Goal: Communication & Community: Answer question/provide support

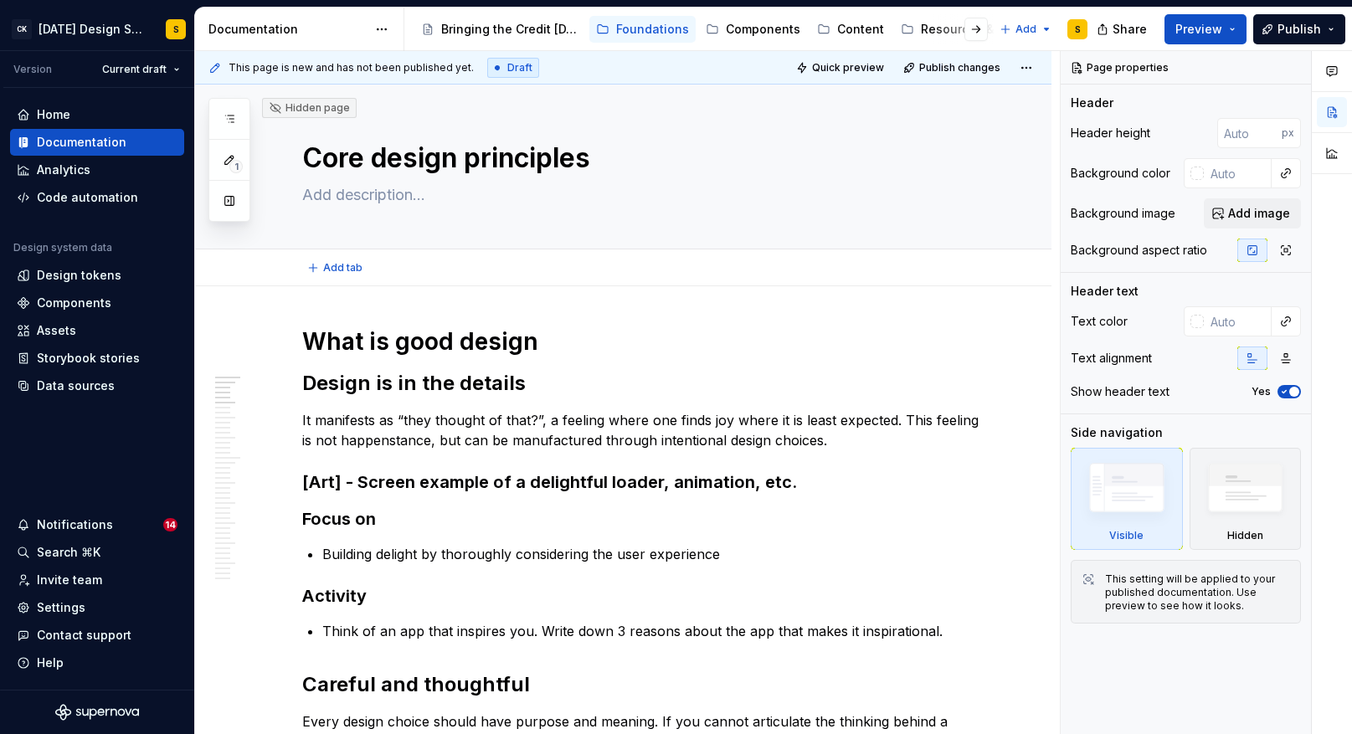
type textarea "*"
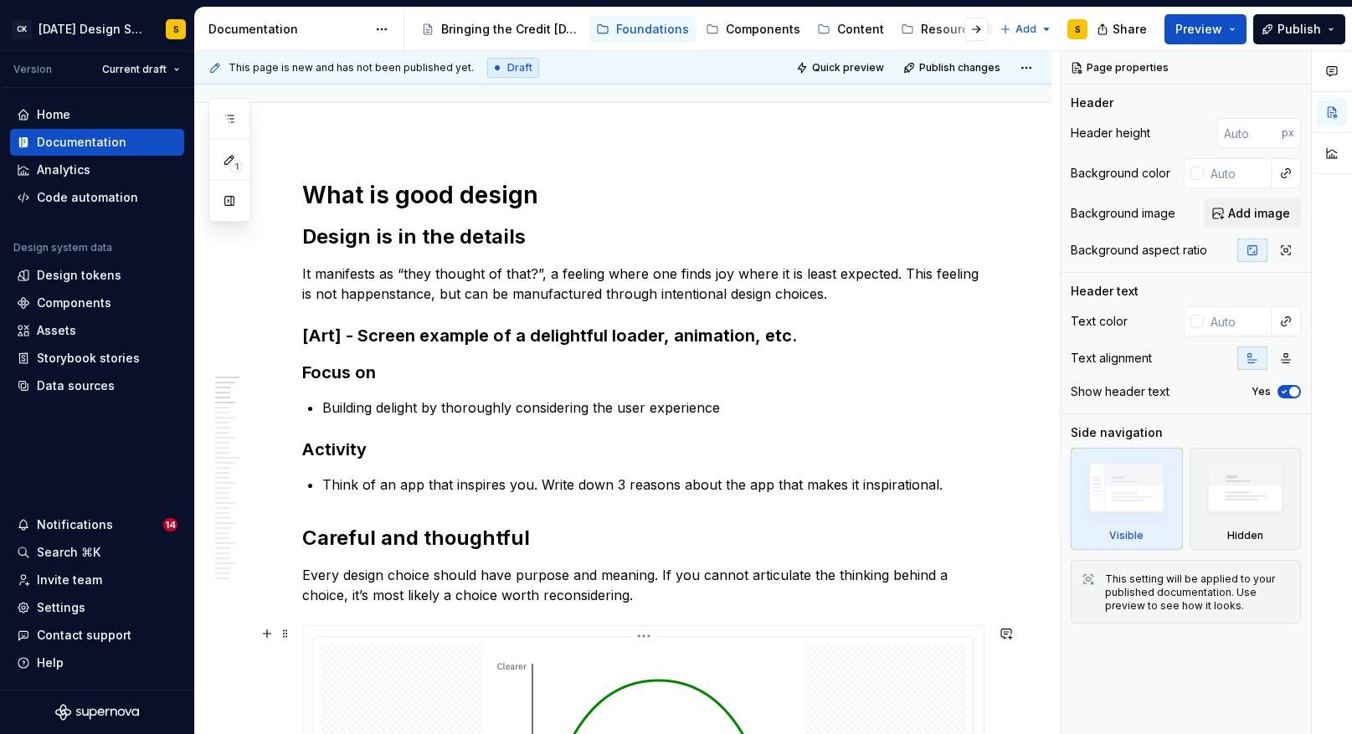
scroll to position [161, 0]
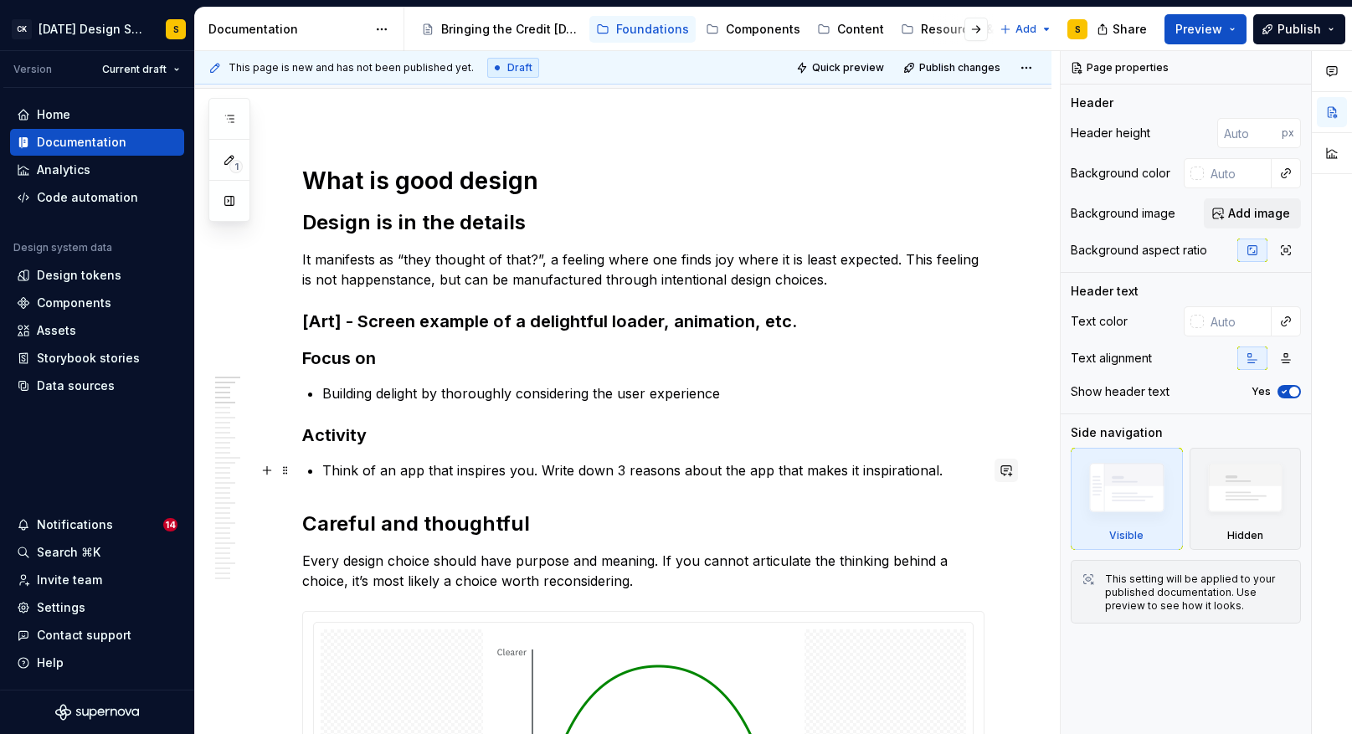
click at [1014, 470] on button "button" at bounding box center [1006, 470] width 23 height 23
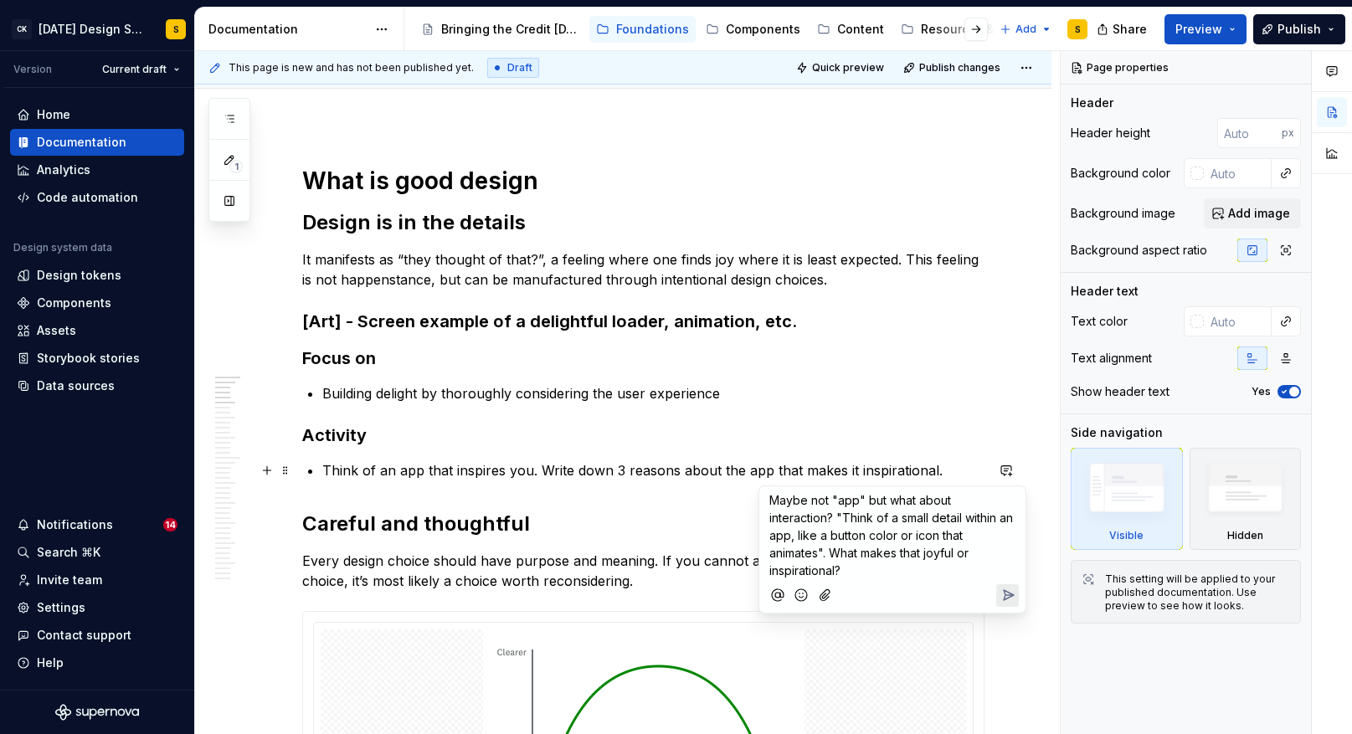
click at [1006, 598] on icon "Send" at bounding box center [1008, 595] width 17 height 17
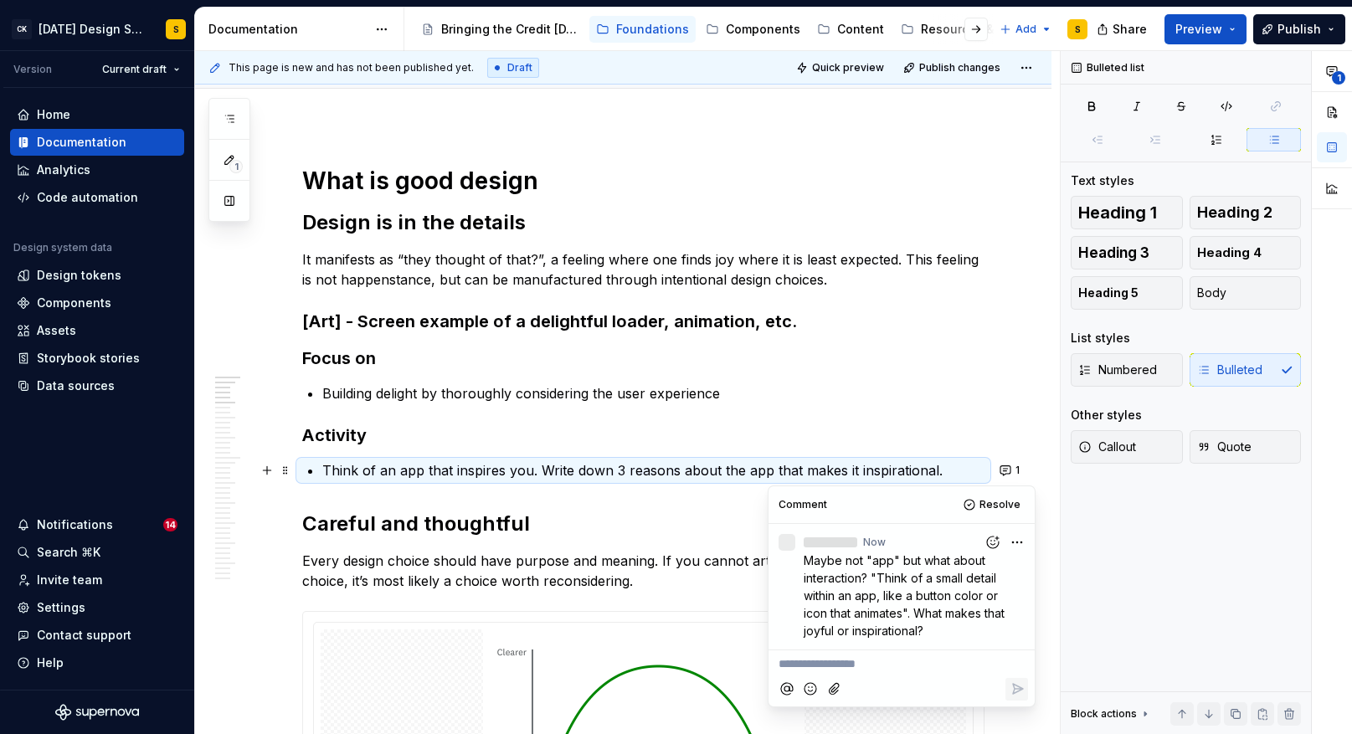
type textarea "*"
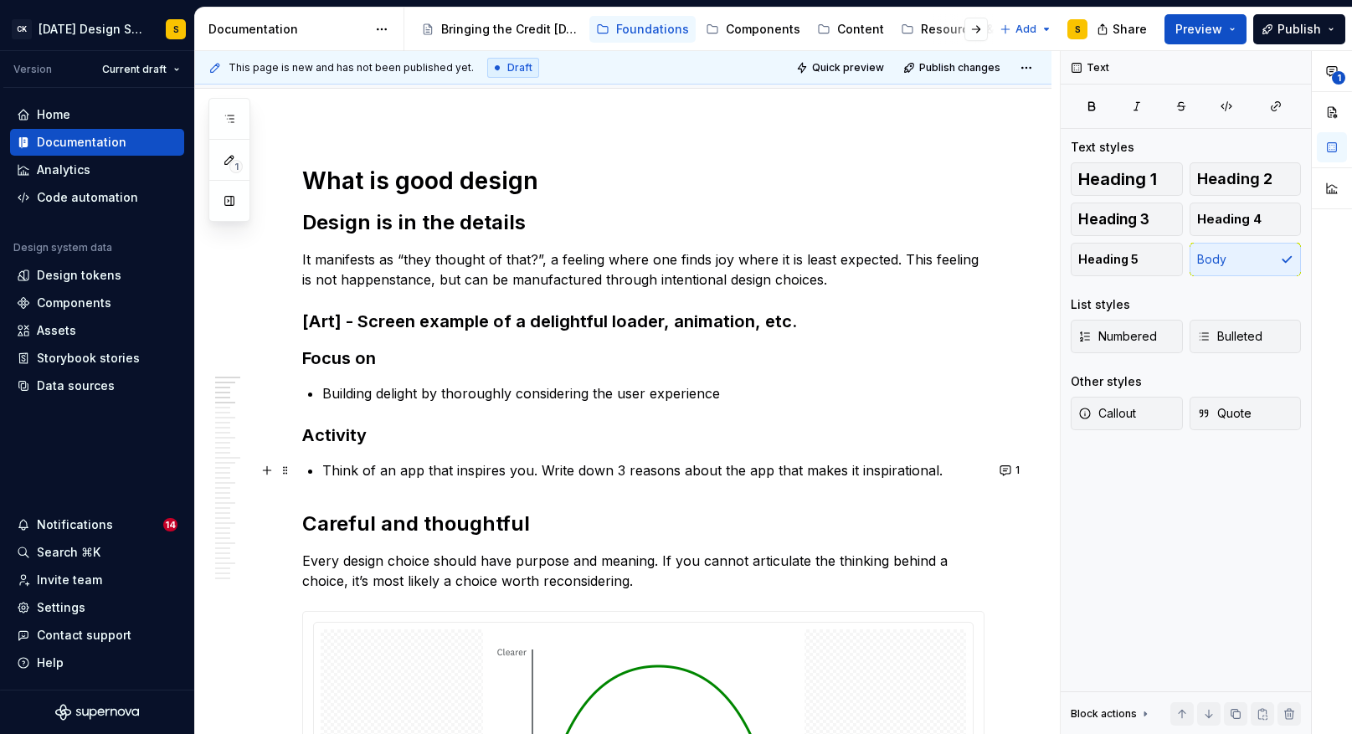
click at [570, 261] on p "It manifests as “they thought of that?”, a feeling where one finds joy where it…" at bounding box center [643, 270] width 682 height 40
click at [1012, 260] on button "button" at bounding box center [1006, 259] width 23 height 23
click at [944, 291] on span "I would even start this by saying "Great design" at bounding box center [879, 298] width 219 height 32
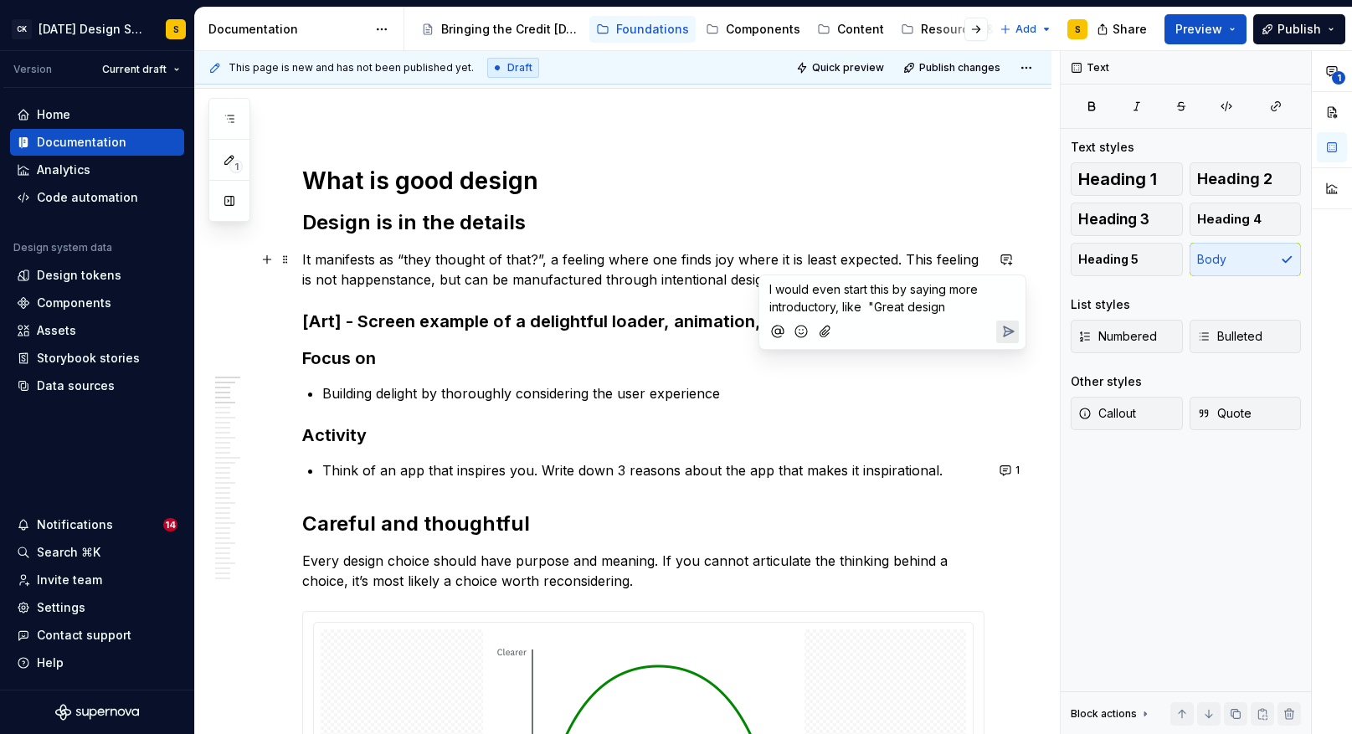
click at [964, 307] on p "I would even start this by saying more introductory, like "Great design" at bounding box center [893, 298] width 246 height 35
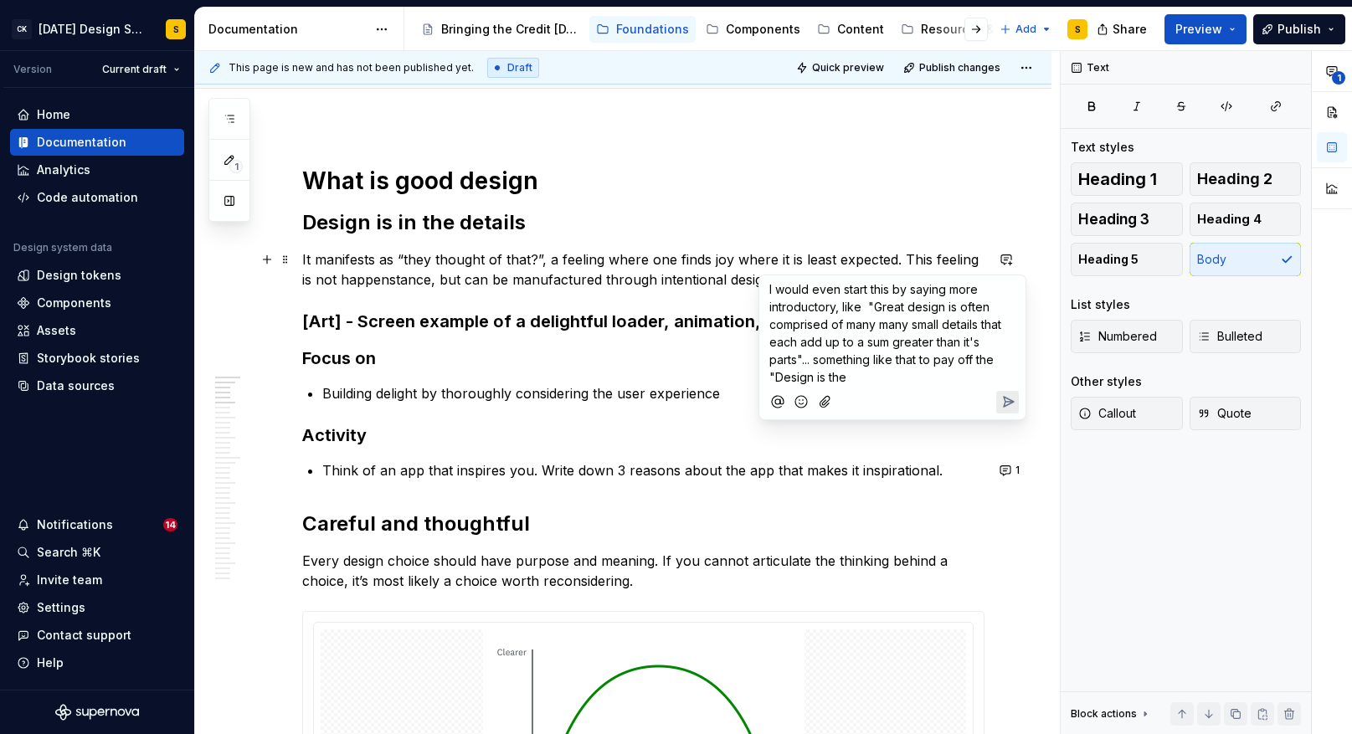
drag, startPoint x: 869, startPoint y: 378, endPoint x: 776, endPoint y: 378, distance: 93.0
click at [776, 378] on p "I would even start this by saying more introductory, like "Great design is ofte…" at bounding box center [893, 334] width 246 height 106
click at [945, 324] on span "I would even start this by saying more introductory, like "Great design is ofte…" at bounding box center [887, 333] width 235 height 102
click at [936, 378] on p "I would even start this by saying more introductory, like "Great design is ofte…" at bounding box center [893, 334] width 246 height 106
drag, startPoint x: 945, startPoint y: 342, endPoint x: 893, endPoint y: 361, distance: 55.1
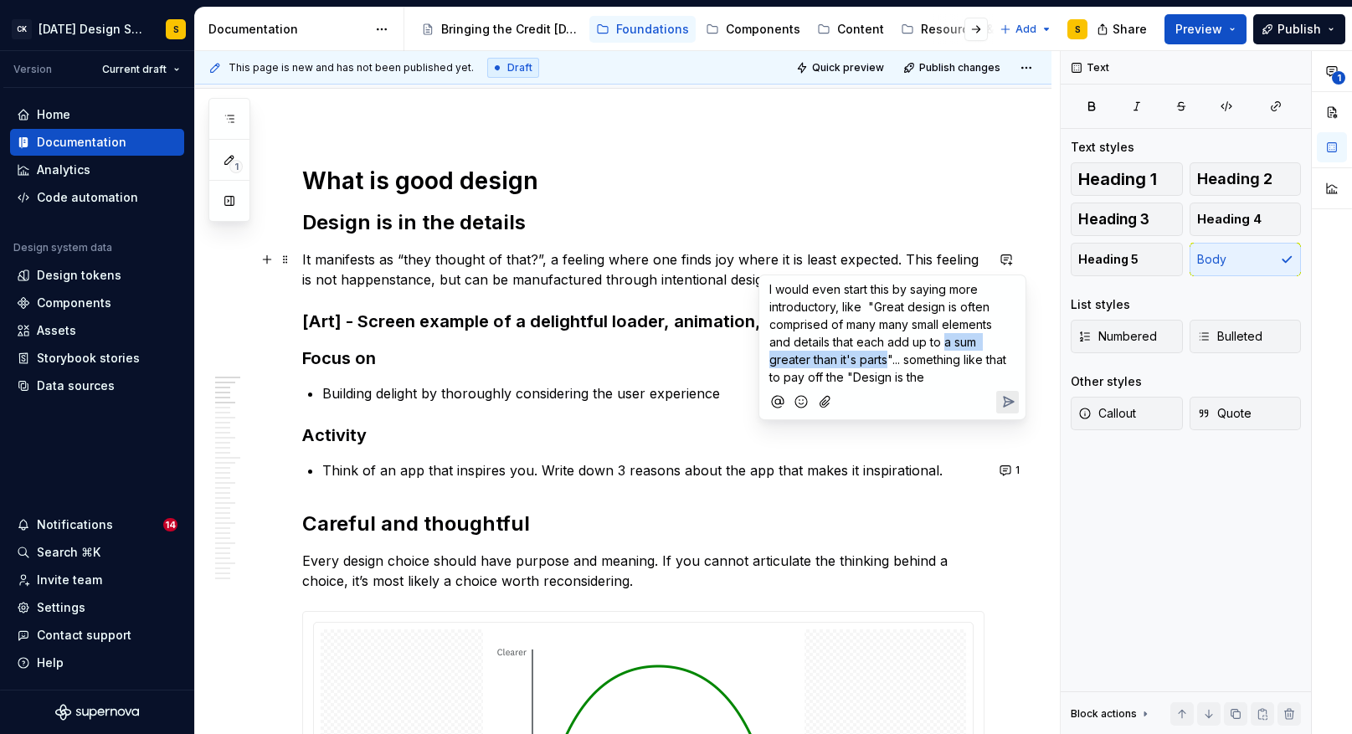
click at [888, 365] on span "I would even start this by saying more introductory, like "Great design is ofte…" at bounding box center [890, 333] width 240 height 102
click at [940, 382] on p "I would even start this by saying more introductory, like "Great design is ofte…" at bounding box center [893, 334] width 246 height 106
drag, startPoint x: 1006, startPoint y: 361, endPoint x: 1012, endPoint y: 385, distance: 25.0
click at [1012, 385] on p "I would even start this by saying more introductory, like "Great design is ofte…" at bounding box center [893, 334] width 246 height 106
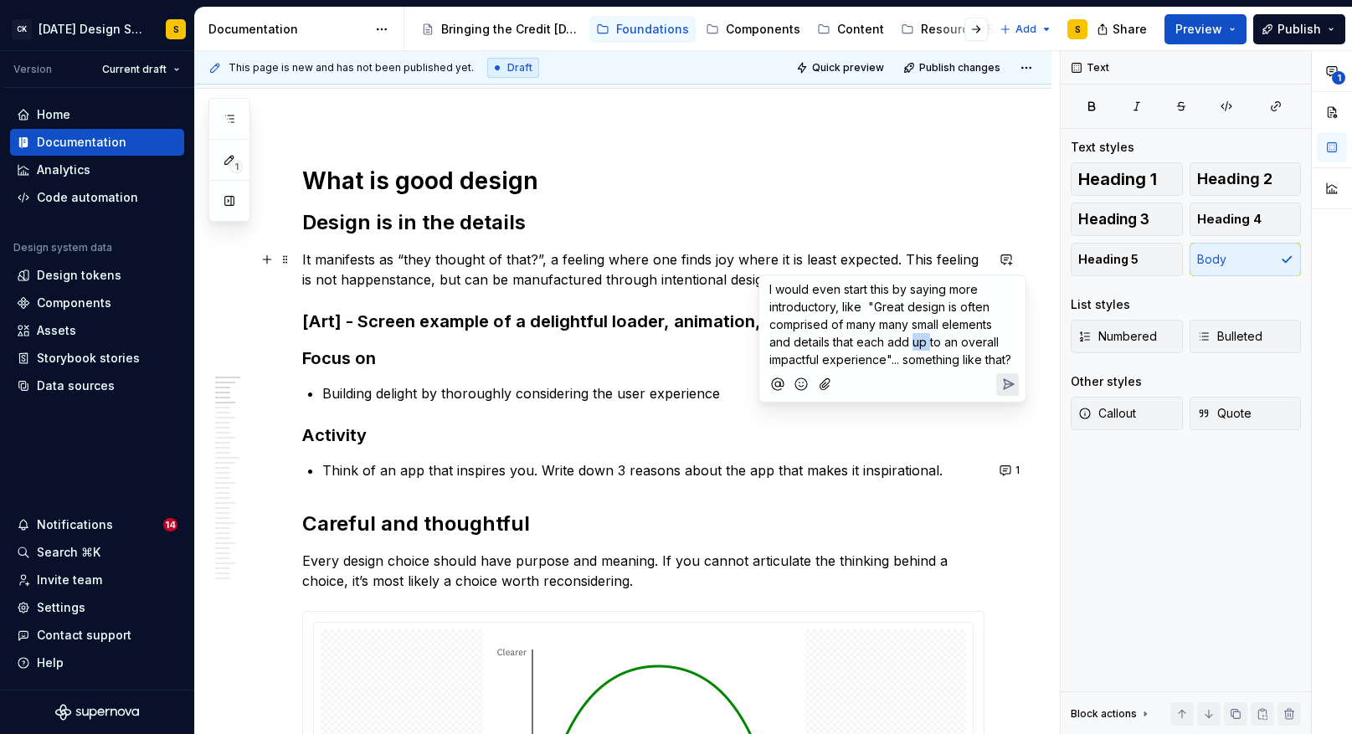
drag, startPoint x: 914, startPoint y: 343, endPoint x: 929, endPoint y: 343, distance: 15.9
click at [929, 343] on span "I would even start this by saying more introductory, like "Great design is ofte…" at bounding box center [891, 324] width 242 height 85
click at [1013, 383] on icon "Send" at bounding box center [1008, 384] width 17 height 17
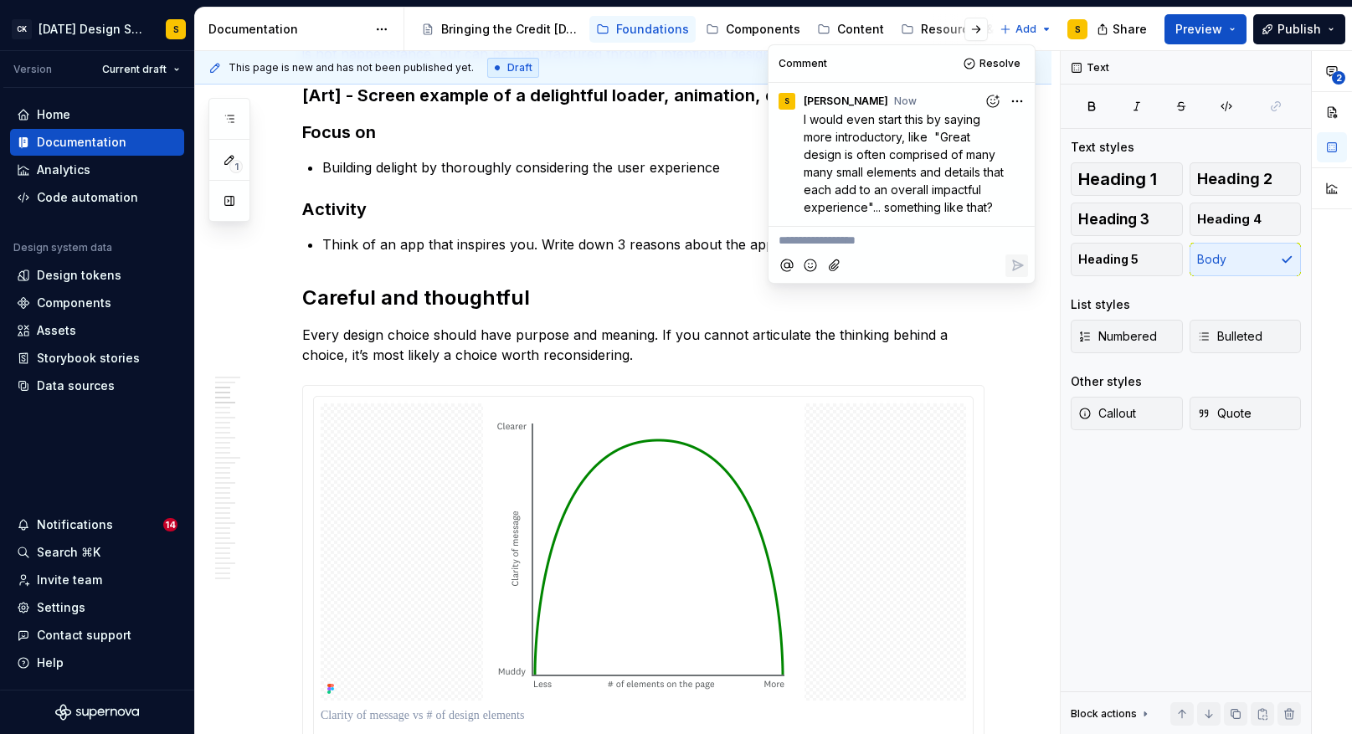
scroll to position [392, 0]
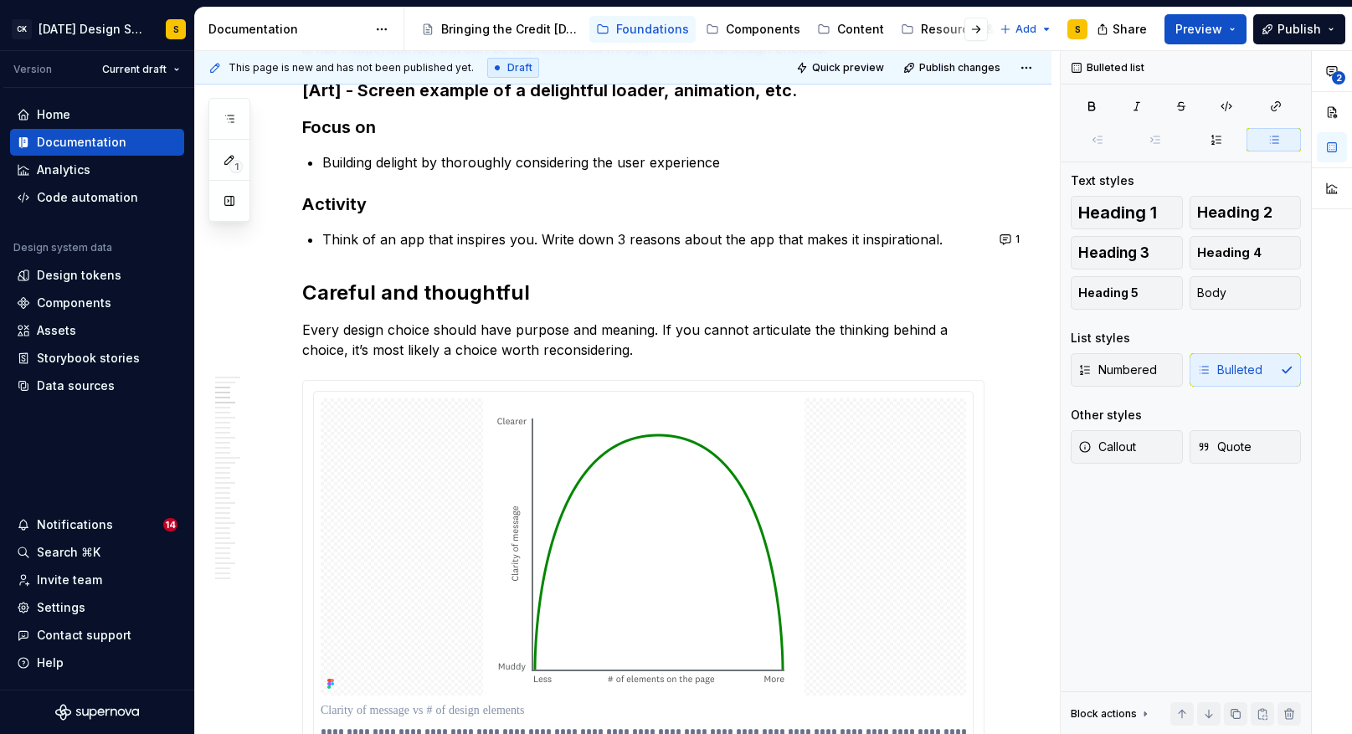
click at [552, 164] on p "Building delight by thoroughly considering the user experience" at bounding box center [653, 162] width 662 height 20
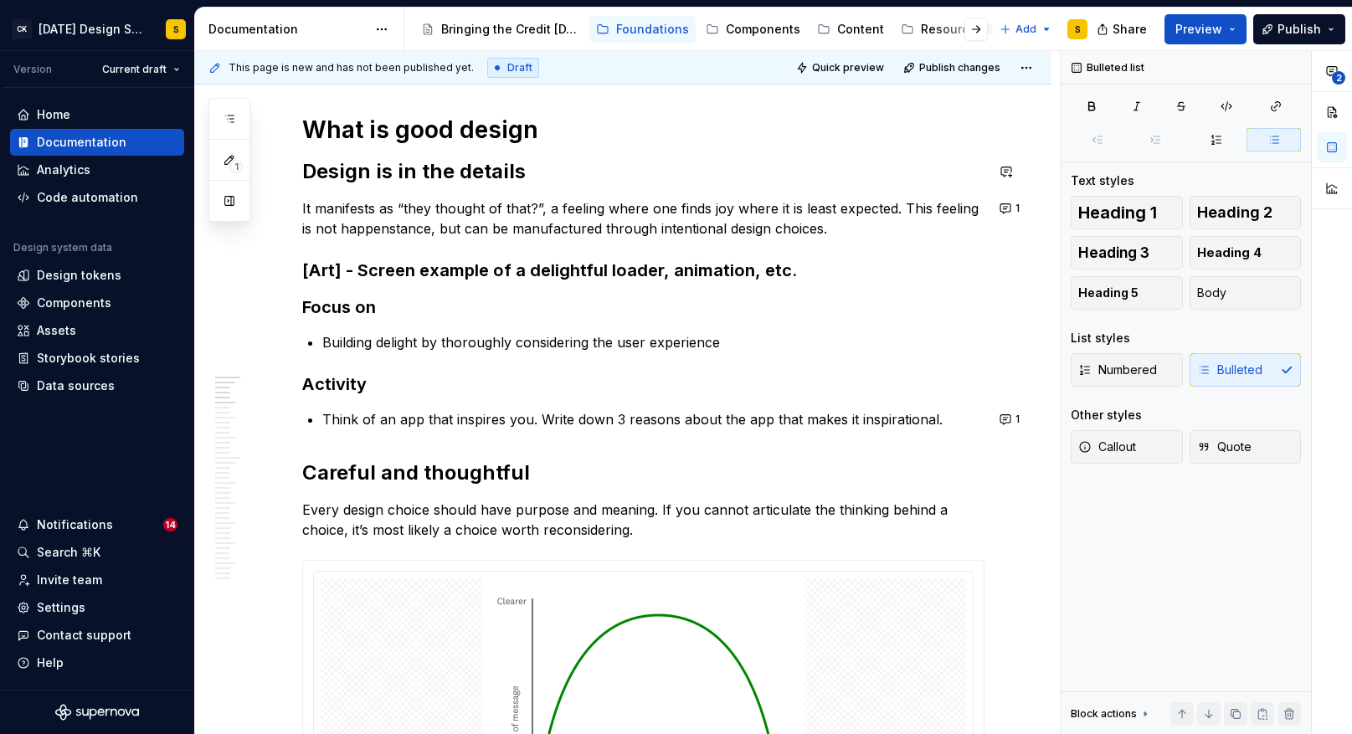
scroll to position [195, 0]
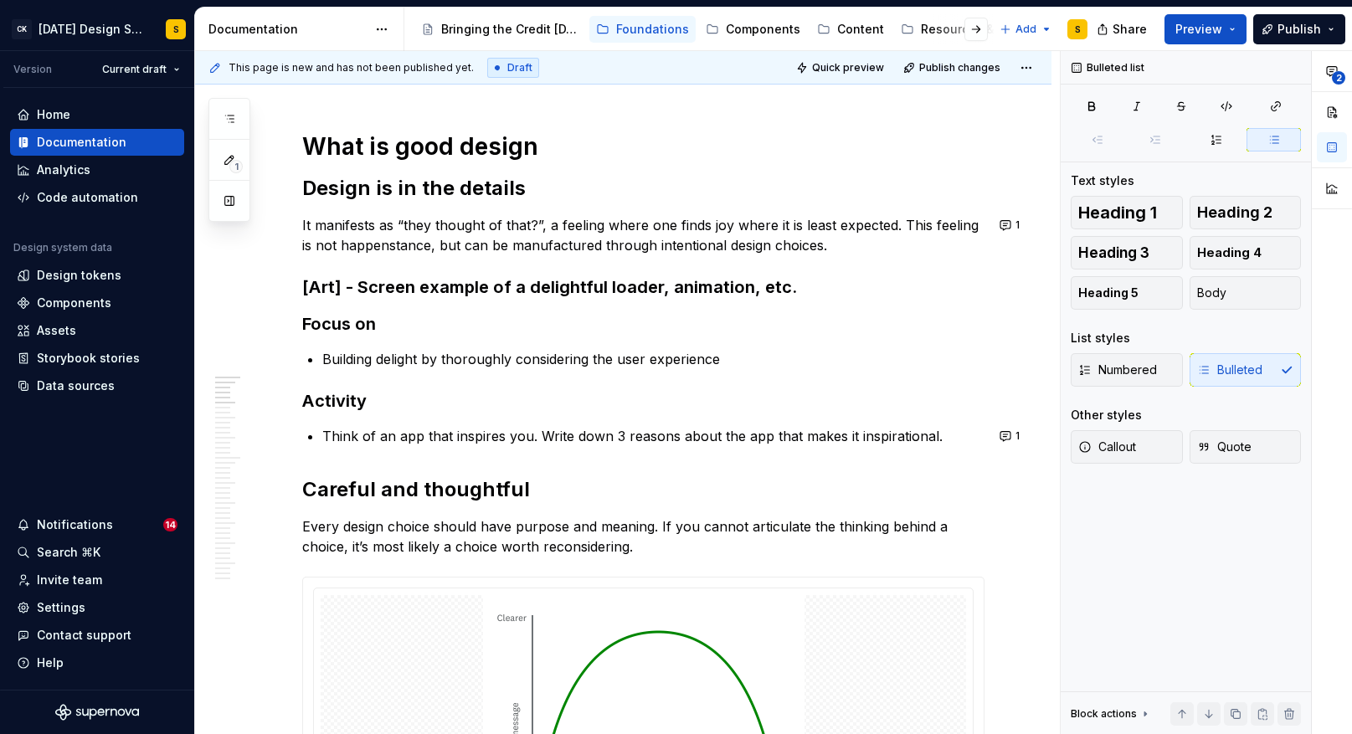
type textarea "*"
click at [1012, 225] on button "1" at bounding box center [1011, 225] width 33 height 23
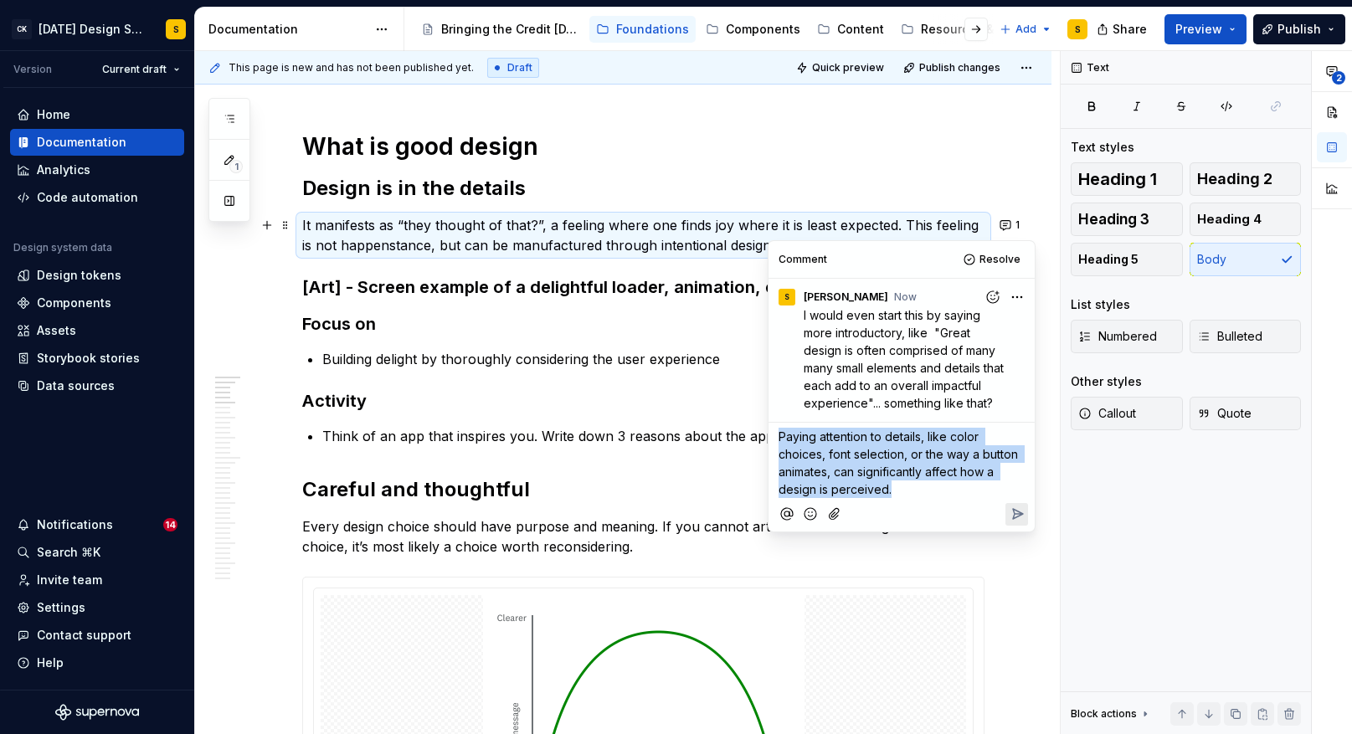
drag, startPoint x: 902, startPoint y: 509, endPoint x: 770, endPoint y: 454, distance: 142.6
click at [770, 454] on div "Comment Resolve S [PERSON_NAME] now I would even start this by saying more intr…" at bounding box center [902, 386] width 266 height 291
copy span "Paying attention to details, like color choices, font selection, or the way a b…"
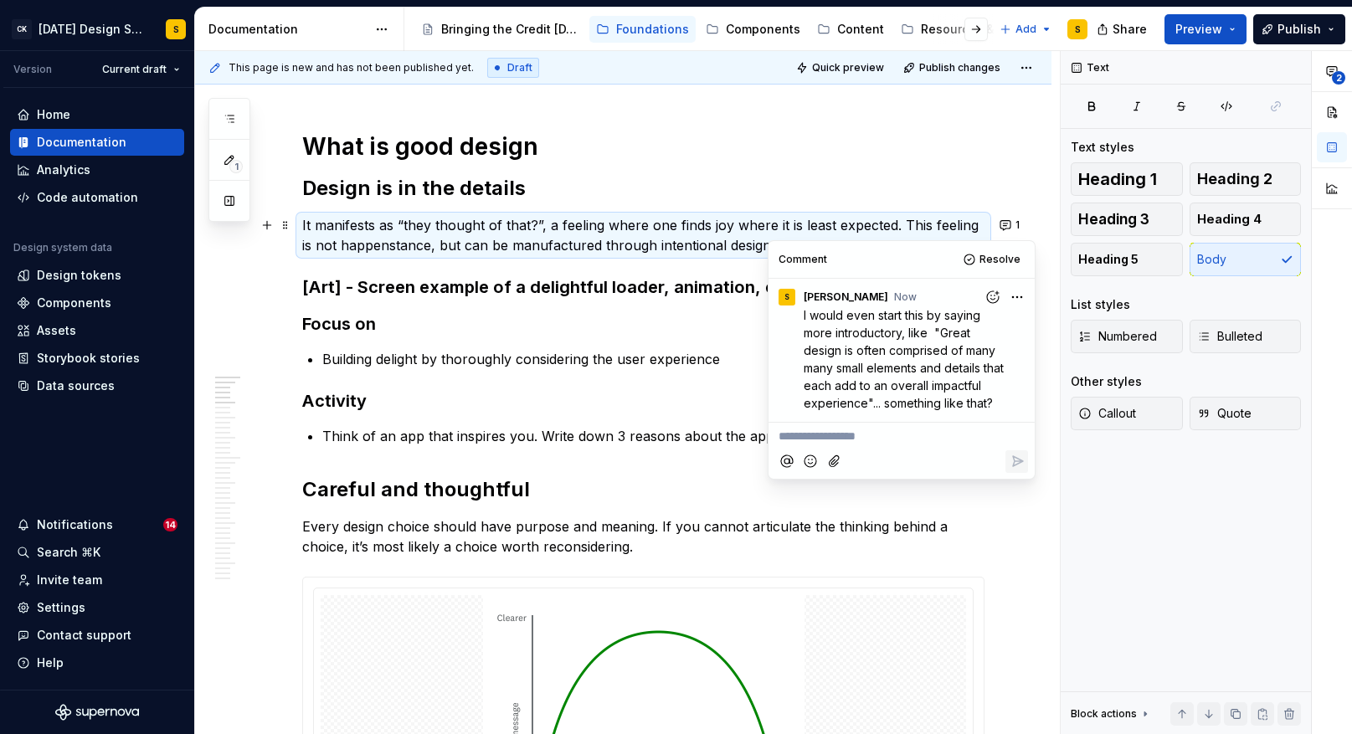
click at [554, 366] on p "Building delight by thoroughly considering the user experience" at bounding box center [653, 359] width 662 height 20
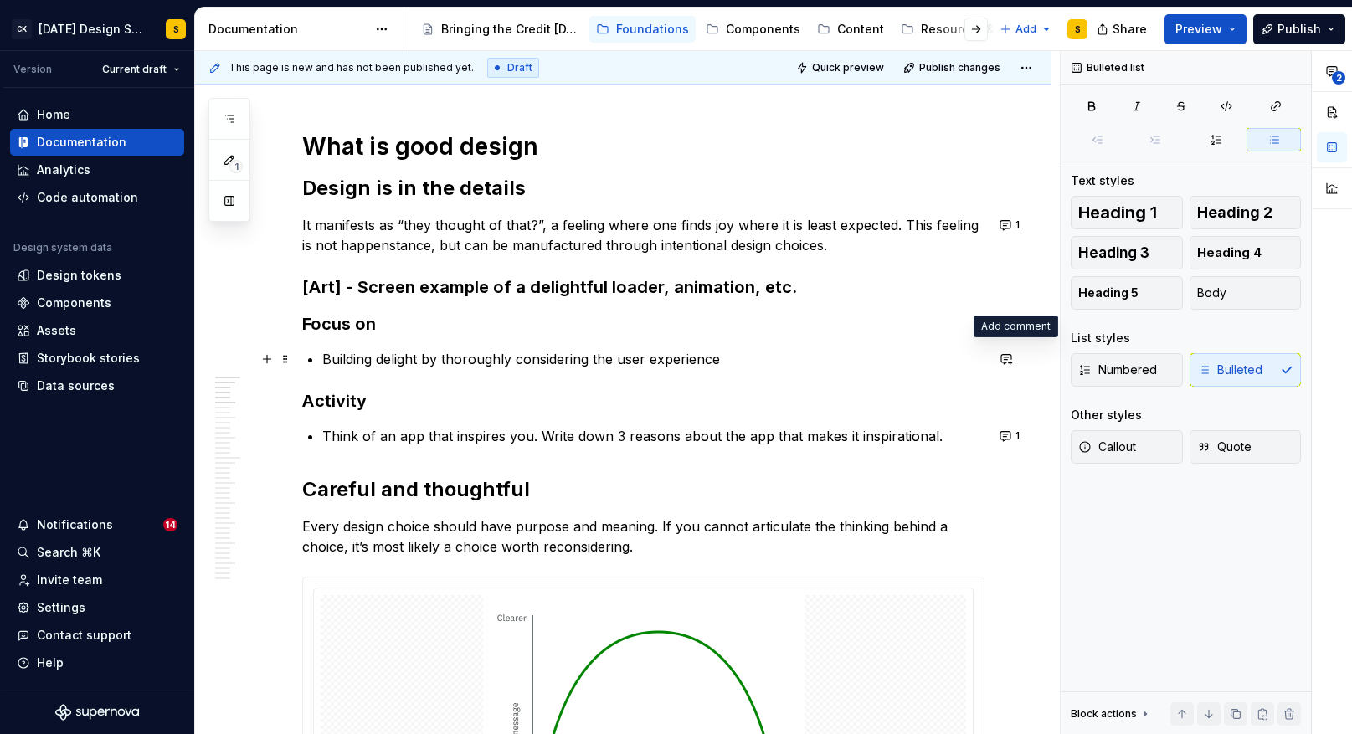
drag, startPoint x: 1013, startPoint y: 355, endPoint x: 901, endPoint y: 372, distance: 113.4
click at [1013, 356] on button "button" at bounding box center [1006, 359] width 23 height 23
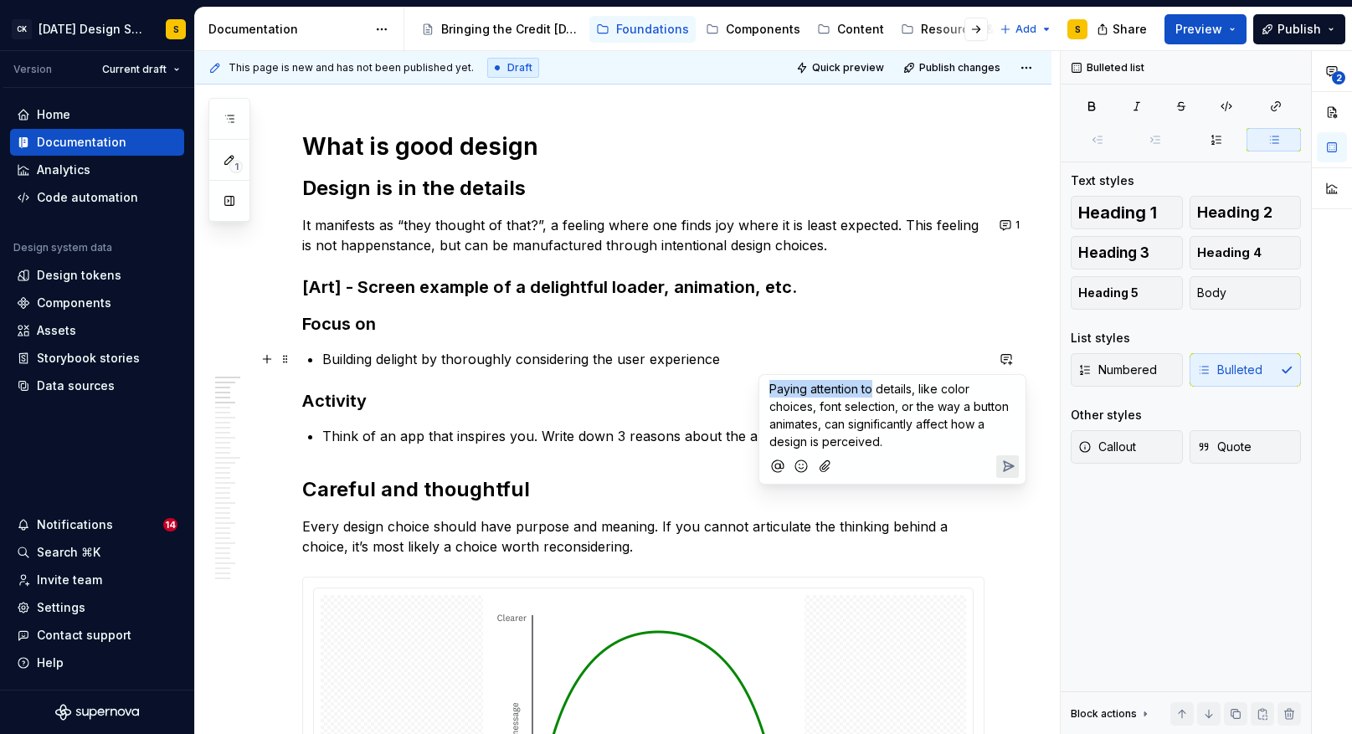
drag, startPoint x: 770, startPoint y: 389, endPoint x: 873, endPoint y: 390, distance: 103.0
click at [873, 390] on span "Paying attention to details, like color choices, font selection, or the way a b…" at bounding box center [891, 415] width 243 height 67
click at [798, 389] on span ""Give extra attention to details, like color choices, font selection, or the wa…" at bounding box center [891, 415] width 243 height 67
drag, startPoint x: 819, startPoint y: 427, endPoint x: 828, endPoint y: 425, distance: 9.5
click at [826, 426] on span ""Give extra attention to details, like color choices, font selection, or the wa…" at bounding box center [891, 415] width 243 height 67
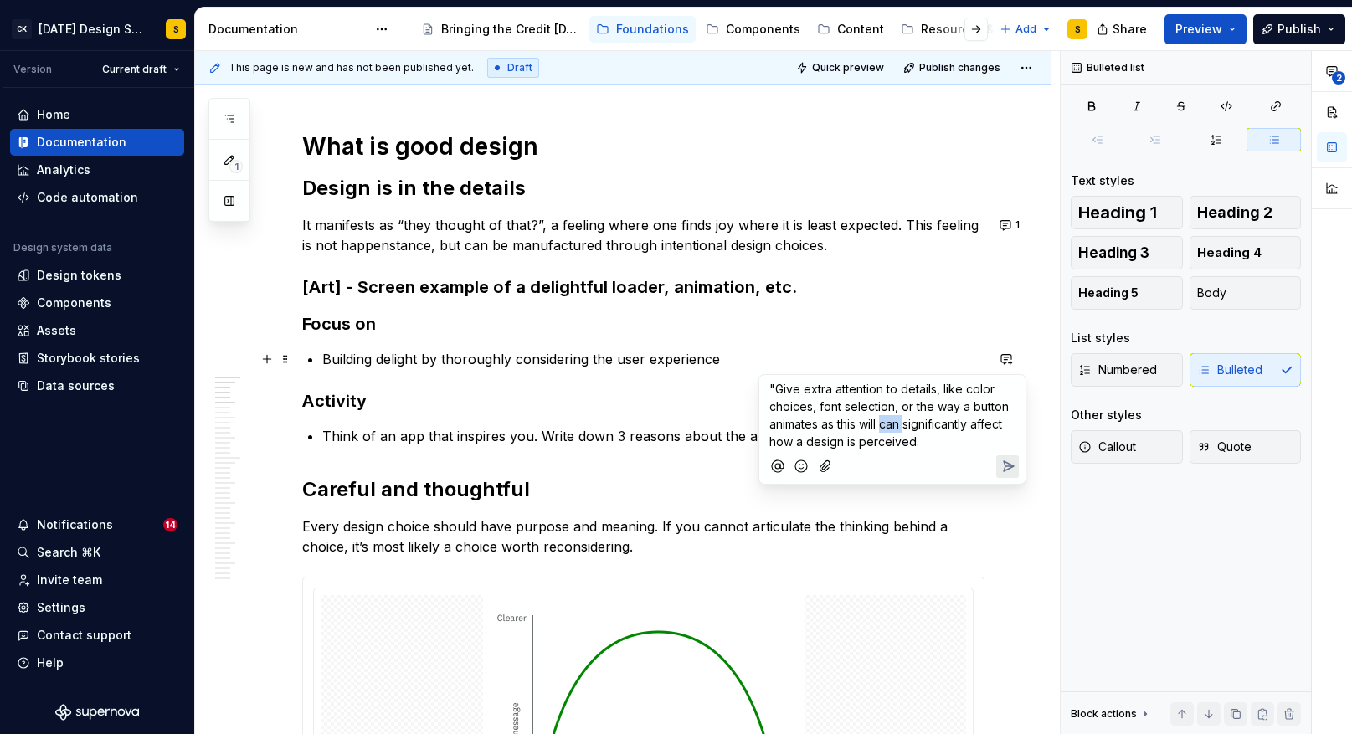
drag, startPoint x: 887, startPoint y: 425, endPoint x: 909, endPoint y: 425, distance: 22.6
click at [909, 425] on span ""Give extra attention to details, like color choices, font selection, or the wa…" at bounding box center [891, 415] width 243 height 67
drag, startPoint x: 884, startPoint y: 425, endPoint x: 948, endPoint y: 425, distance: 63.6
click at [947, 425] on span ""Give extra attention to details, like color choices, font selection, or the wa…" at bounding box center [895, 415] width 250 height 67
click at [1002, 462] on icon "Send" at bounding box center [1008, 466] width 17 height 17
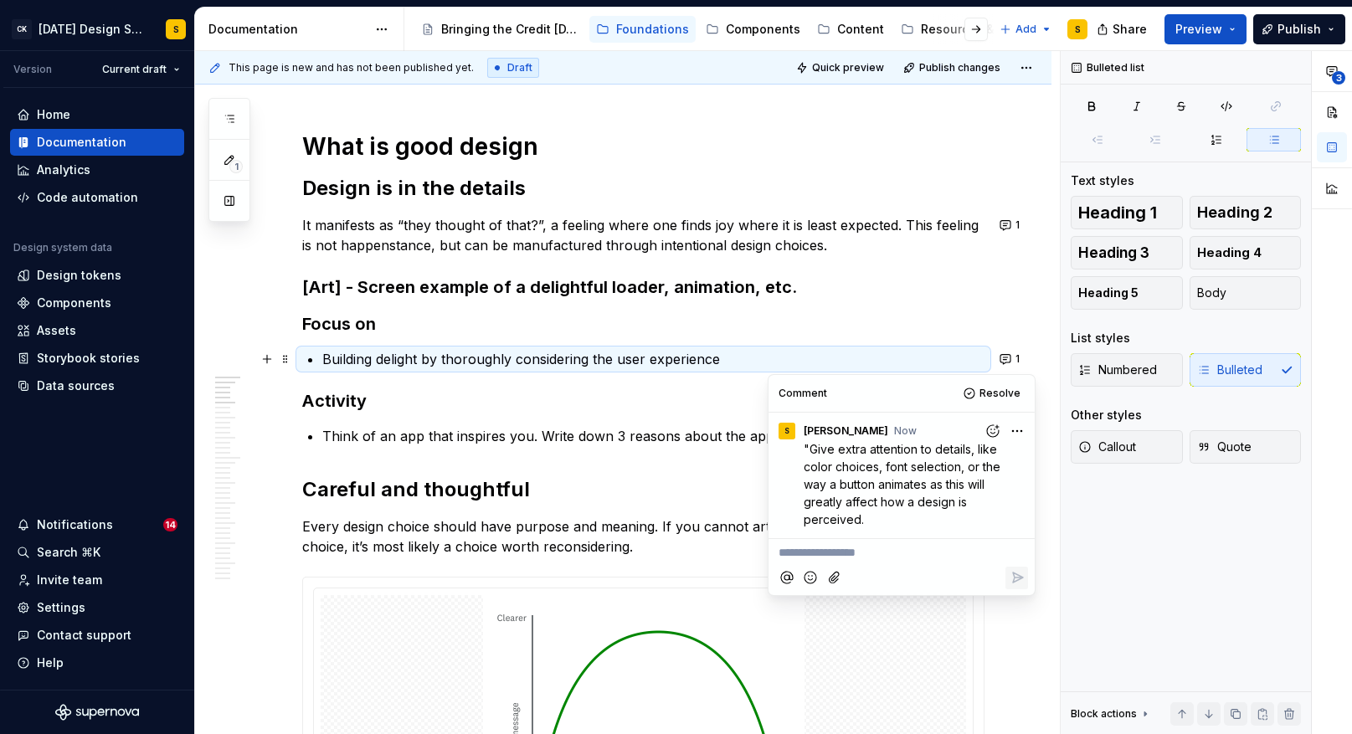
type textarea "*"
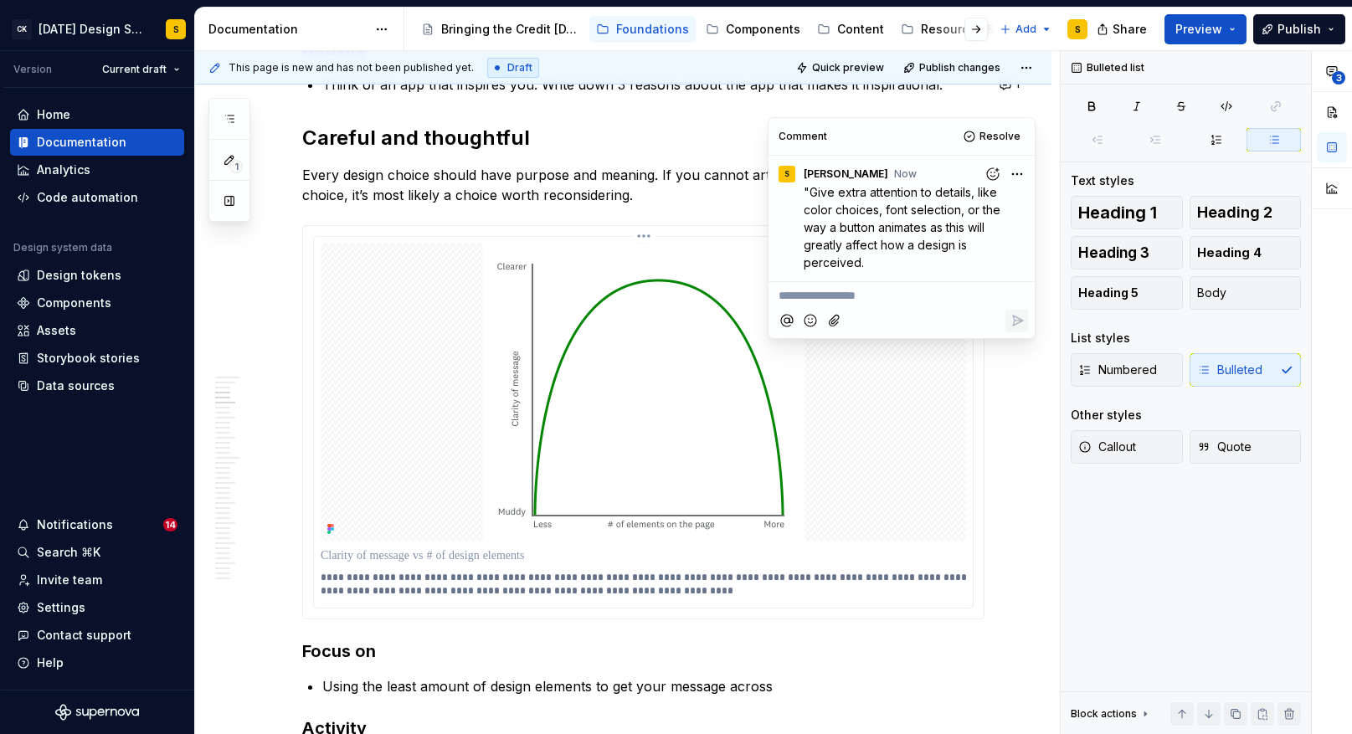
scroll to position [551, 0]
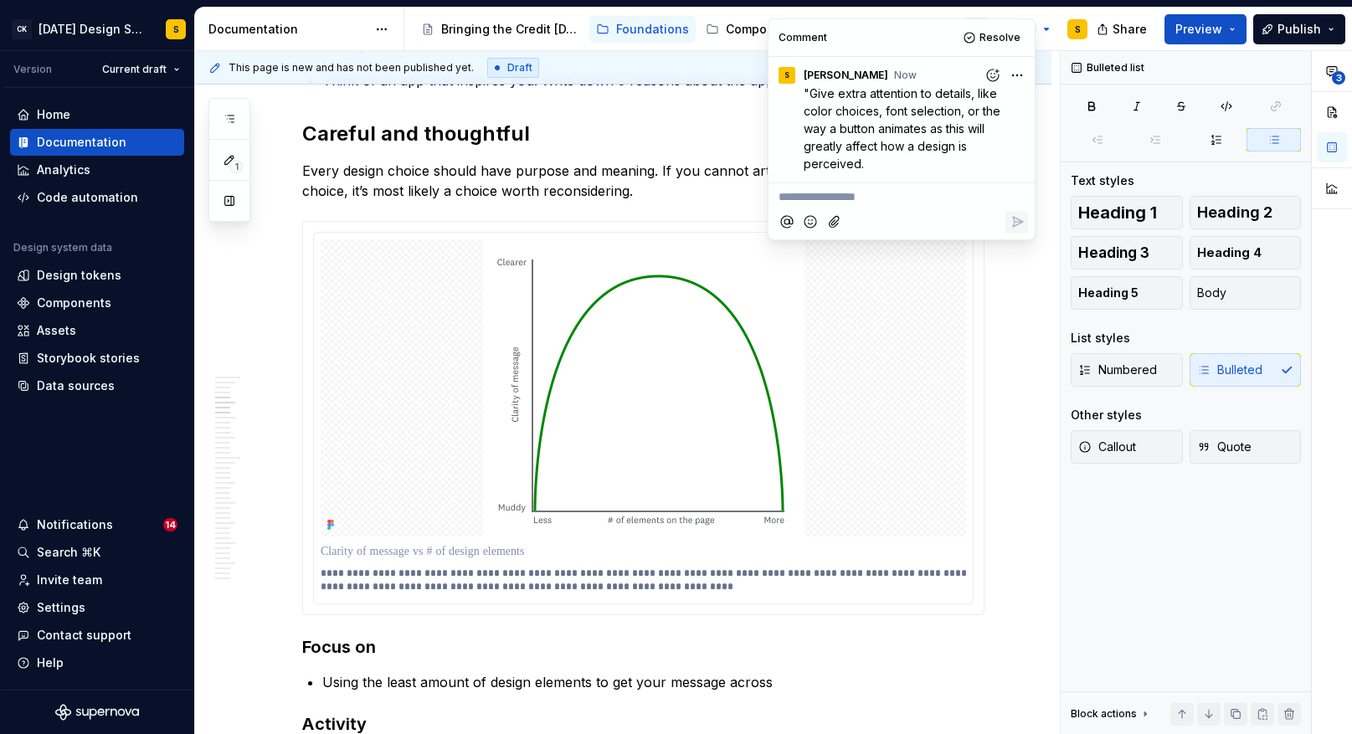
click at [574, 194] on p "Every design choice should have purpose and meaning. If you cannot articulate t…" at bounding box center [643, 181] width 682 height 40
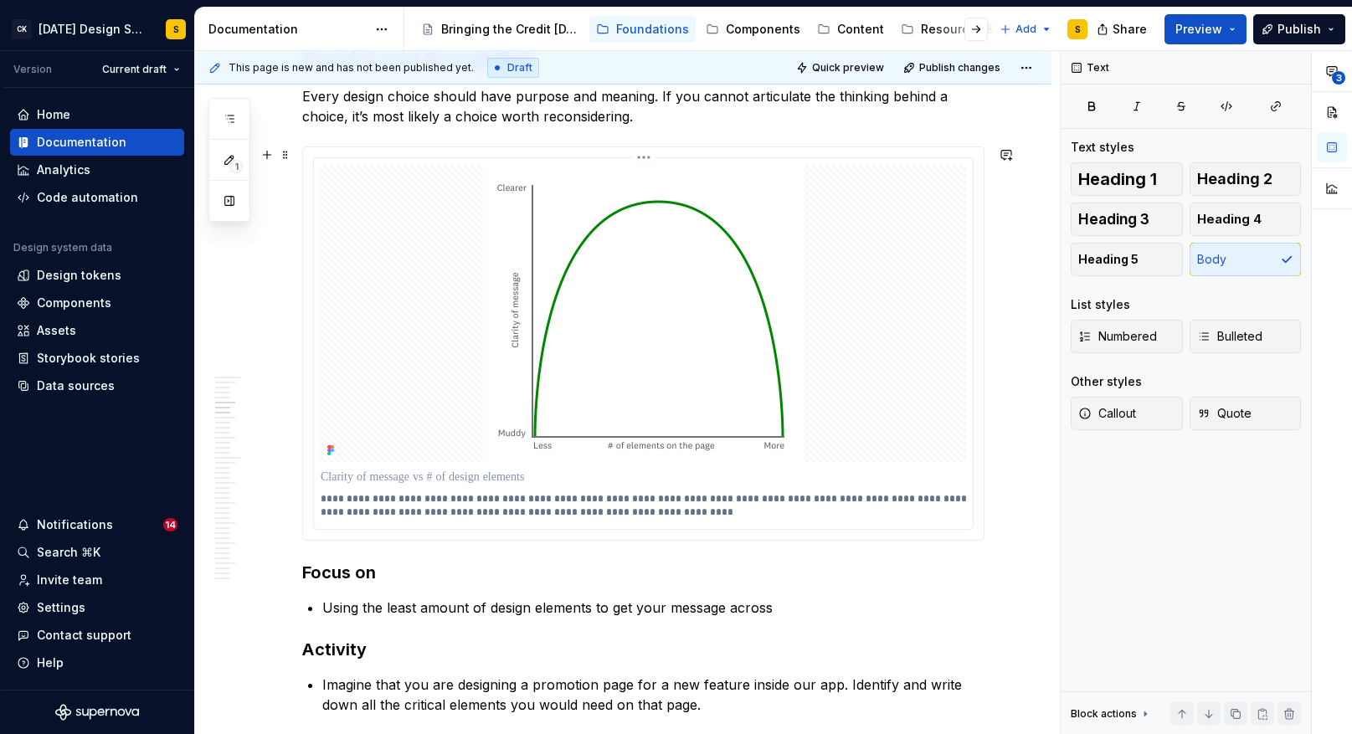
scroll to position [624, 0]
click at [1017, 155] on button "button" at bounding box center [1006, 156] width 23 height 23
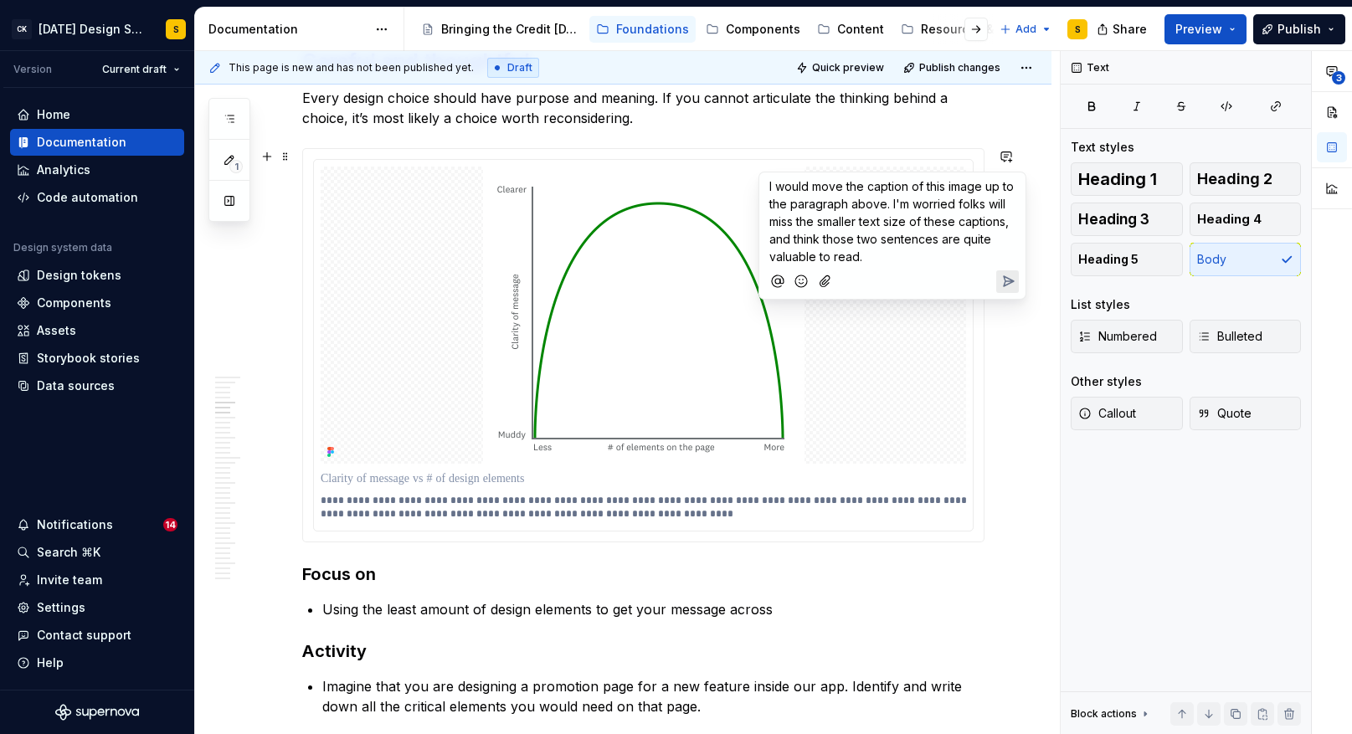
click at [1012, 281] on icon "Send" at bounding box center [1009, 281] width 10 height 10
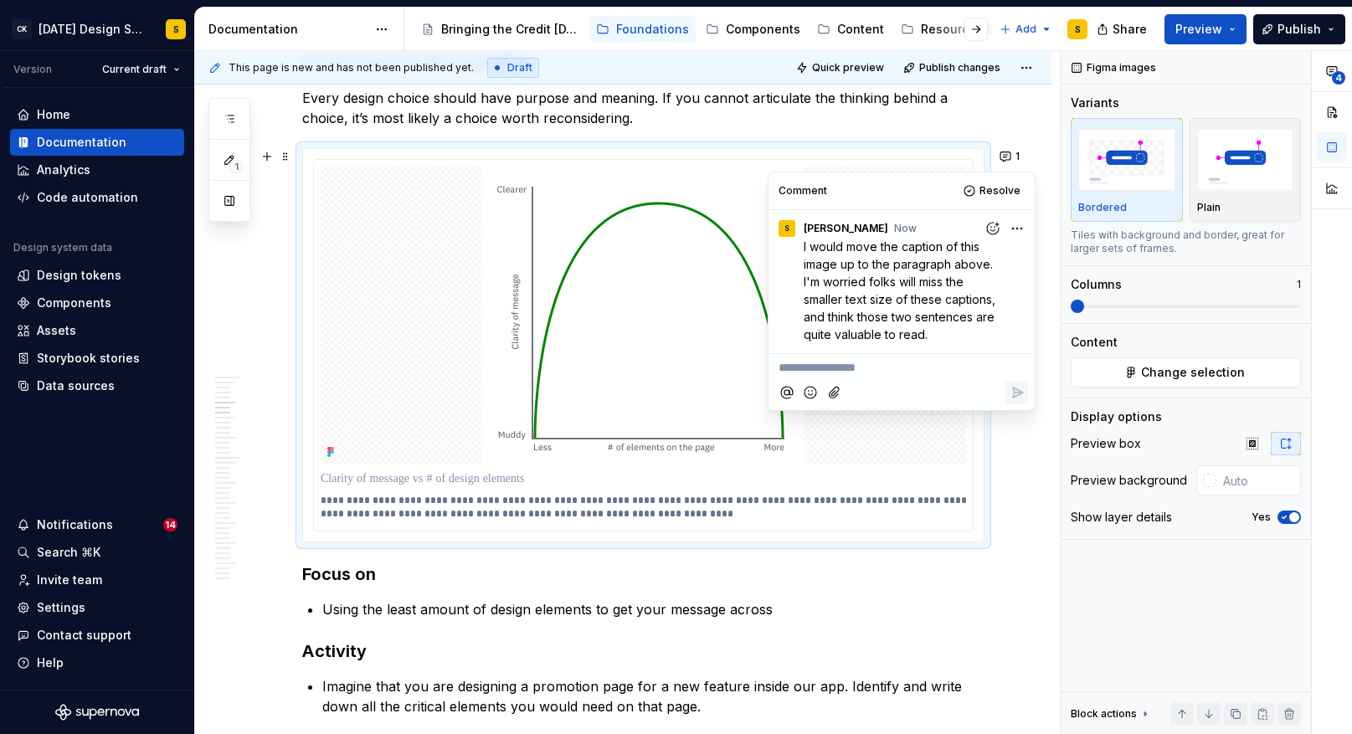
type textarea "*"
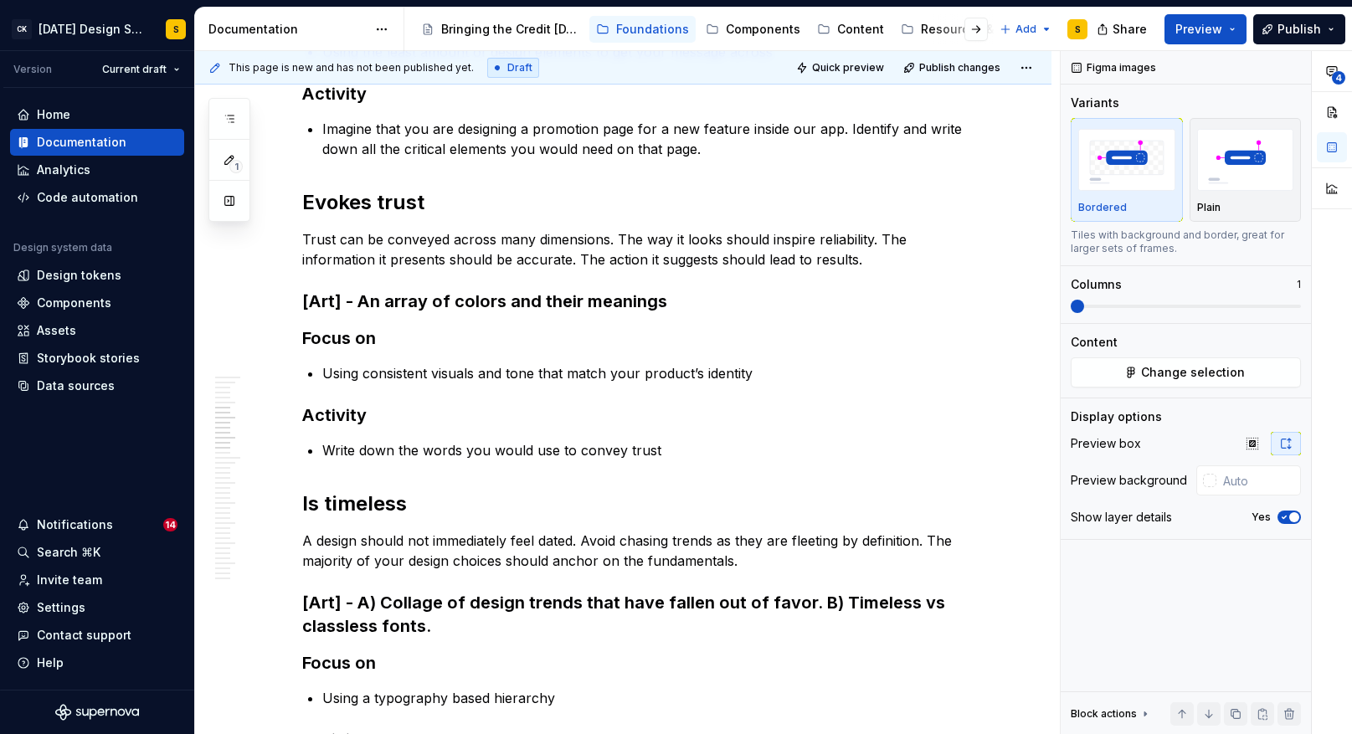
scroll to position [1183, 0]
click at [728, 372] on p "Using consistent visuals and tone that match your product’s identity" at bounding box center [653, 372] width 662 height 20
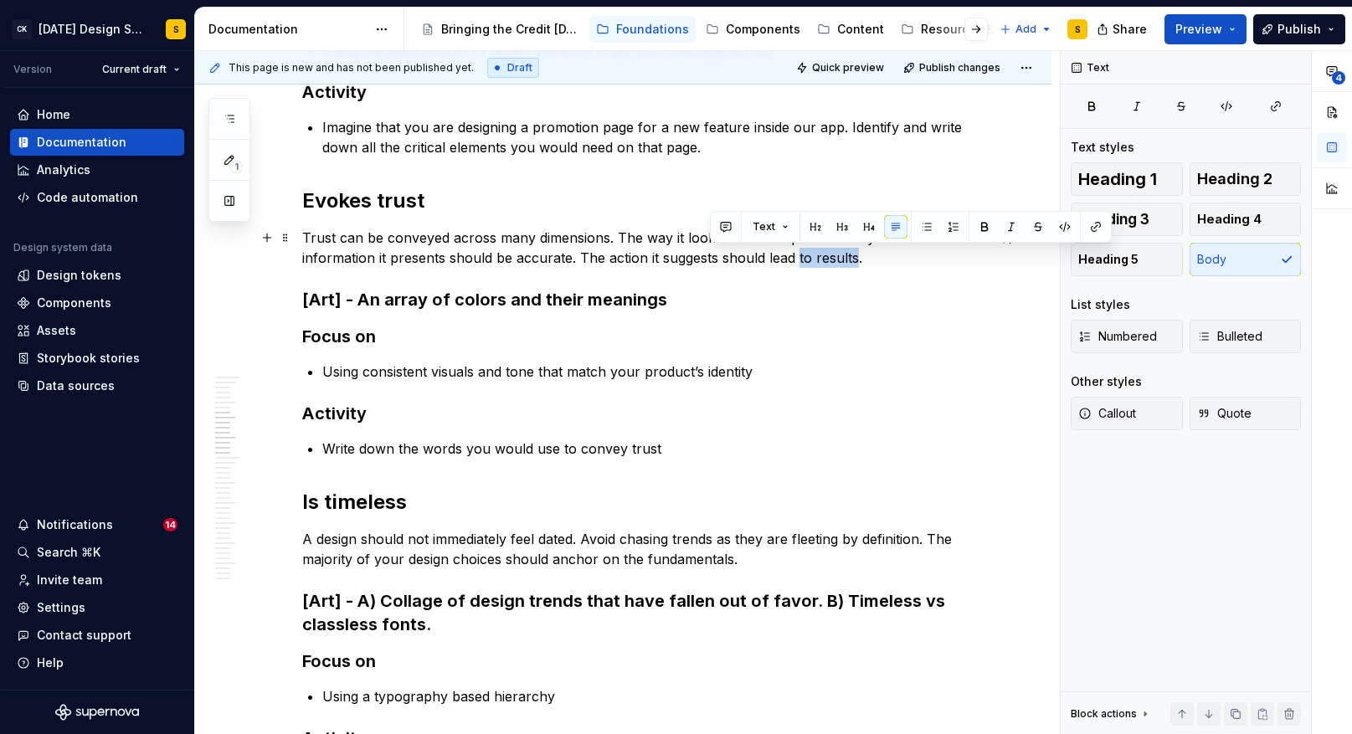
drag, startPoint x: 763, startPoint y: 261, endPoint x: 733, endPoint y: 264, distance: 30.2
click at [711, 264] on p "Trust can be conveyed across many dimensions. The way it looks should inspire r…" at bounding box center [643, 248] width 682 height 40
click at [1018, 245] on button "button" at bounding box center [1006, 237] width 23 height 23
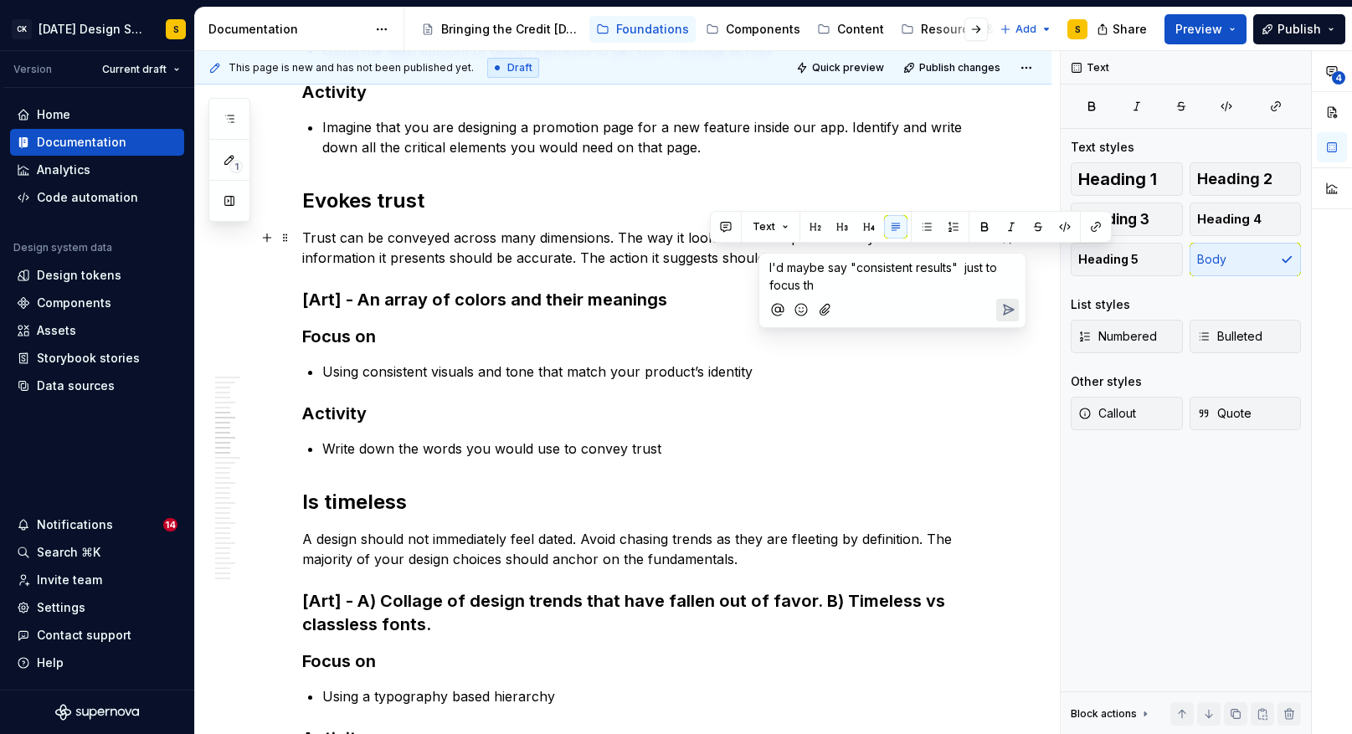
click at [960, 269] on span "I'd maybe say "consistent results" just to focus th" at bounding box center [885, 276] width 231 height 32
click at [970, 282] on p "I'd maybe say "consistent results" just to focus th" at bounding box center [893, 276] width 246 height 35
click at [878, 304] on span "I'd maybe say "consistent results" just to reiterate that trust also comes with…" at bounding box center [884, 284] width 228 height 49
click at [1001, 323] on icon "Send" at bounding box center [1008, 327] width 17 height 17
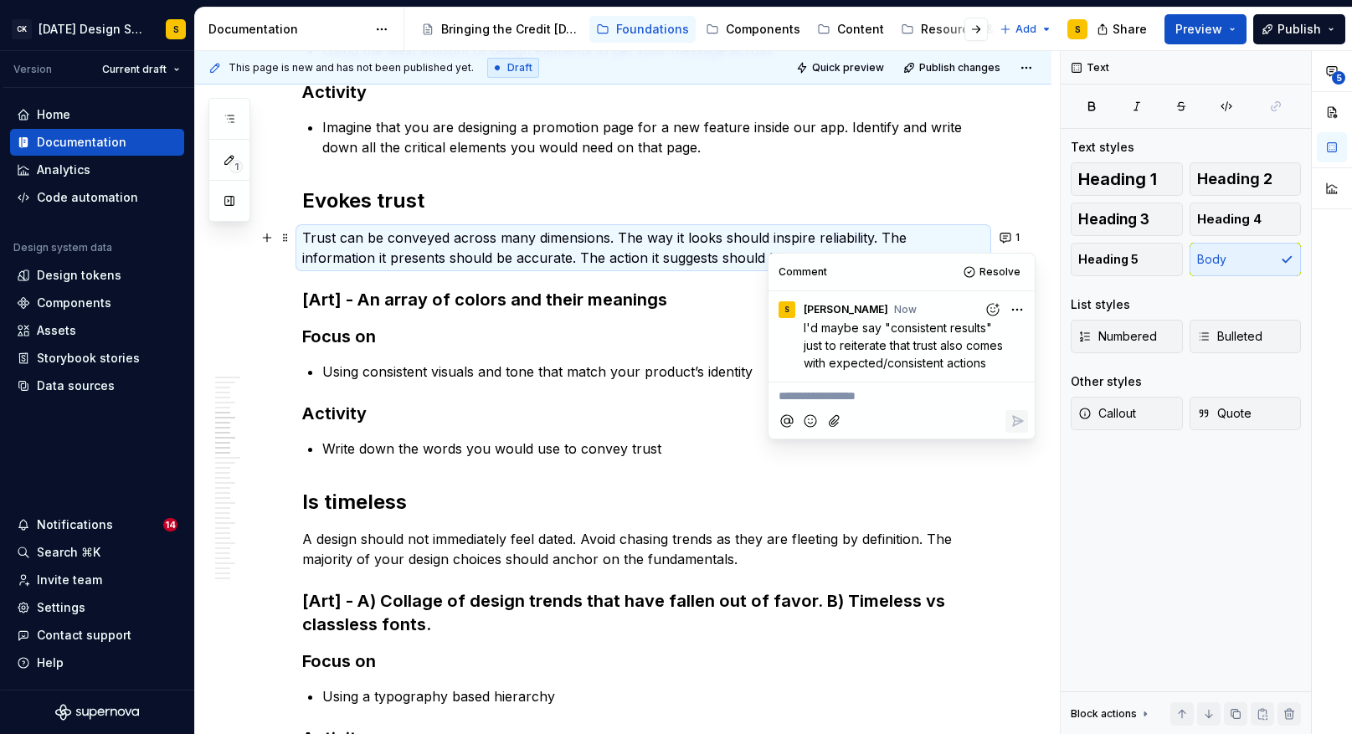
type textarea "*"
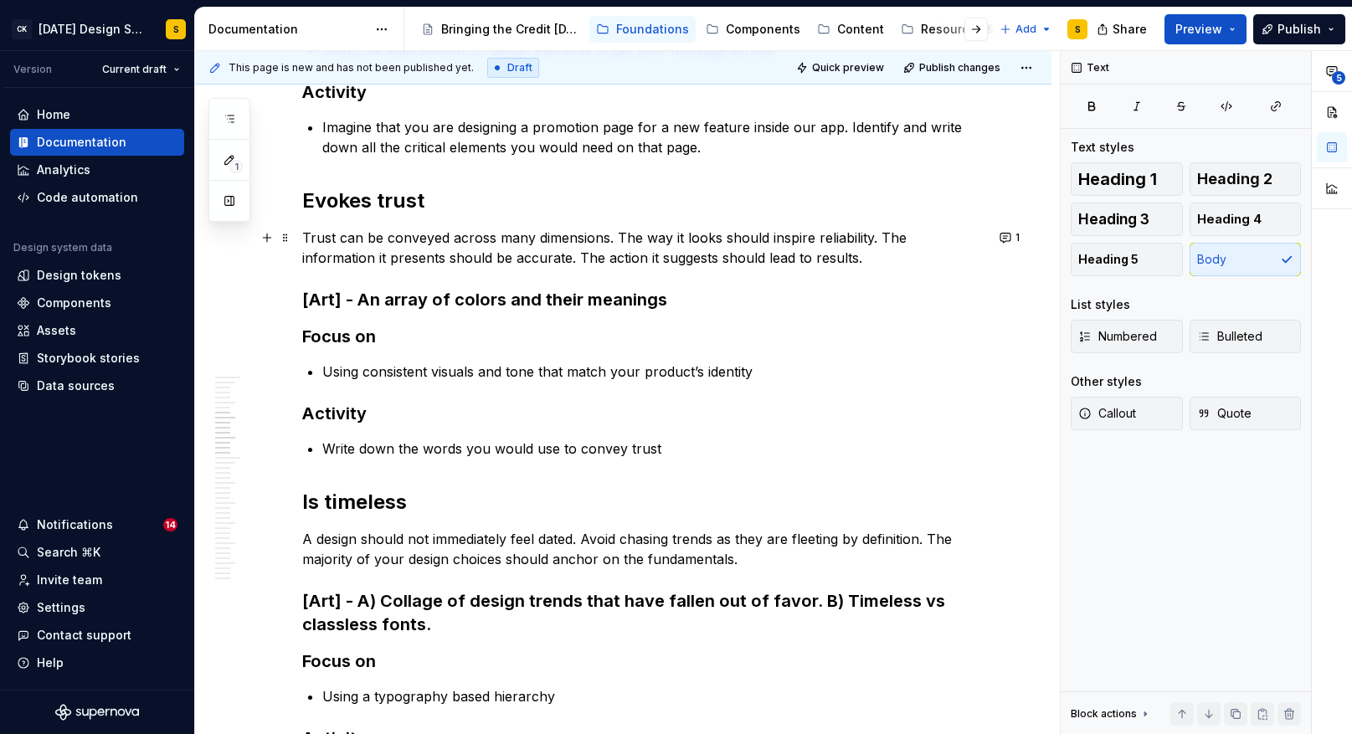
click at [697, 267] on p "Trust can be conveyed across many dimensions. The way it looks should inspire r…" at bounding box center [643, 248] width 682 height 40
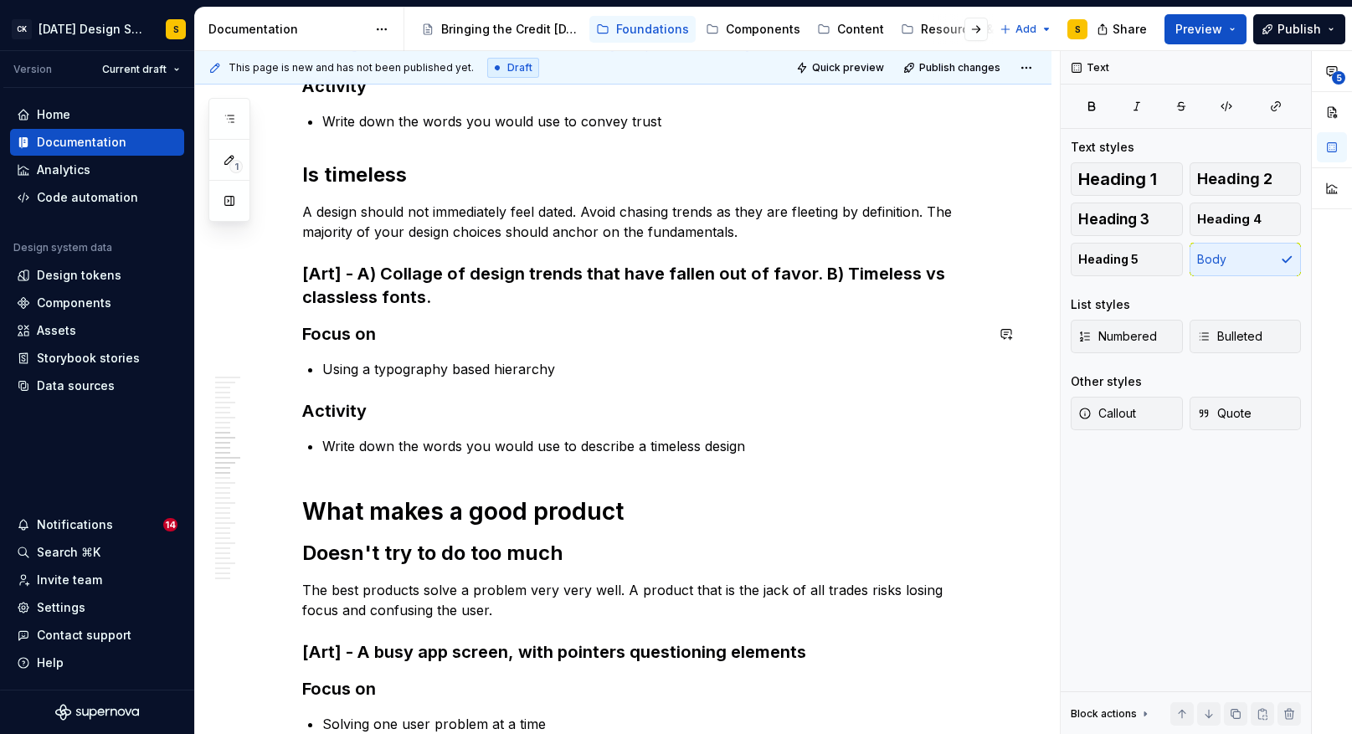
scroll to position [1513, 0]
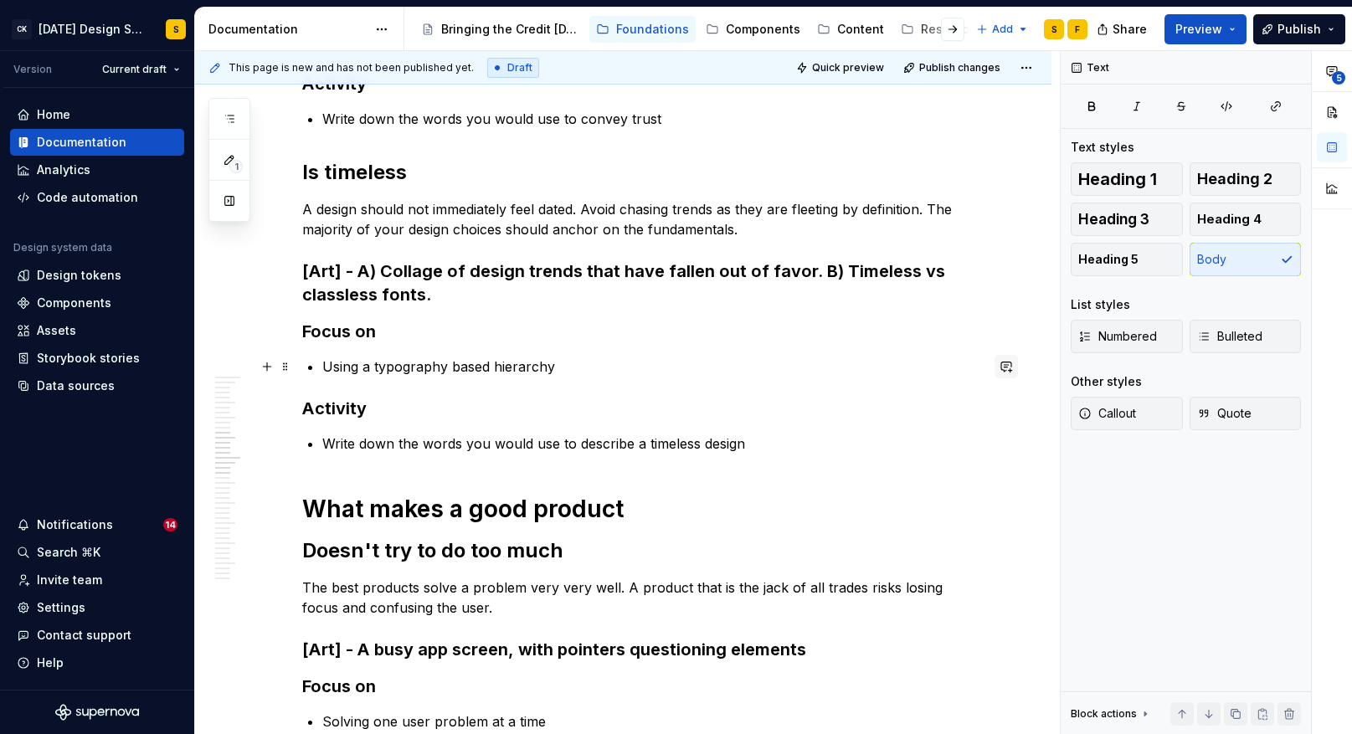
click at [1018, 366] on button "button" at bounding box center [1006, 366] width 23 height 23
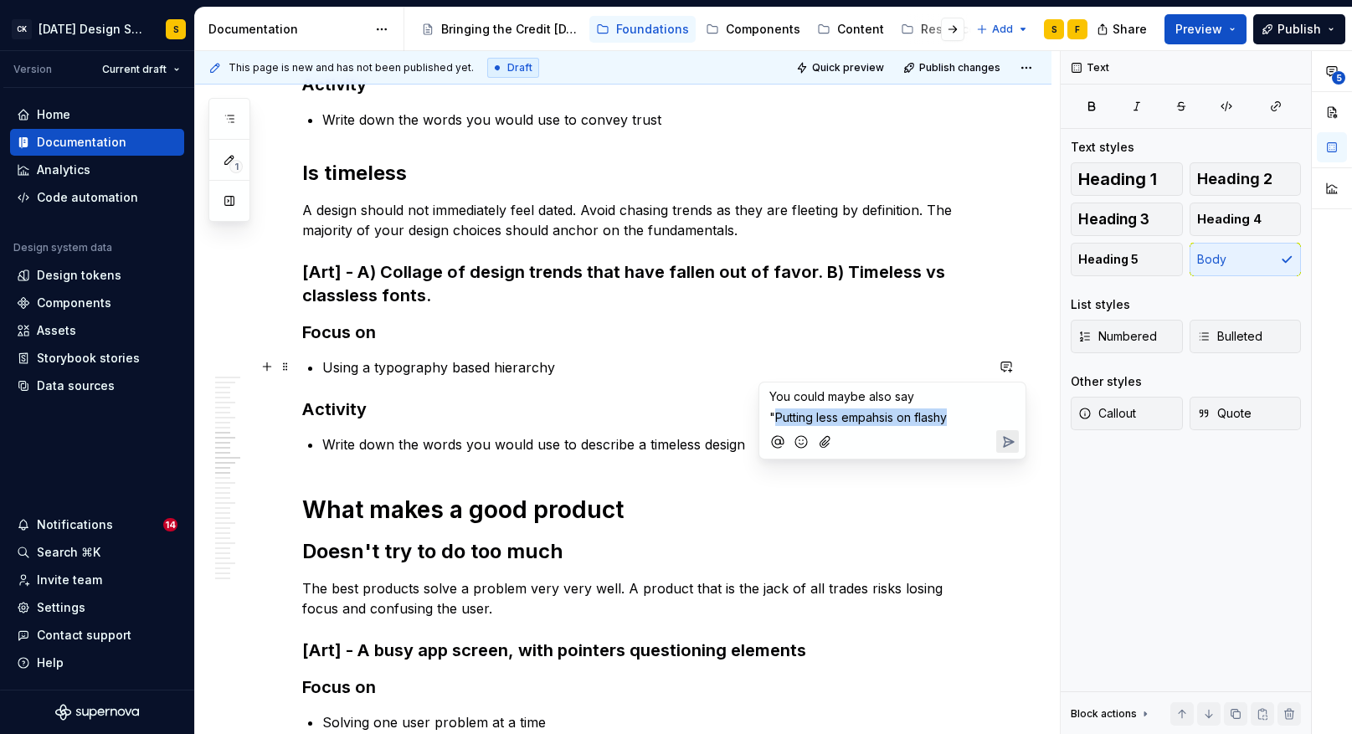
drag, startPoint x: 908, startPoint y: 421, endPoint x: 775, endPoint y: 423, distance: 132.3
click at [775, 423] on p ""Putting less empahsis on flashy" at bounding box center [893, 418] width 246 height 18
click at [957, 420] on p ""Putting less empahsis on flashy" at bounding box center [893, 418] width 246 height 18
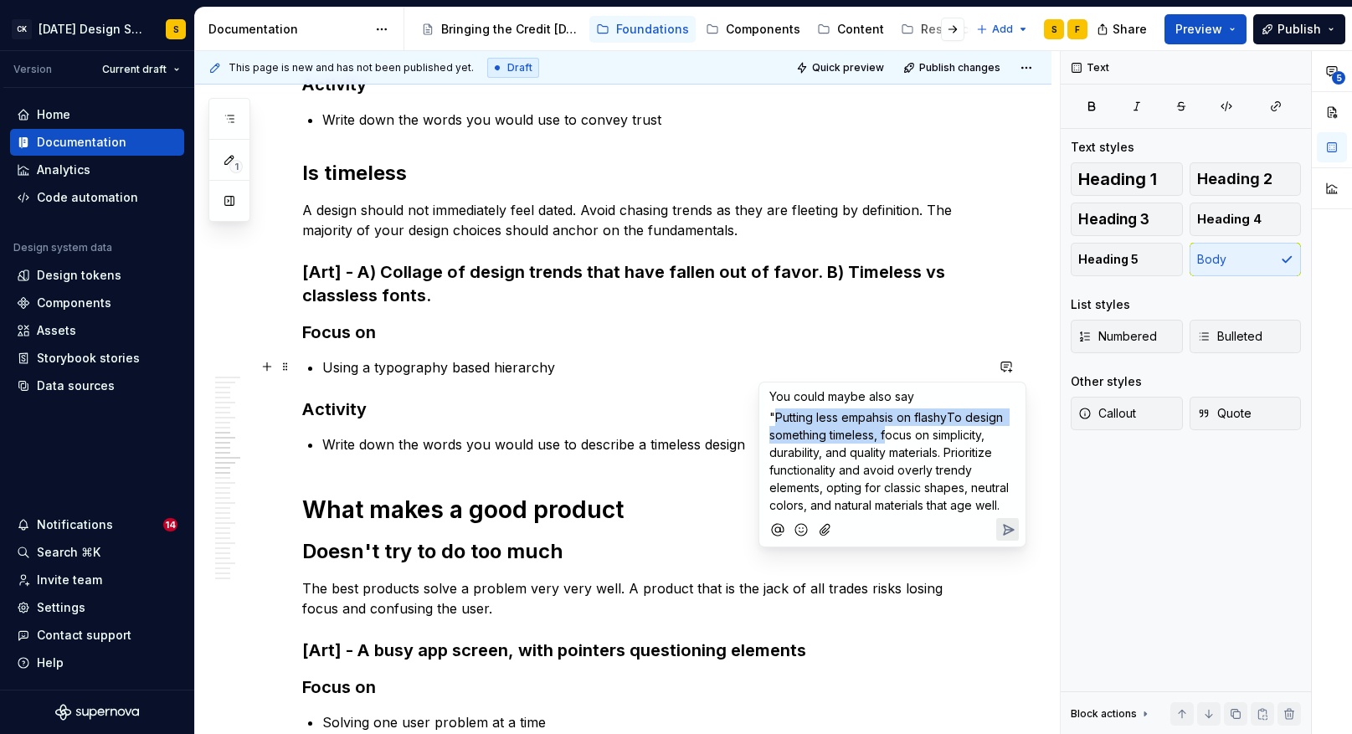
drag, startPoint x: 888, startPoint y: 436, endPoint x: 780, endPoint y: 423, distance: 108.0
click at [777, 422] on span ""Putting less empahsis on flashyTo design something timeless, focus on simplici…" at bounding box center [891, 461] width 243 height 102
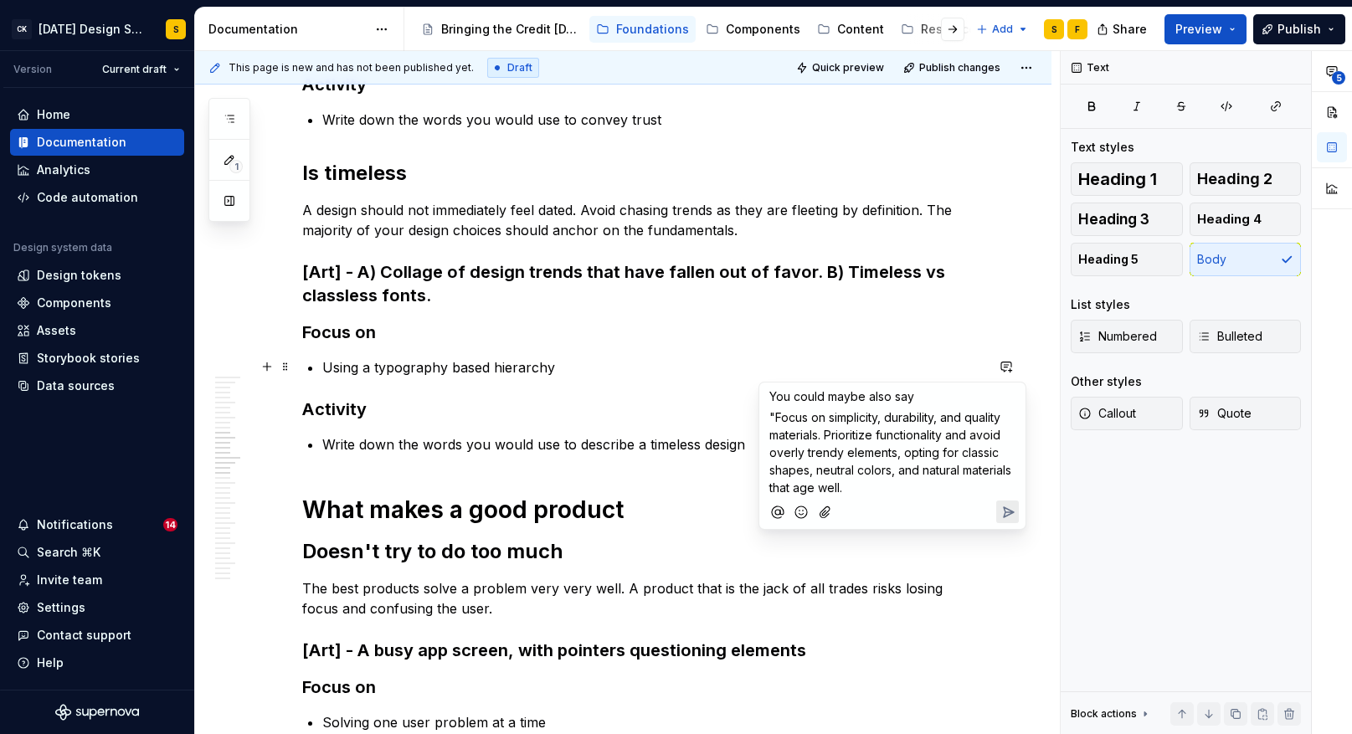
click at [881, 420] on span ""Focus on simplicity, durability, and quality materials. Prioritize functionali…" at bounding box center [892, 452] width 245 height 85
drag, startPoint x: 881, startPoint y: 421, endPoint x: 828, endPoint y: 434, distance: 54.2
click at [828, 434] on span ""Focus on simplicity, durability, and quality materials. Prioritize functionali…" at bounding box center [892, 452] width 245 height 85
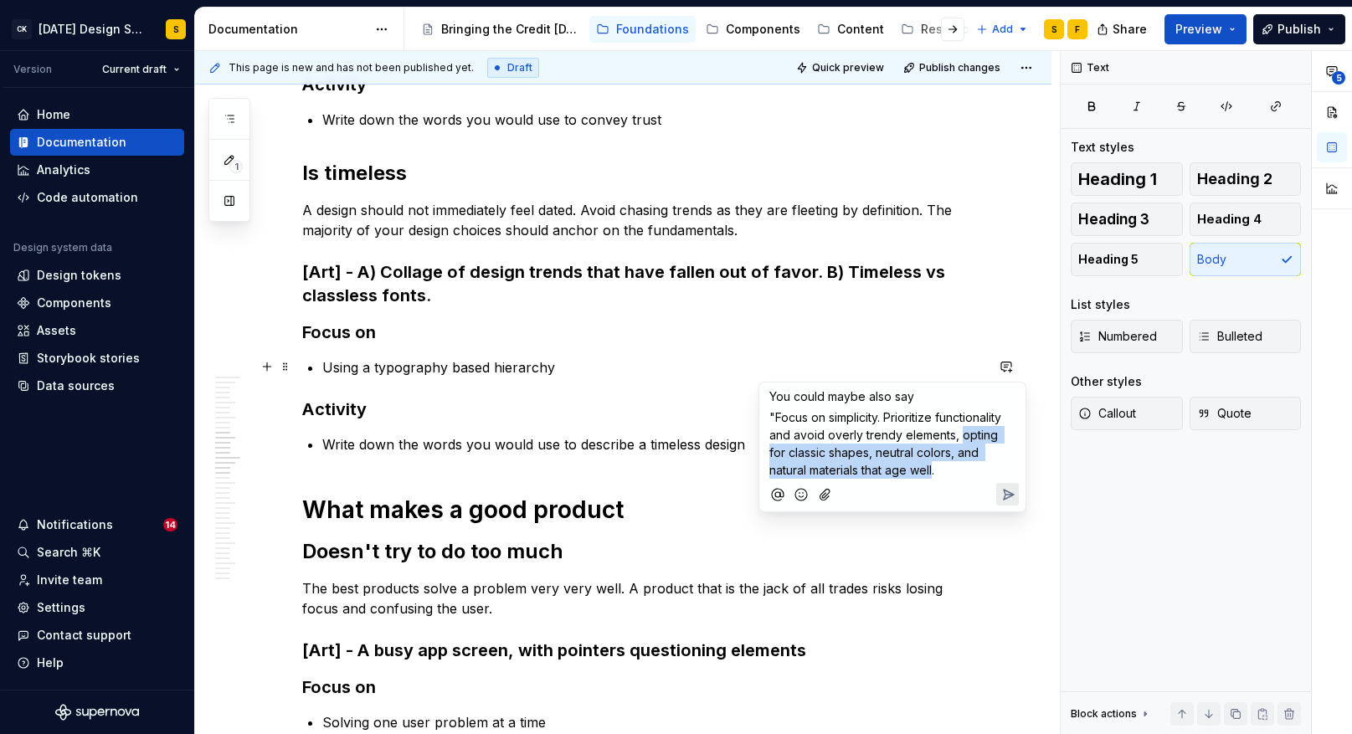
drag, startPoint x: 960, startPoint y: 437, endPoint x: 893, endPoint y: 476, distance: 77.3
click at [893, 474] on span ""Focus on simplicity. Prioritize functionality and avoid overly trendy elements…" at bounding box center [887, 443] width 235 height 67
drag, startPoint x: 849, startPoint y: 471, endPoint x: 770, endPoint y: 471, distance: 79.5
click at [770, 471] on span ""Focus on simplicity. Prioritize functionality and avoid overly trendy elements…" at bounding box center [887, 443] width 235 height 67
click at [991, 454] on span ""Focus on simplicity. Prioritize functionality and avoid overly trendy elements…" at bounding box center [887, 443] width 235 height 67
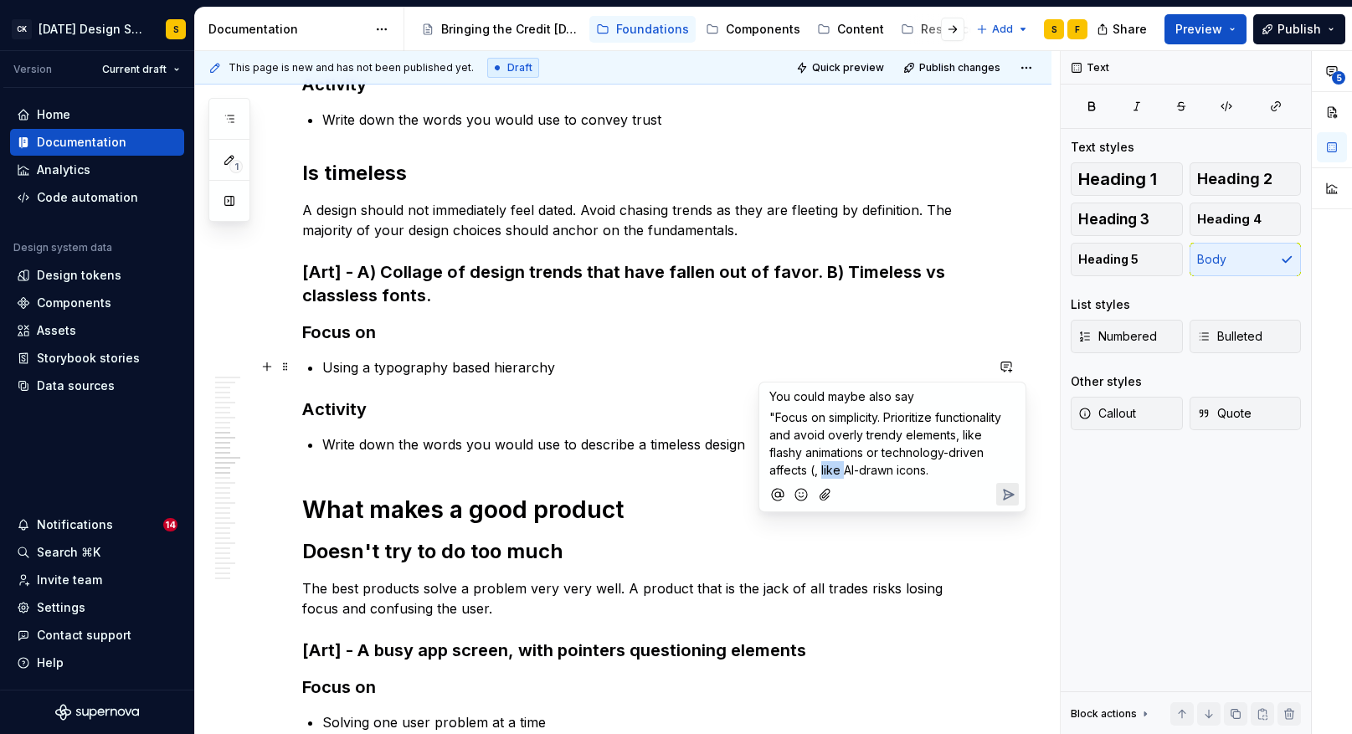
drag, startPoint x: 787, startPoint y: 471, endPoint x: 765, endPoint y: 471, distance: 21.8
click at [766, 471] on div "You could maybe also say "Focus on simplicity. Prioritize functionality and avo…" at bounding box center [892, 431] width 253 height 96
click at [853, 472] on span ""Focus on simplicity. Prioritize functionality and avoid overly trendy elements…" at bounding box center [887, 443] width 235 height 67
click at [1004, 492] on icon "Send" at bounding box center [1009, 495] width 10 height 10
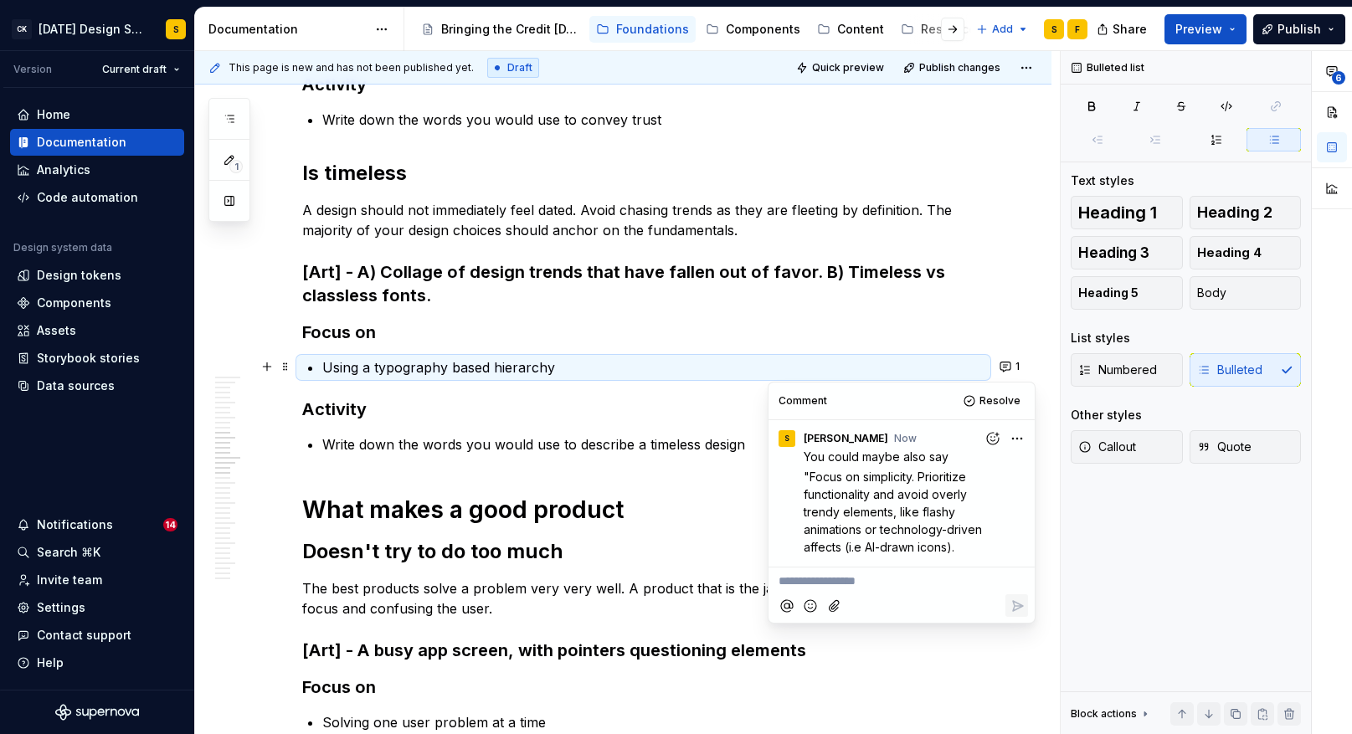
type textarea "*"
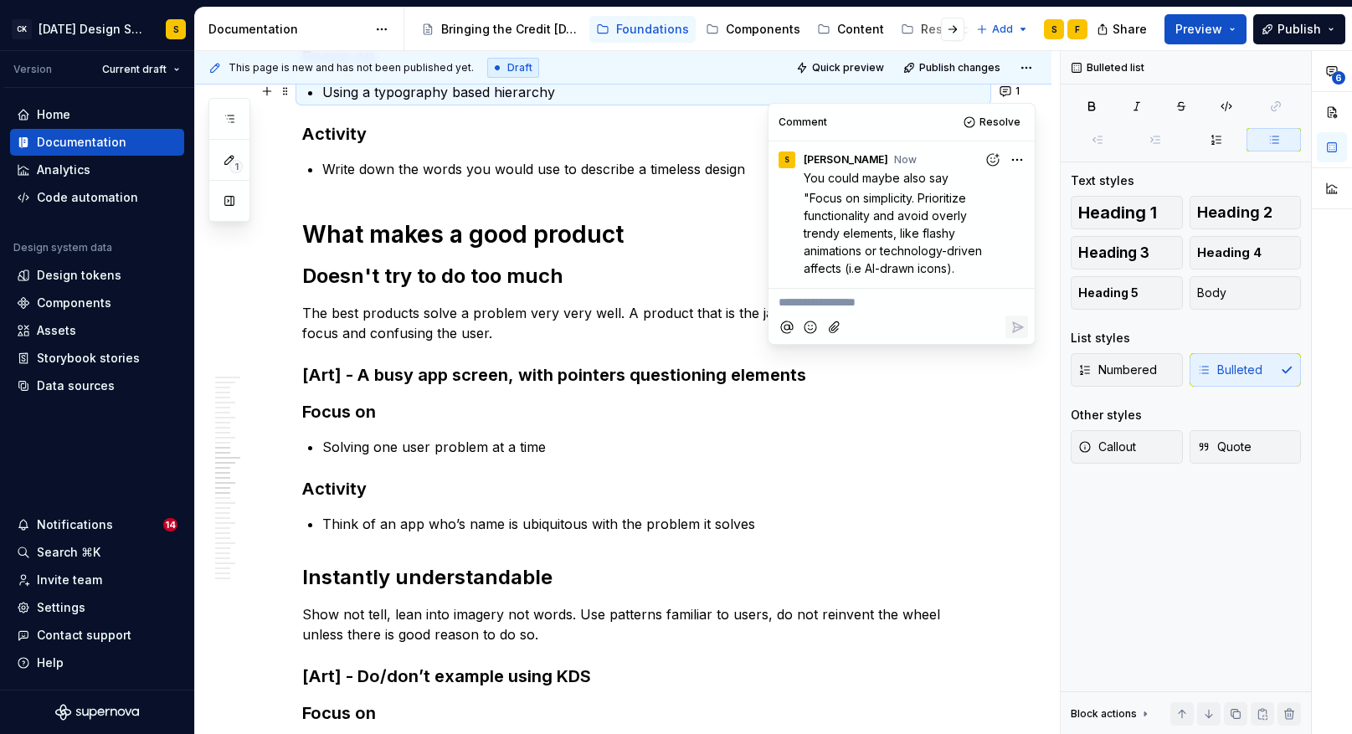
scroll to position [1792, 0]
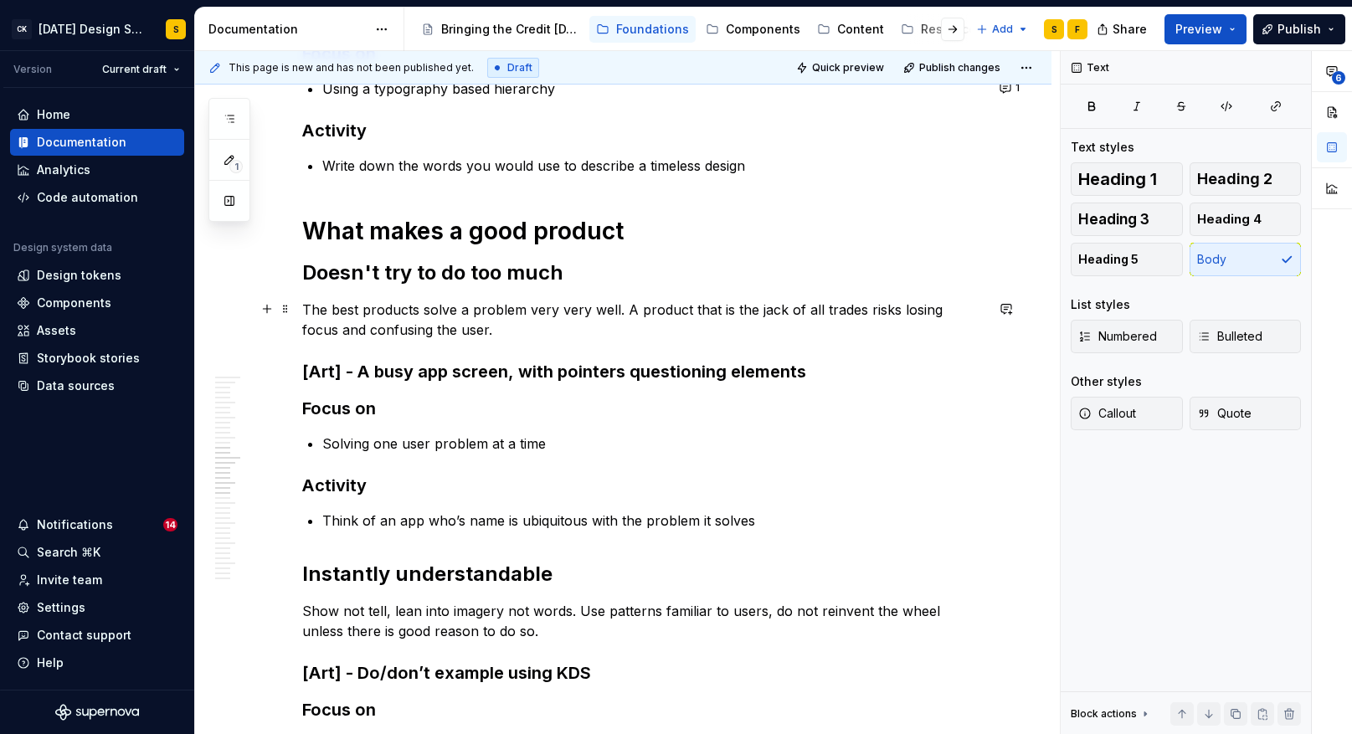
click at [659, 318] on p "The best products solve a problem very very well. A product that is the jack of…" at bounding box center [643, 320] width 682 height 40
click at [1015, 308] on button "button" at bounding box center [1006, 308] width 23 height 23
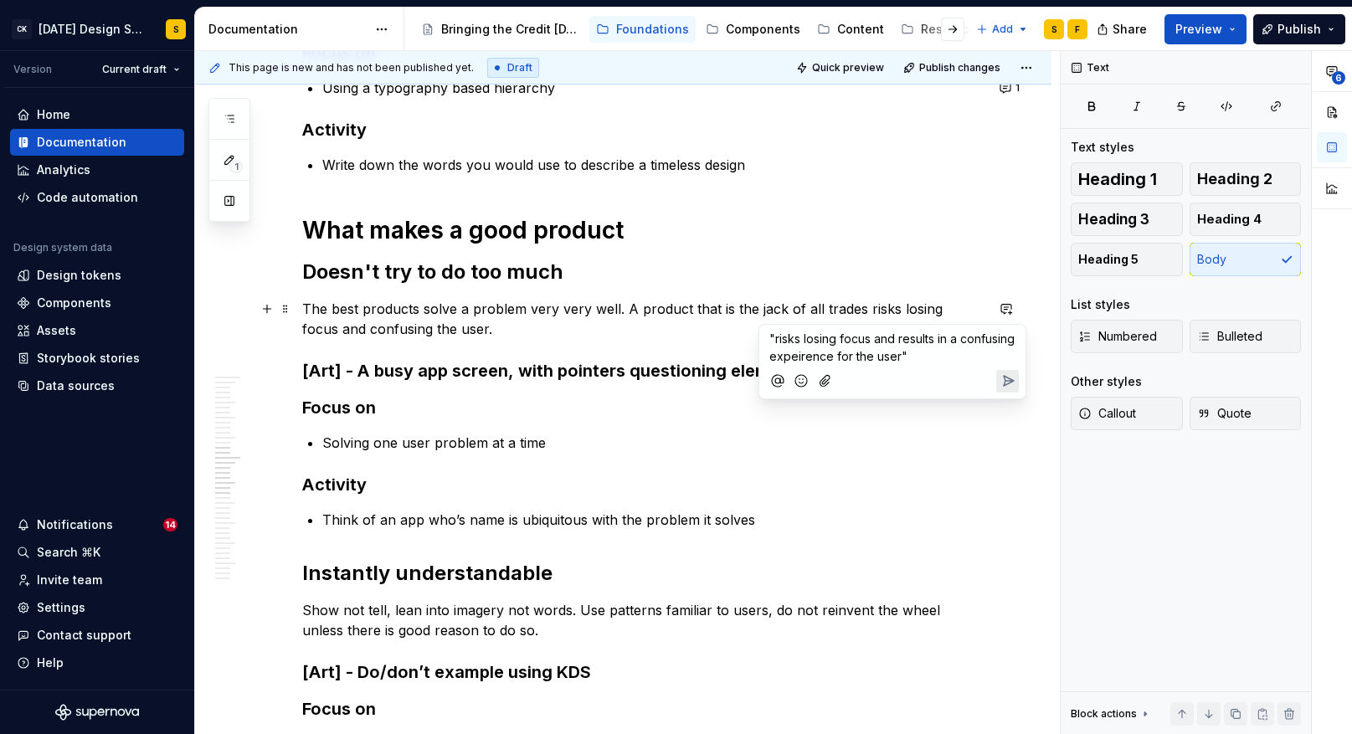
drag, startPoint x: 862, startPoint y: 358, endPoint x: 878, endPoint y: 356, distance: 15.2
click at [868, 357] on span ""risks losing focus and results in a confusing expeirence for the user"" at bounding box center [894, 348] width 249 height 32
drag, startPoint x: 830, startPoint y: 359, endPoint x: 888, endPoint y: 359, distance: 58.6
click at [888, 359] on span ""risks losing focus and results in a confusing expeirence for the user"" at bounding box center [894, 348] width 249 height 32
click at [827, 356] on span ""risks losing focus and results in a confusing experience for the user"" at bounding box center [894, 348] width 249 height 32
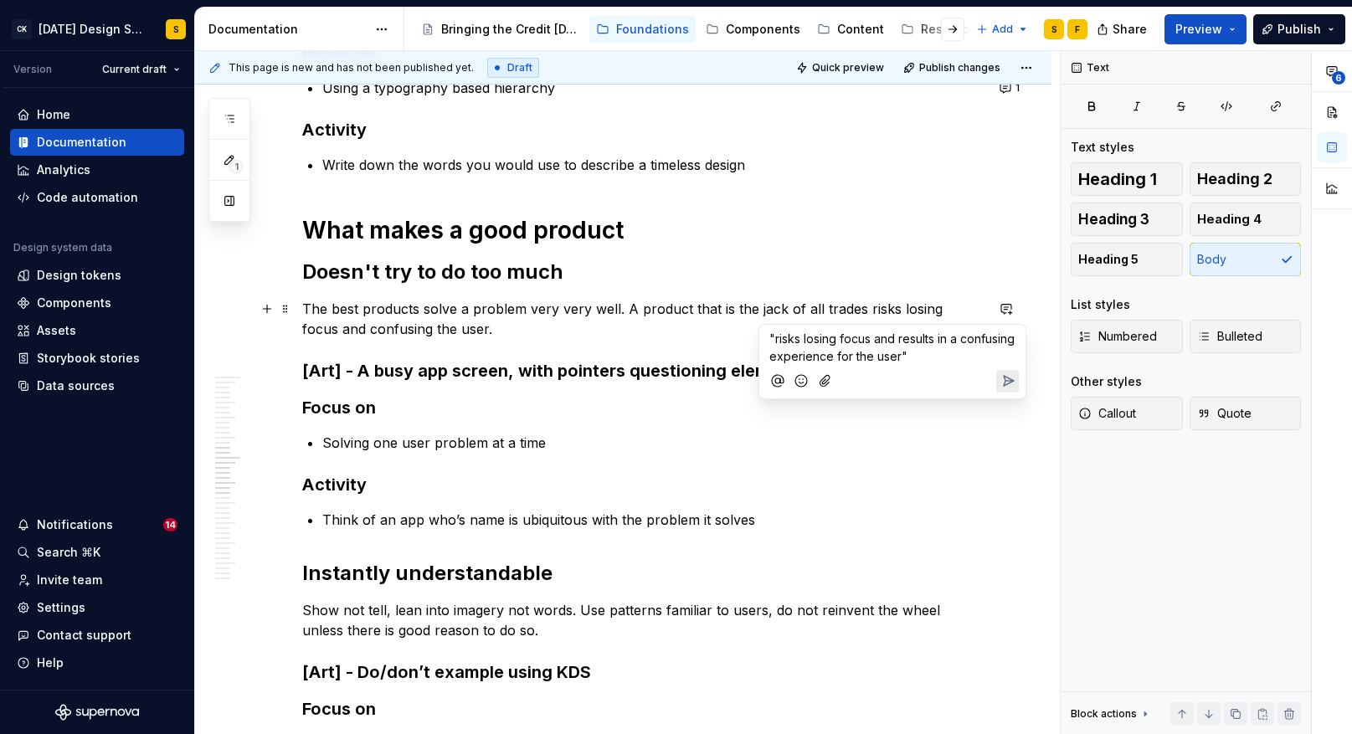
click at [934, 358] on span ""risks losing focus and results in a confusing experience for the user"" at bounding box center [894, 348] width 249 height 32
click at [1004, 377] on icon "Send" at bounding box center [1009, 381] width 10 height 10
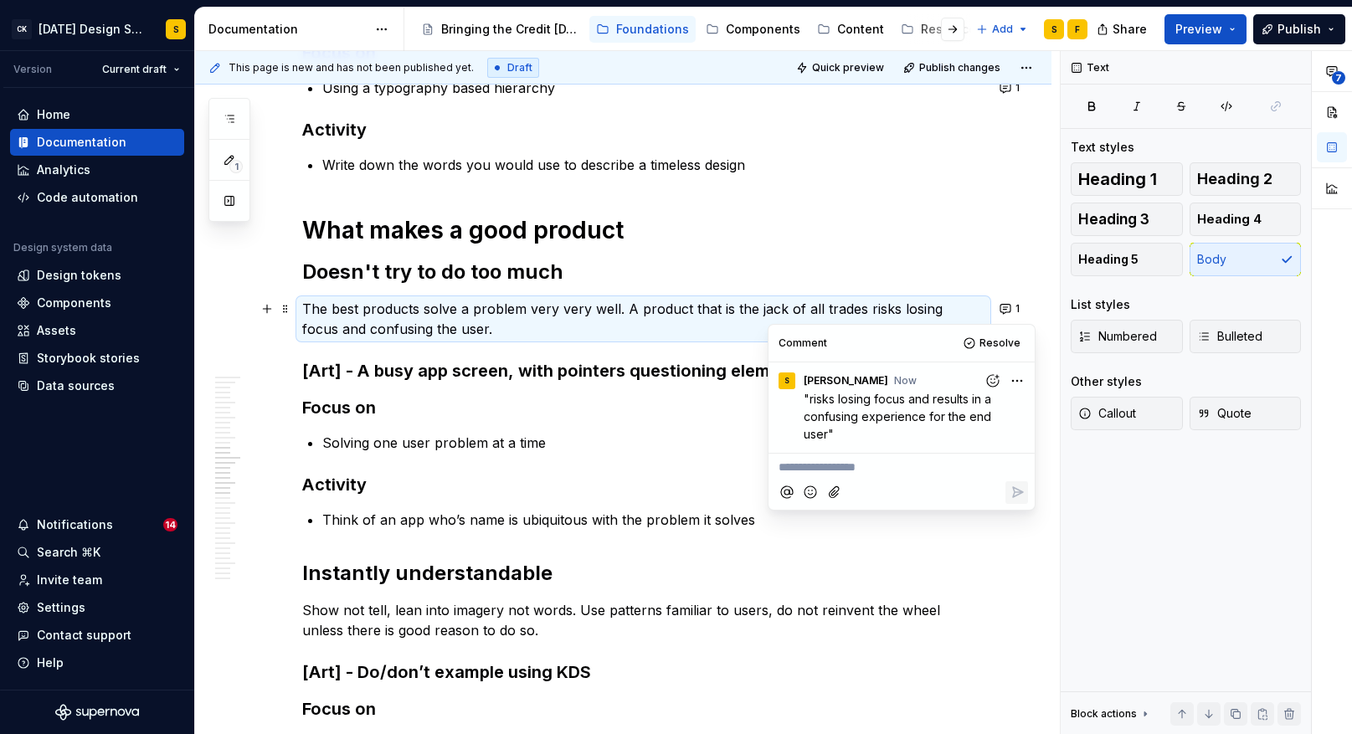
type textarea "*"
click at [641, 363] on h3 "[Art] - A busy app screen, with pointers questioning elements" at bounding box center [643, 370] width 682 height 23
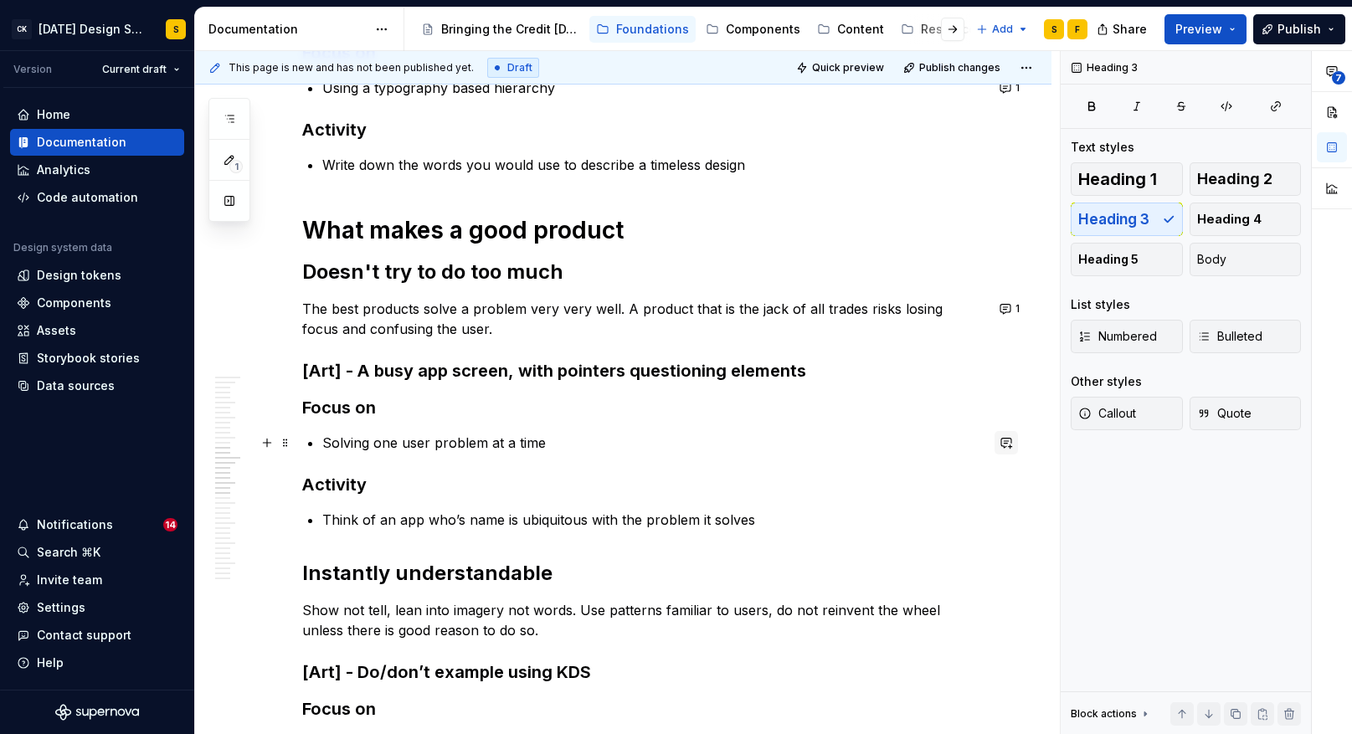
click at [1018, 441] on button "button" at bounding box center [1006, 442] width 23 height 23
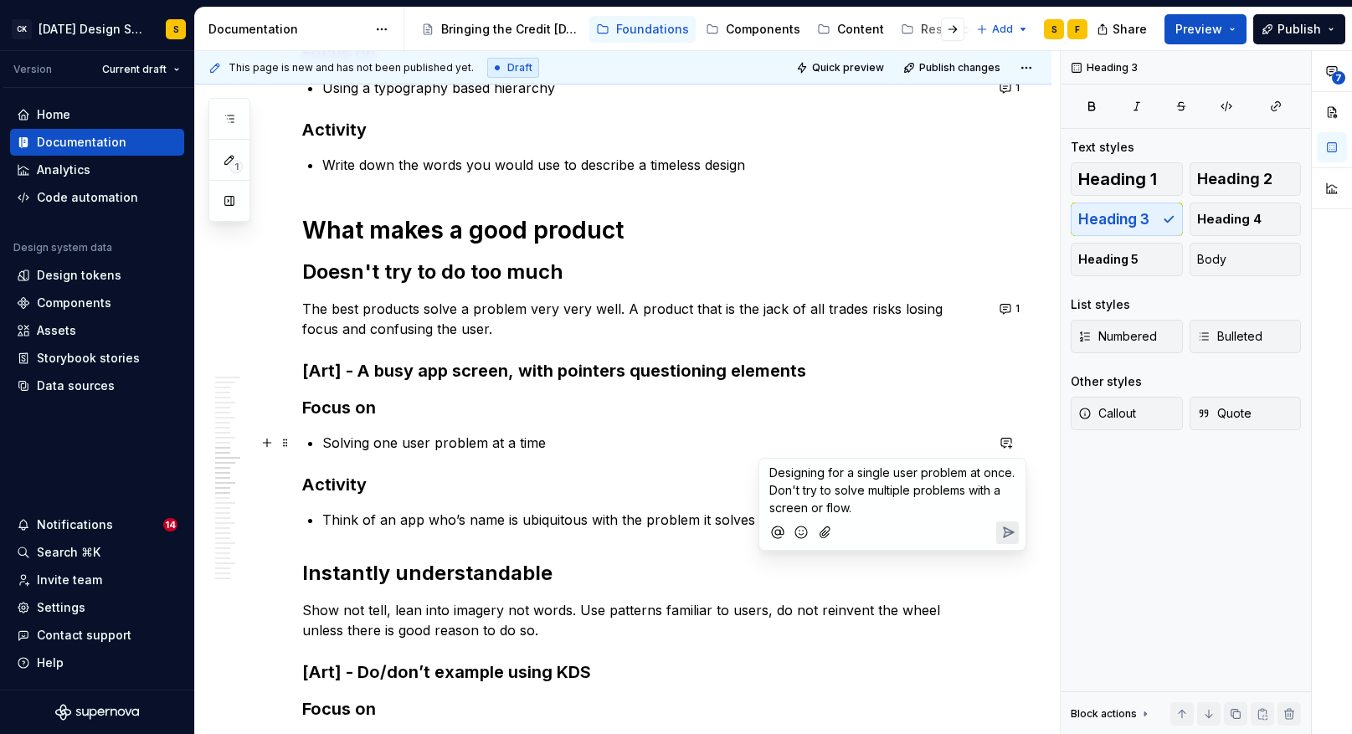
click at [1000, 533] on icon "Send" at bounding box center [1008, 532] width 17 height 17
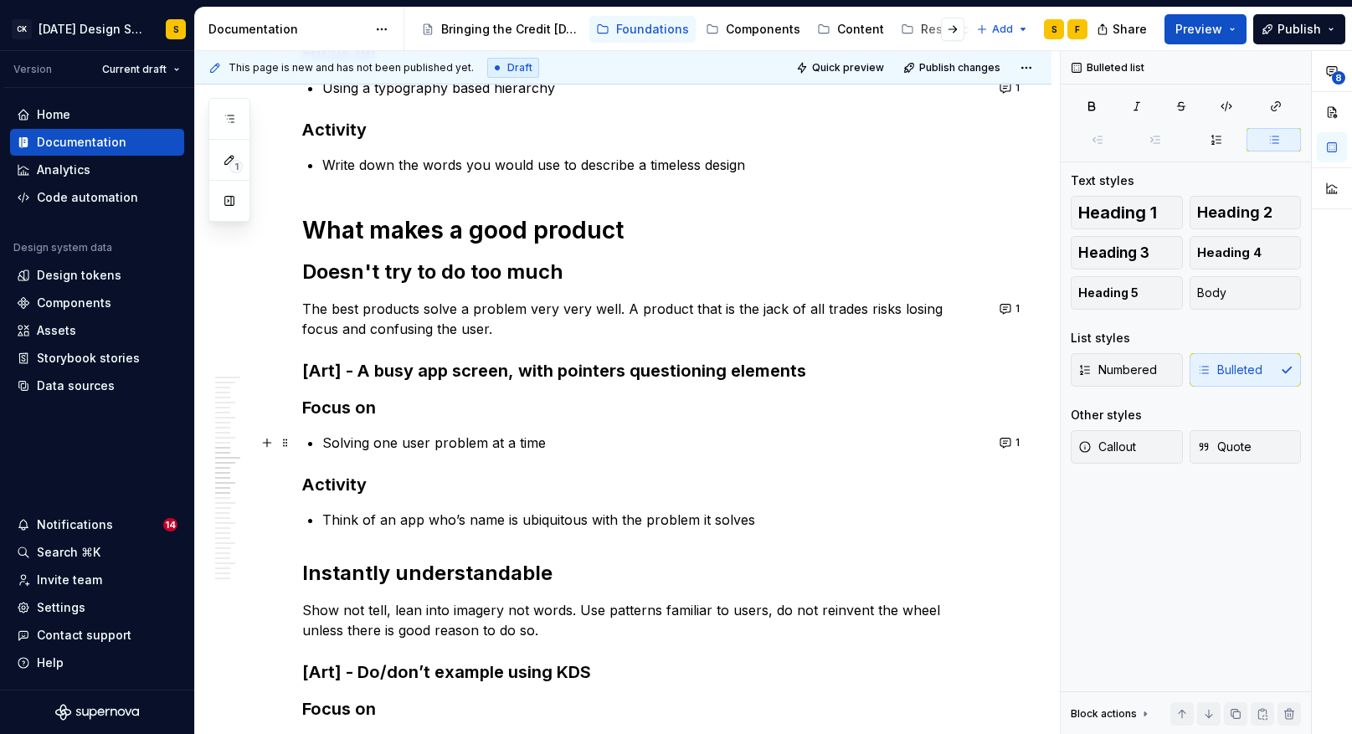
click at [614, 518] on p "Think of an app who’s name is ubiquitous with the problem it solves" at bounding box center [653, 520] width 662 height 20
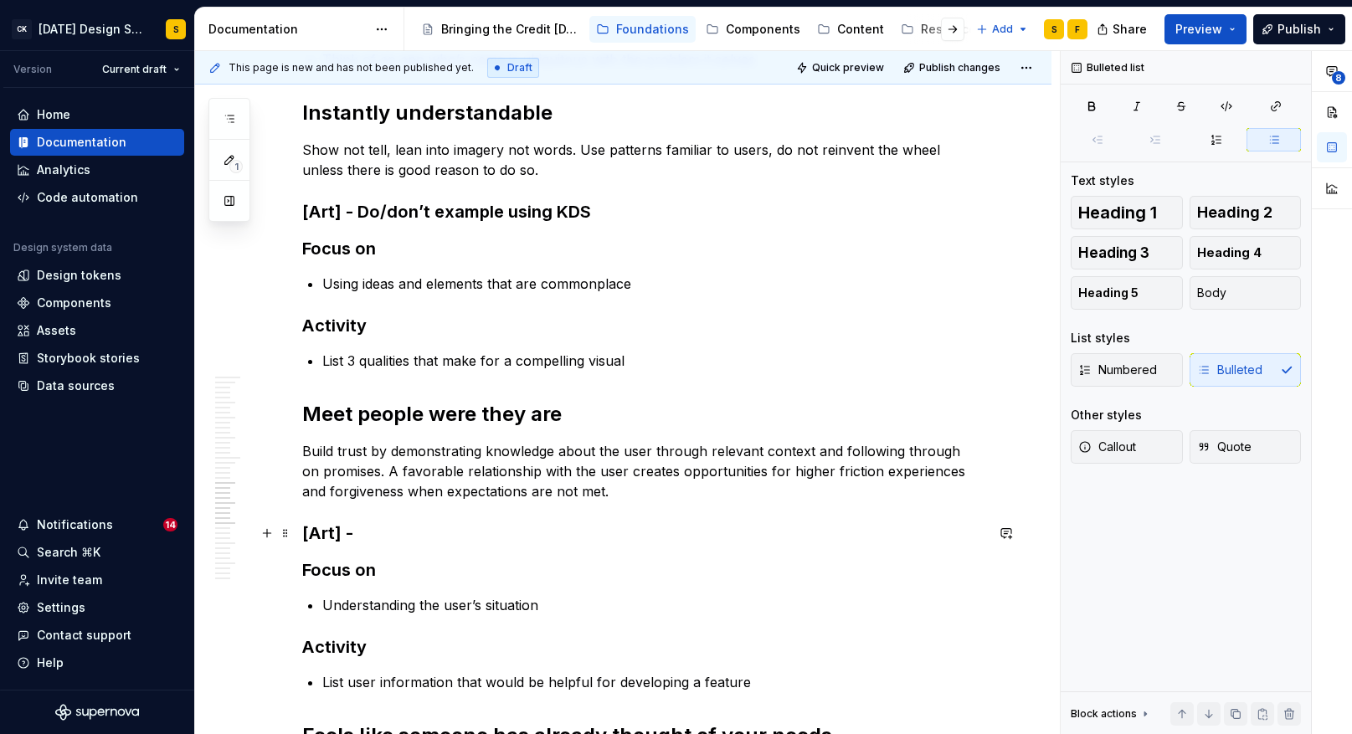
scroll to position [2252, 0]
click at [1012, 152] on button "button" at bounding box center [1006, 150] width 23 height 23
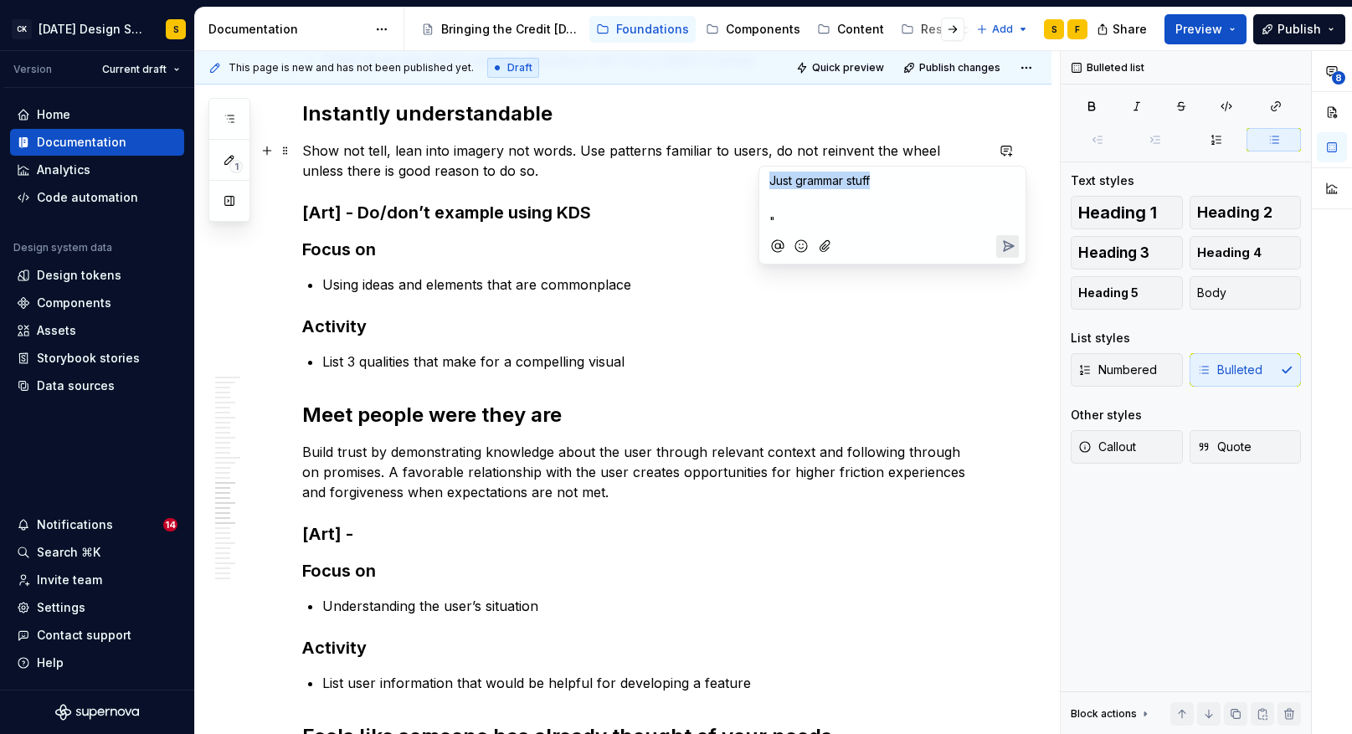
drag, startPoint x: 767, startPoint y: 182, endPoint x: 894, endPoint y: 187, distance: 127.4
click at [884, 186] on div "Just grammar stuff ﻿ "" at bounding box center [892, 199] width 253 height 64
click at [829, 217] on p """ at bounding box center [893, 222] width 246 height 18
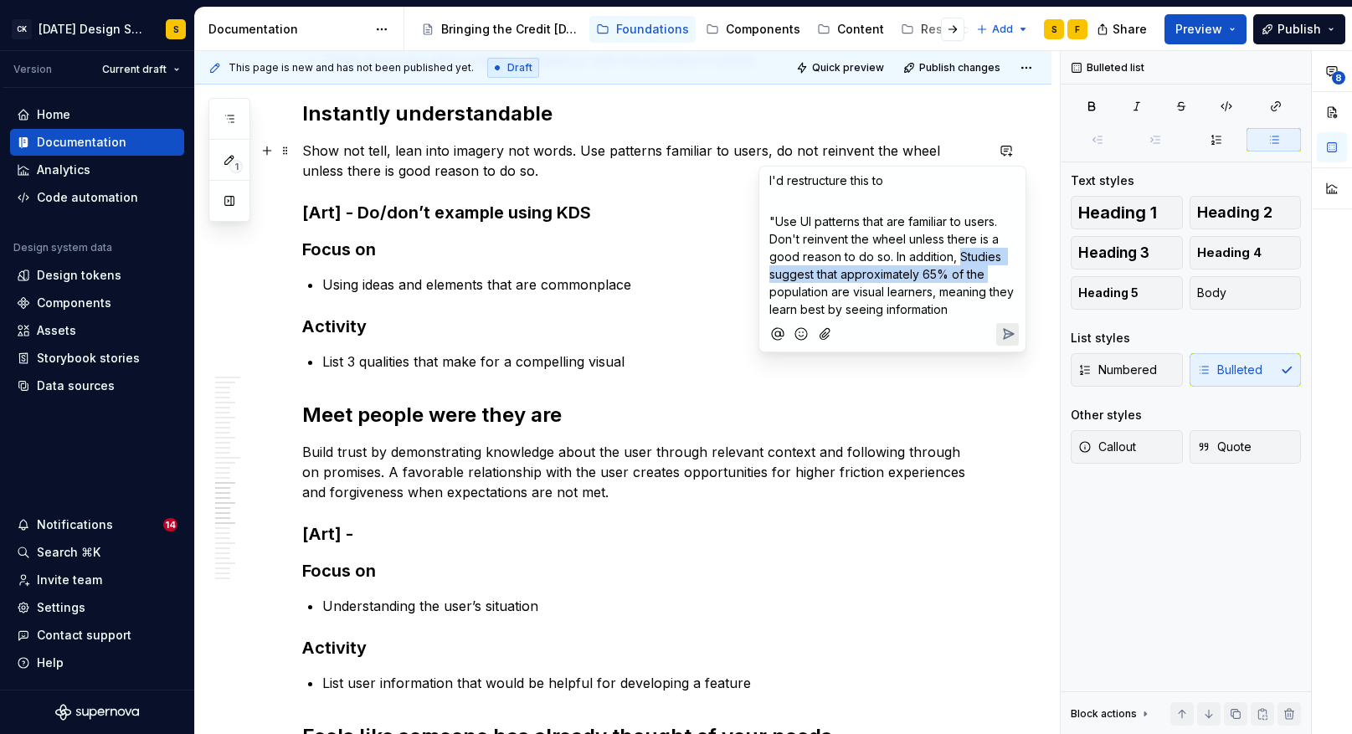
drag, startPoint x: 960, startPoint y: 256, endPoint x: 988, endPoint y: 276, distance: 34.2
click at [988, 276] on p ""Use UI patterns that are familiar to users. Don't reinvent the wheel unless th…" at bounding box center [893, 266] width 246 height 106
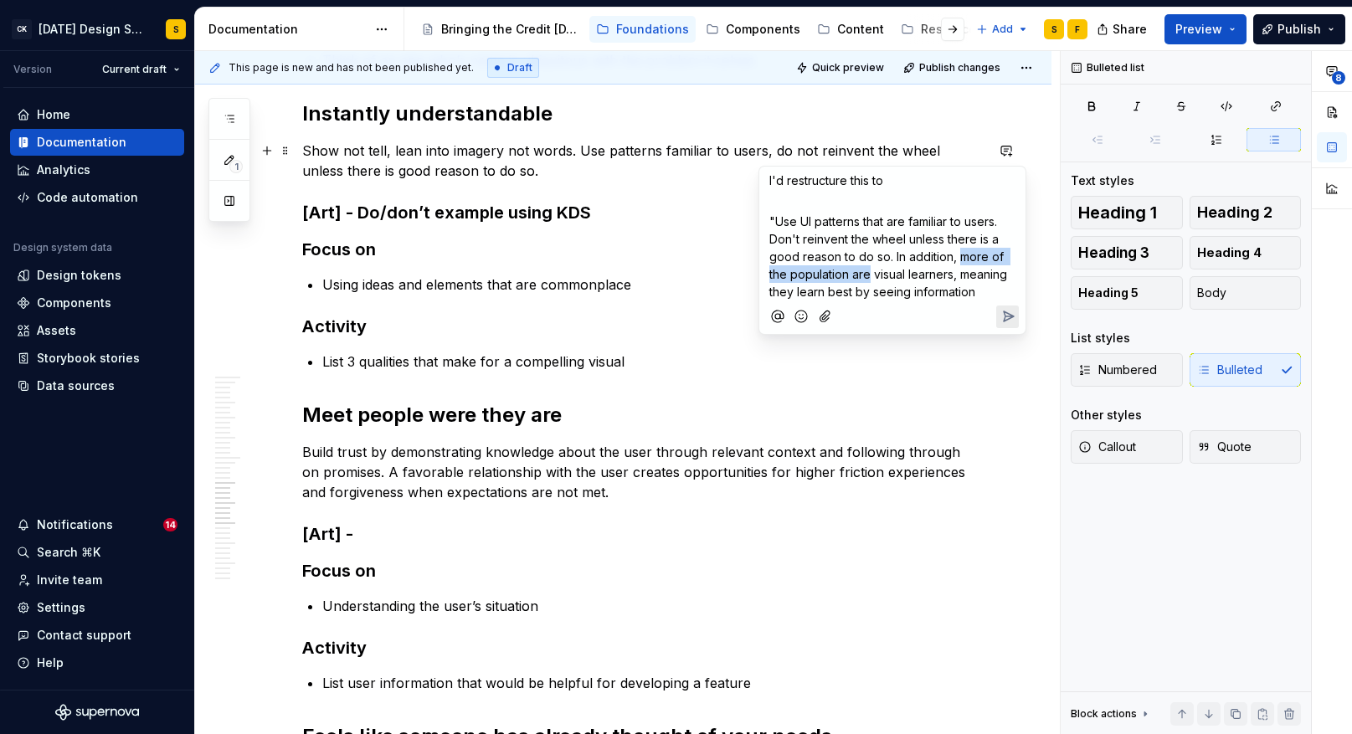
drag, startPoint x: 960, startPoint y: 260, endPoint x: 870, endPoint y: 277, distance: 91.3
click at [870, 277] on span ""Use UI patterns that are familiar to users. Don't reinvent the wheel unless th…" at bounding box center [890, 256] width 241 height 85
click at [904, 277] on span ""Use UI patterns that are familiar to users. Don't reinvent the wheel unless th…" at bounding box center [886, 256] width 233 height 85
drag, startPoint x: 977, startPoint y: 283, endPoint x: 990, endPoint y: 290, distance: 14.2
click at [989, 290] on p ""Use UI patterns that are familiar to users. Don't reinvent the wheel unless th…" at bounding box center [893, 257] width 246 height 88
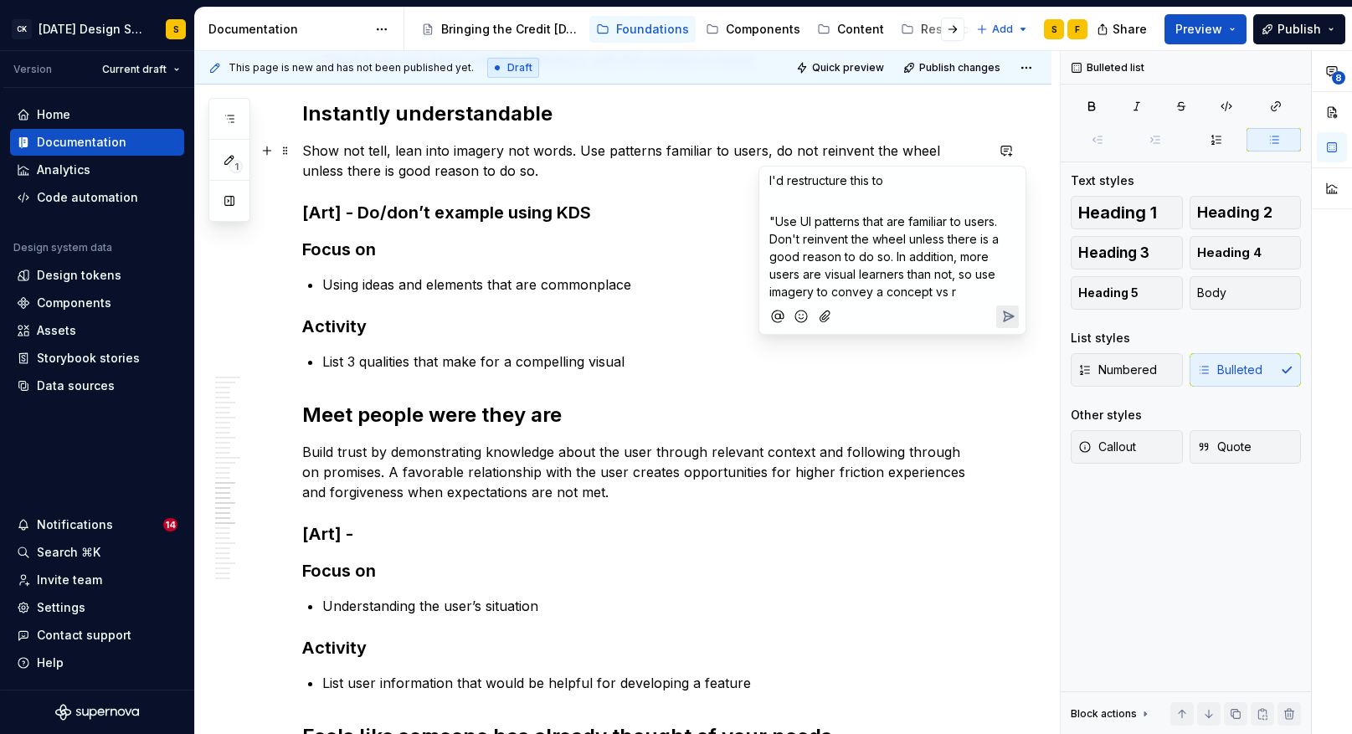
click at [997, 221] on span ""Use UI patterns that are familiar to users. Don't reinvent the wheel unless th…" at bounding box center [886, 256] width 233 height 85
click at [960, 311] on p ""Use UI patterns that are familiar to users, such as the placement of a close b…" at bounding box center [893, 266] width 246 height 106
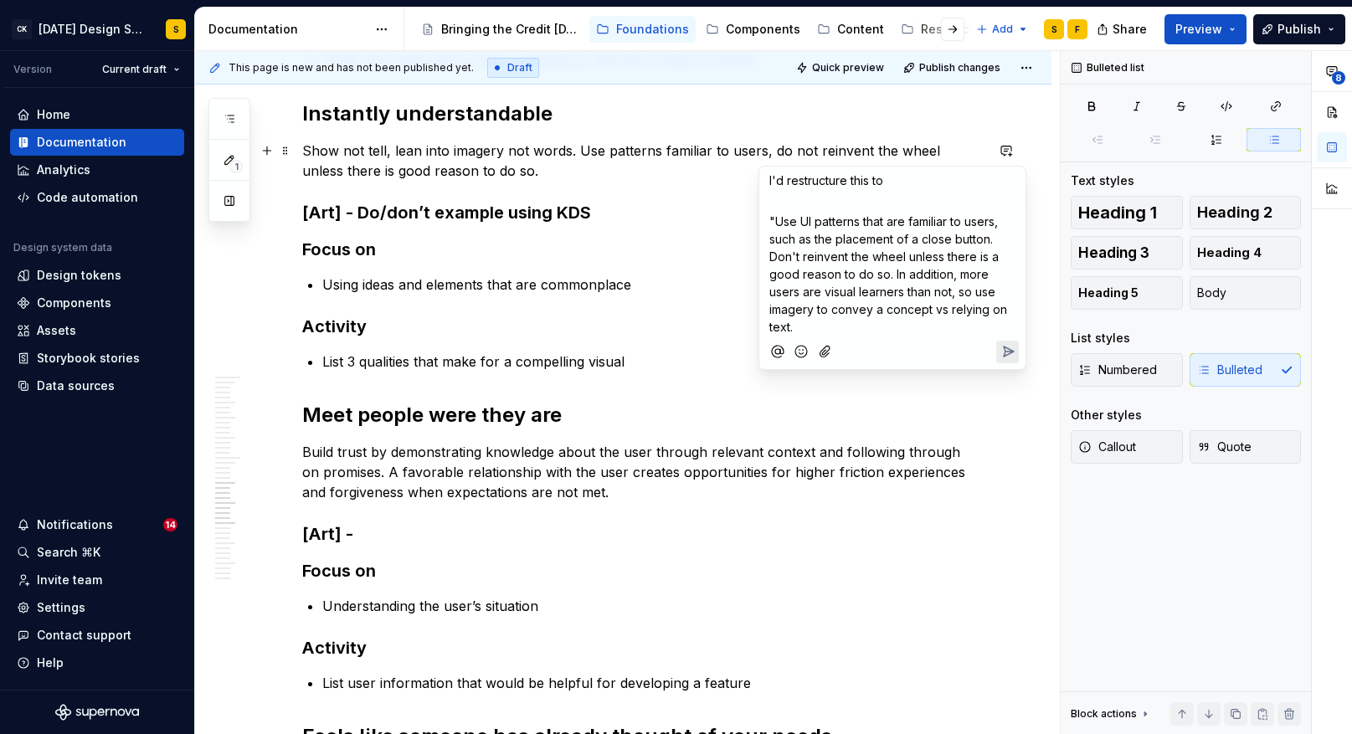
click at [977, 292] on span ""Use UI patterns that are familiar to users, such as the placement of a close b…" at bounding box center [890, 274] width 241 height 120
click at [841, 311] on span ""Use UI patterns that are familiar to users, such as the placement of a close b…" at bounding box center [893, 274] width 247 height 120
click at [891, 330] on p ""Use UI patterns that are familiar to users, such as the placement of a close b…" at bounding box center [893, 274] width 246 height 123
click at [959, 313] on span ""Use UI patterns that are familiar to users, such as the placement of a close b…" at bounding box center [893, 274] width 247 height 120
click at [770, 328] on span ""Use UI patterns that are familiar to users, such as the placement of a close b…" at bounding box center [894, 274] width 249 height 120
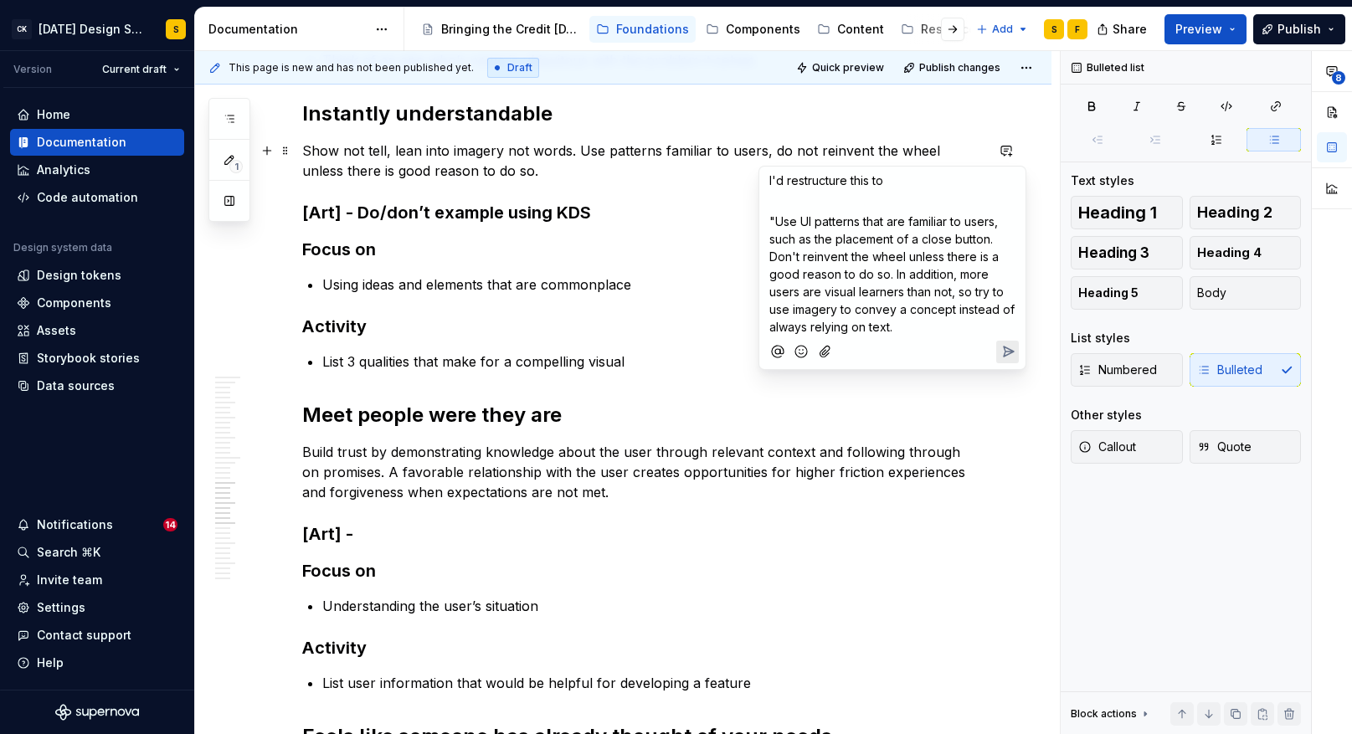
click at [1006, 348] on icon "Send" at bounding box center [1008, 351] width 17 height 17
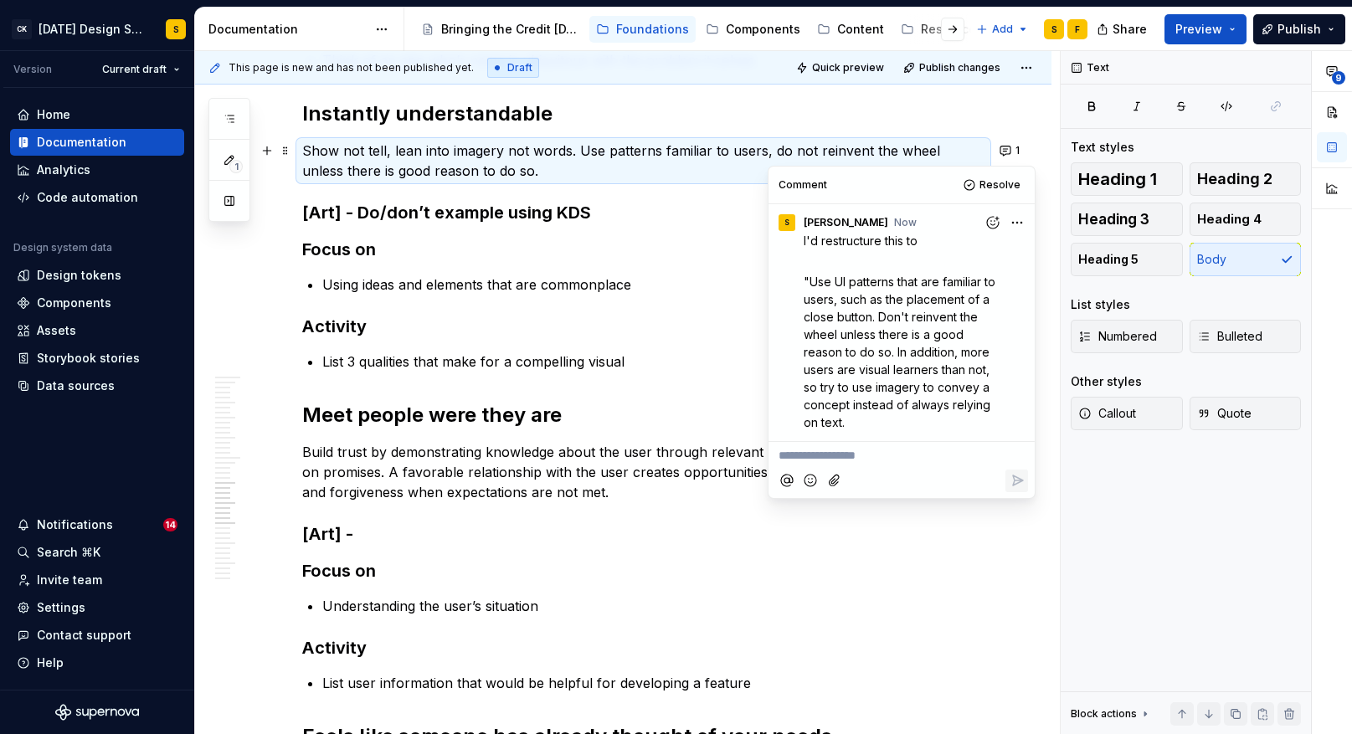
type textarea "*"
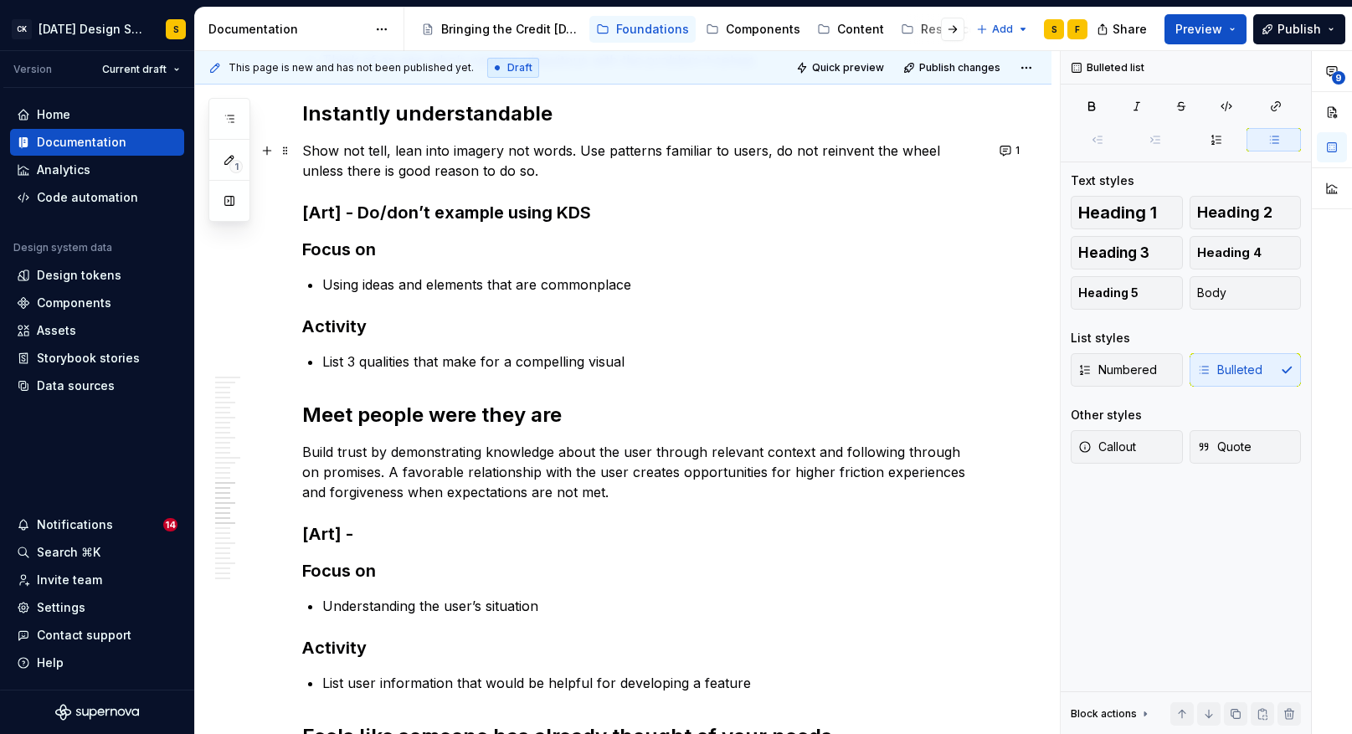
click at [609, 282] on p "Using ideas and elements that are commonplace" at bounding box center [653, 285] width 662 height 20
click at [1018, 279] on button "button" at bounding box center [1006, 284] width 23 height 23
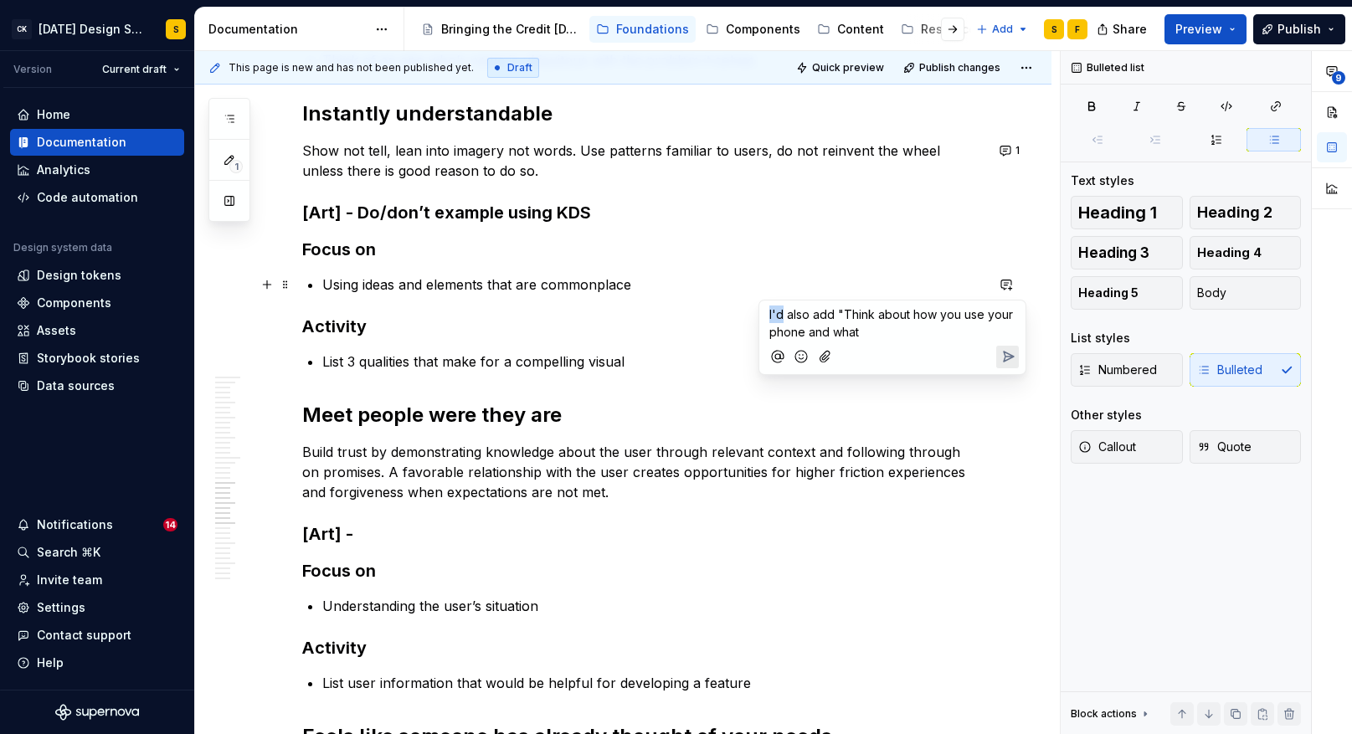
drag, startPoint x: 780, startPoint y: 314, endPoint x: 771, endPoint y: 314, distance: 9.2
click at [768, 314] on div "I'd also add "Think about how you use your phone and what" at bounding box center [892, 321] width 253 height 40
click at [872, 315] on span "You could also add "Think about how you use your phone and what" at bounding box center [888, 323] width 236 height 32
click at [952, 332] on p "You could also add or say "Think about how you use your phone and what" at bounding box center [893, 323] width 246 height 35
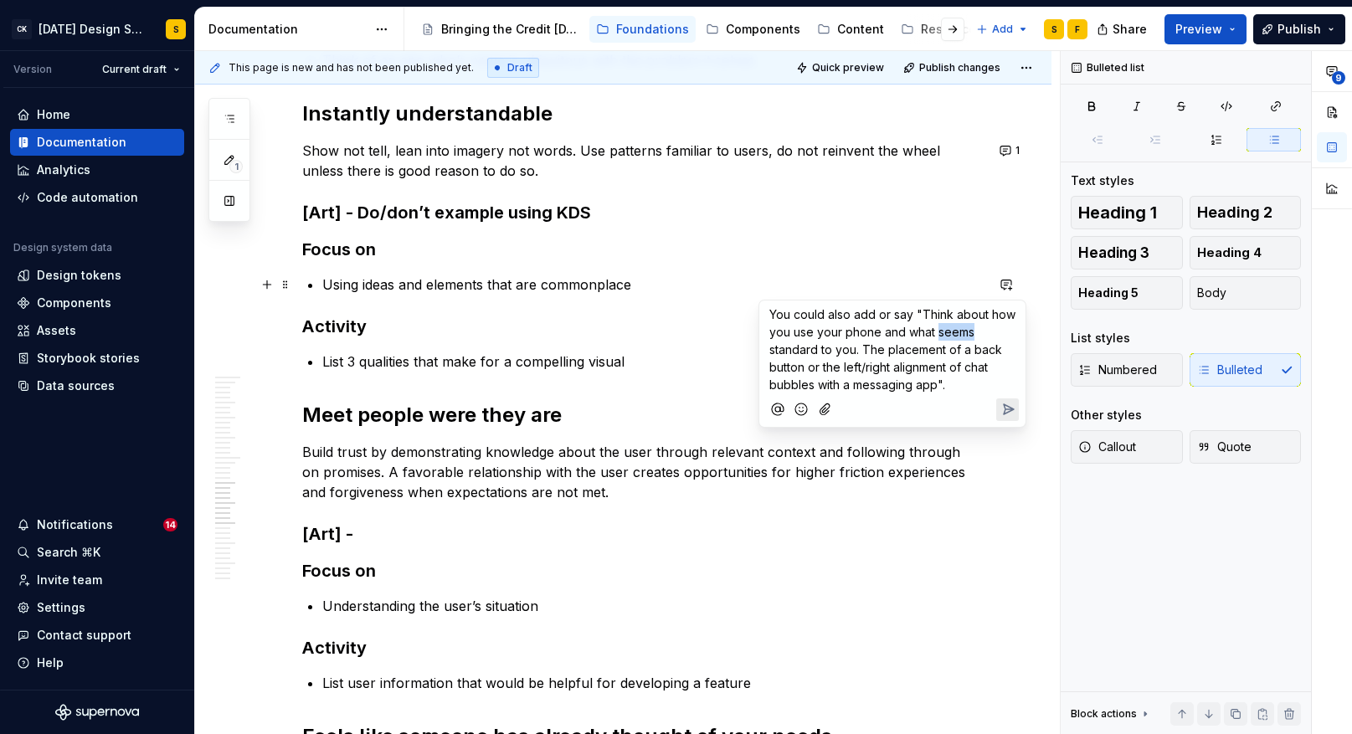
drag, startPoint x: 937, startPoint y: 333, endPoint x: 970, endPoint y: 331, distance: 32.8
click at [972, 331] on span "You could also add or say "Think about how you use your phone and what seems st…" at bounding box center [895, 349] width 250 height 85
drag, startPoint x: 801, startPoint y: 352, endPoint x: 744, endPoint y: 352, distance: 57.8
click at [743, 352] on body "CK [DATE] Design System S Version Current draft Home Documentation Analytics Co…" at bounding box center [676, 367] width 1352 height 734
drag, startPoint x: 774, startPoint y: 350, endPoint x: 783, endPoint y: 349, distance: 9.2
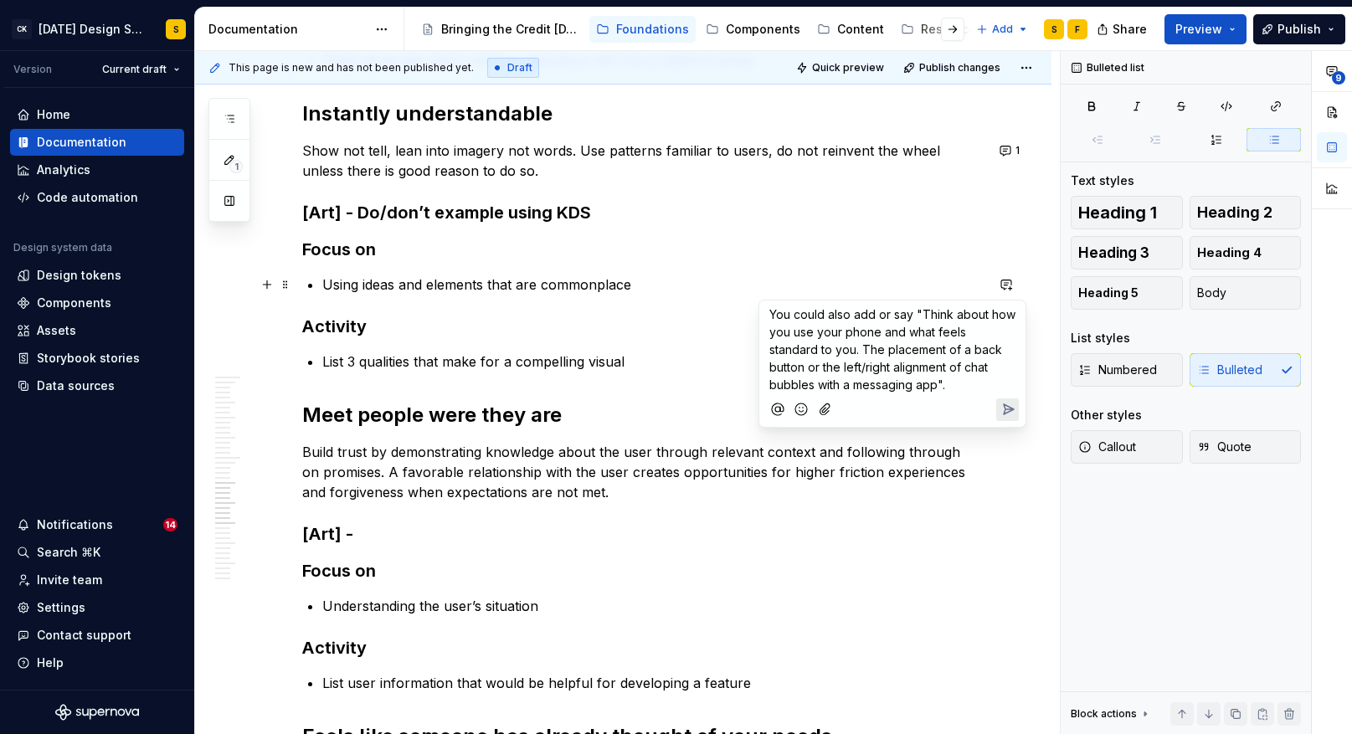
click at [774, 350] on span "You could also add or say "Think about how you use your phone and what feels st…" at bounding box center [895, 349] width 250 height 85
drag, startPoint x: 784, startPoint y: 349, endPoint x: 771, endPoint y: 349, distance: 12.6
click at [771, 349] on span "You could also add or say "Think about how you use your phone and what feels st…" at bounding box center [895, 349] width 250 height 85
click at [834, 349] on span "You could also add or say "Think about how you use your phone and what feels st…" at bounding box center [895, 349] width 250 height 85
click at [890, 384] on p "You could also add or say "Think about how you use your phone and what feels st…" at bounding box center [893, 350] width 246 height 88
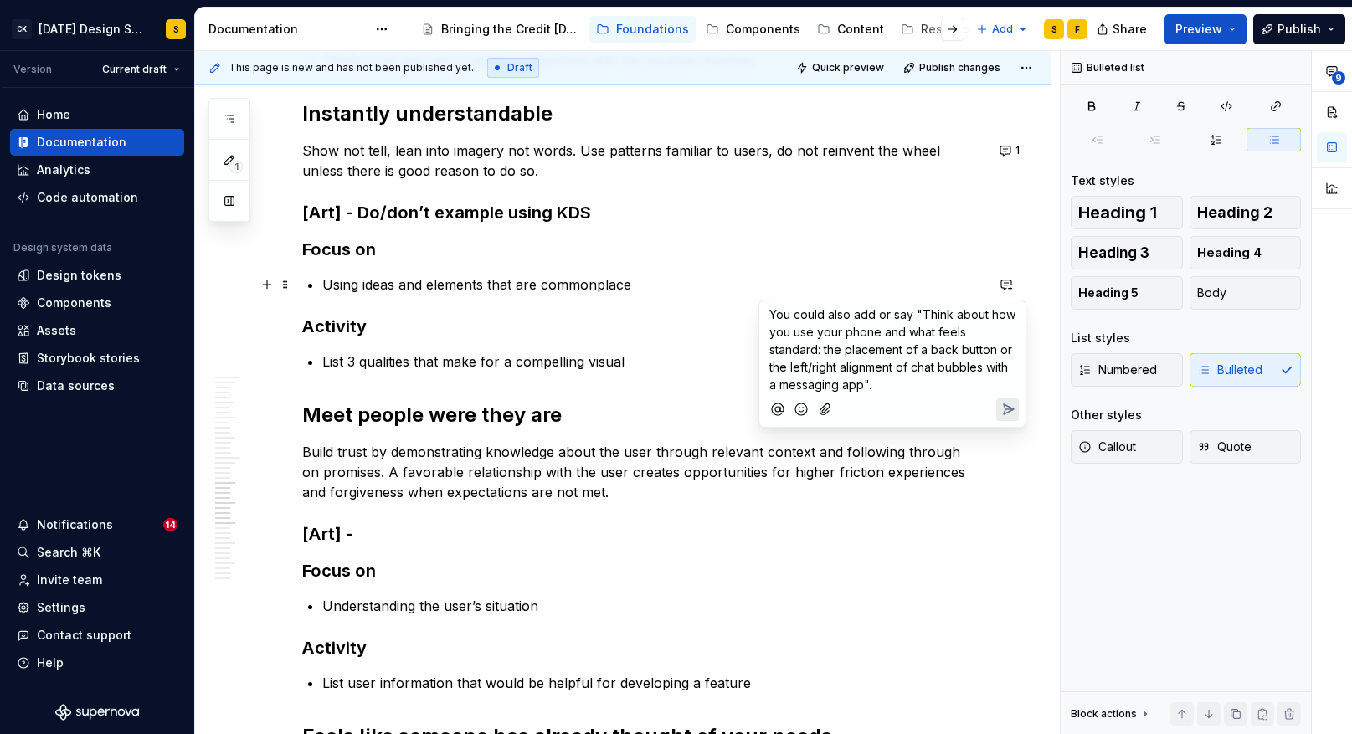
click at [997, 414] on button "Send" at bounding box center [1007, 410] width 23 height 23
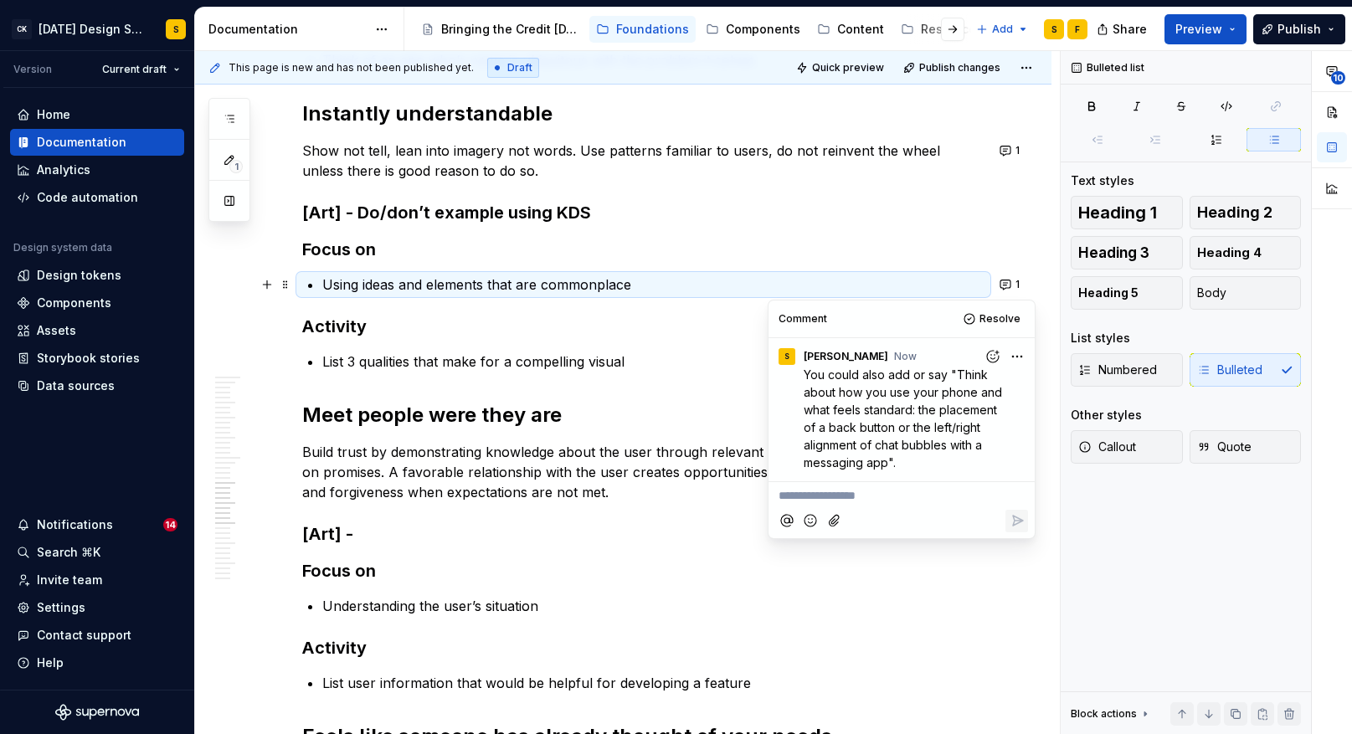
type textarea "*"
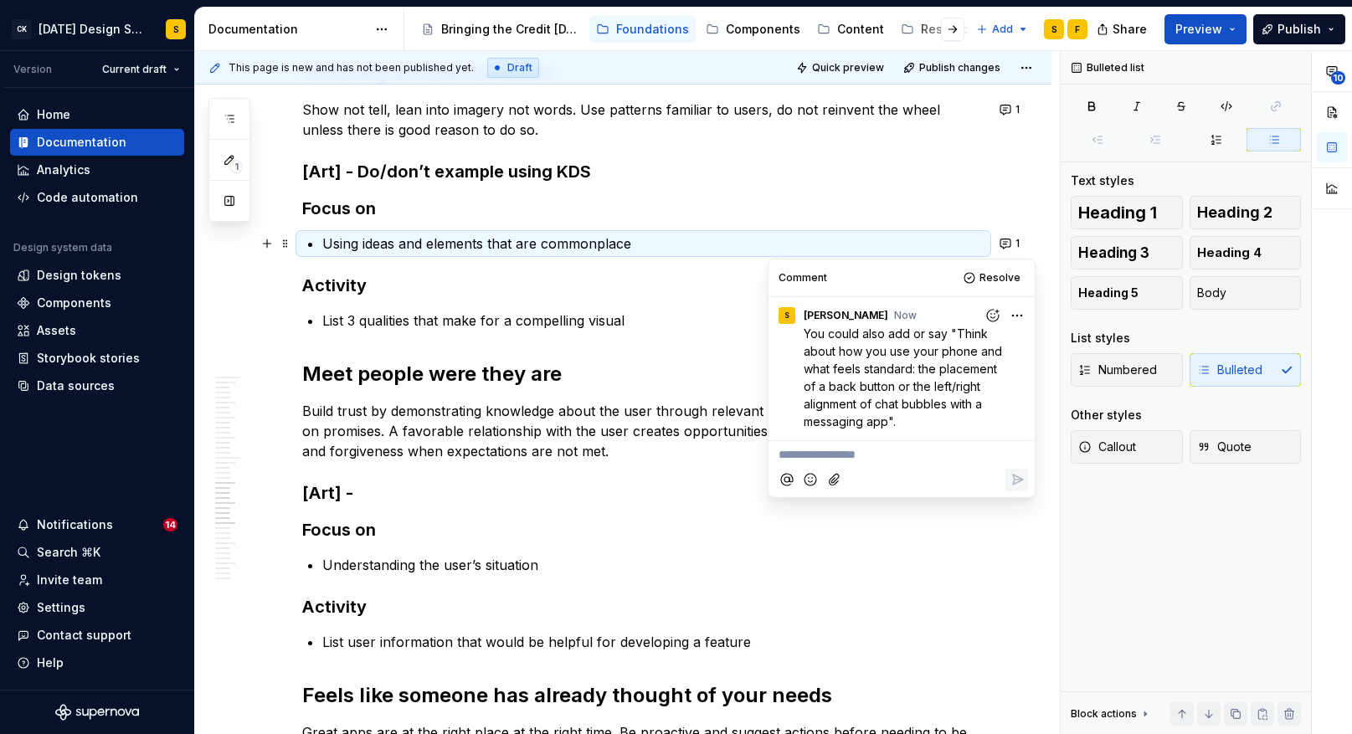
scroll to position [2294, 0]
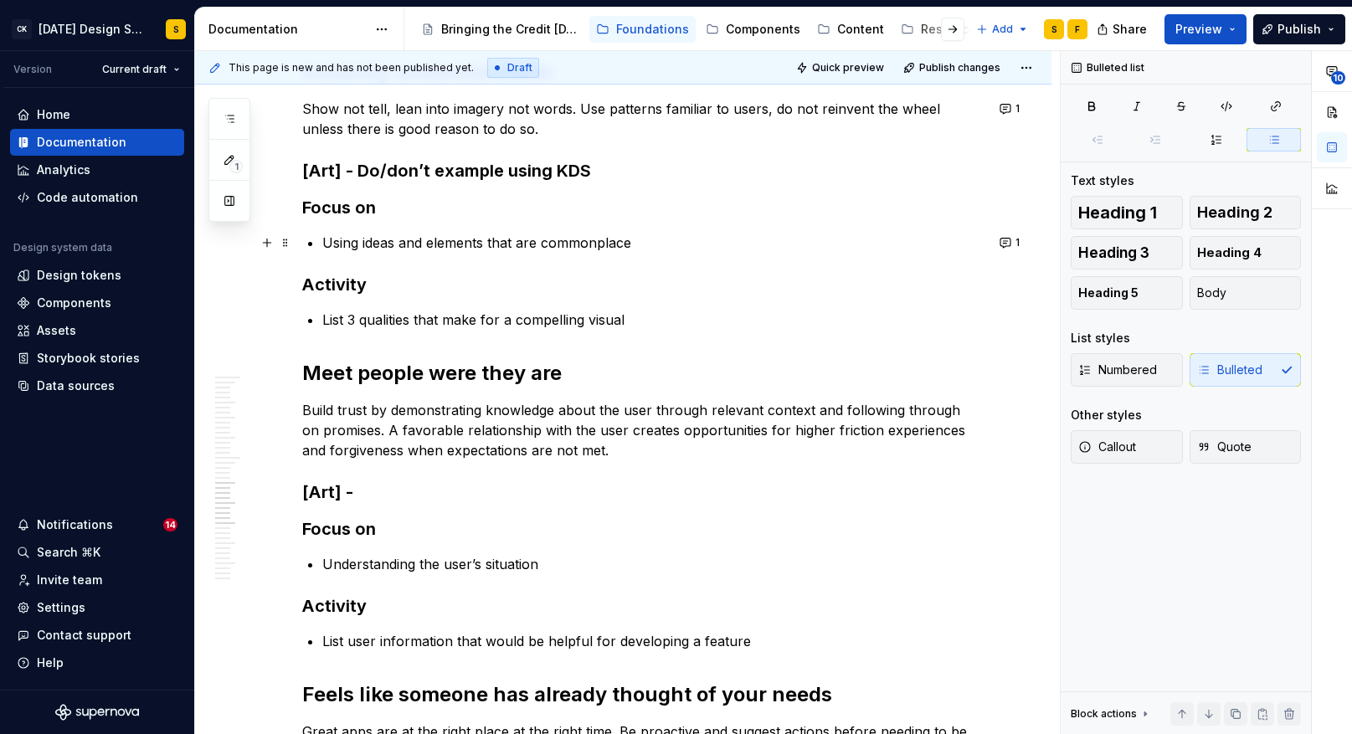
click at [523, 317] on p "List 3 qualities that make for a compelling visual" at bounding box center [653, 320] width 662 height 20
click at [1015, 320] on button "button" at bounding box center [1006, 319] width 23 height 23
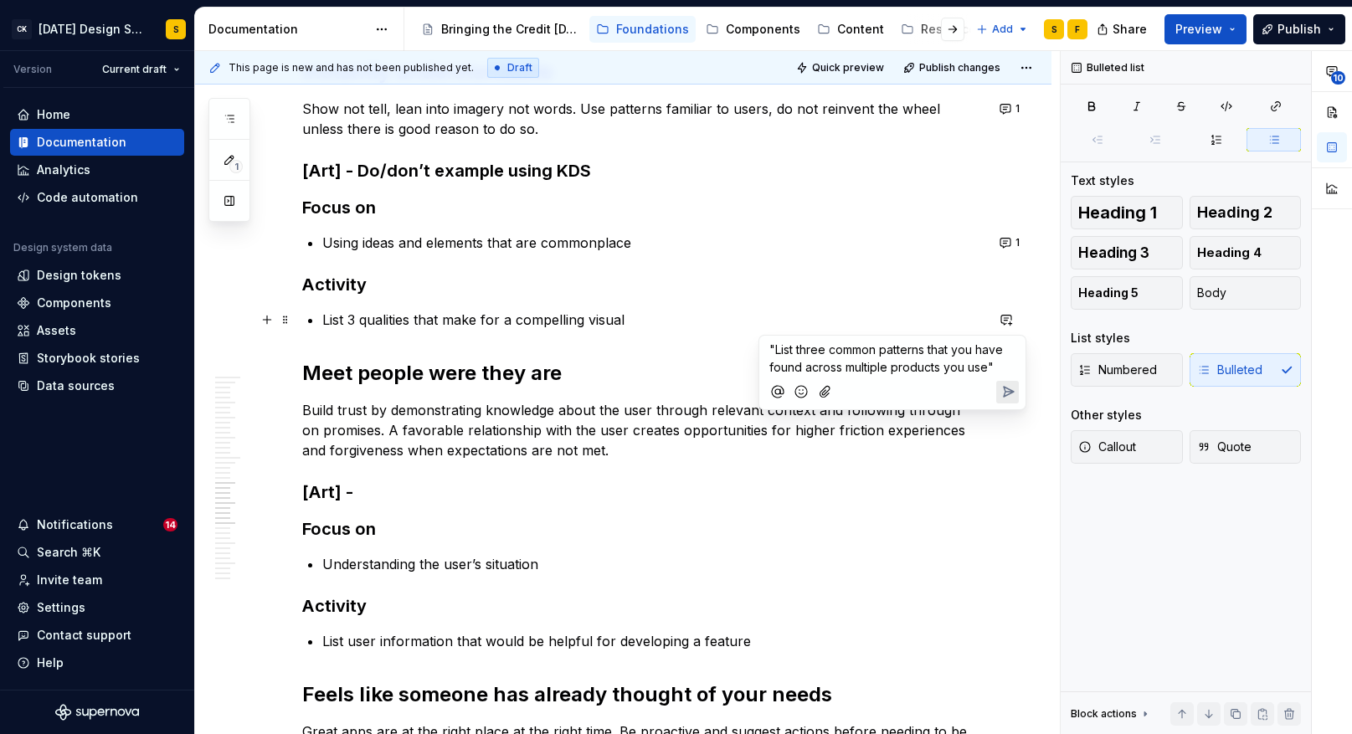
click at [1009, 389] on icon "Send" at bounding box center [1009, 392] width 10 height 10
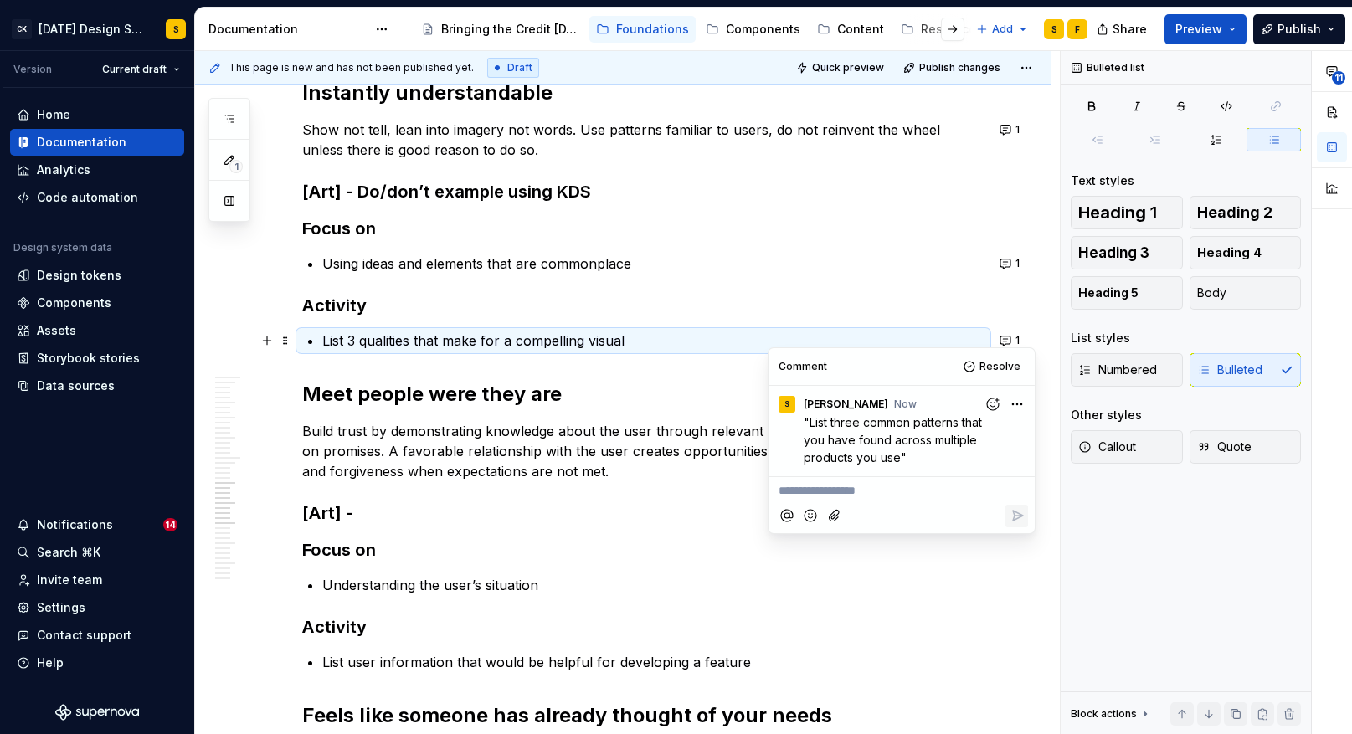
scroll to position [2282, 0]
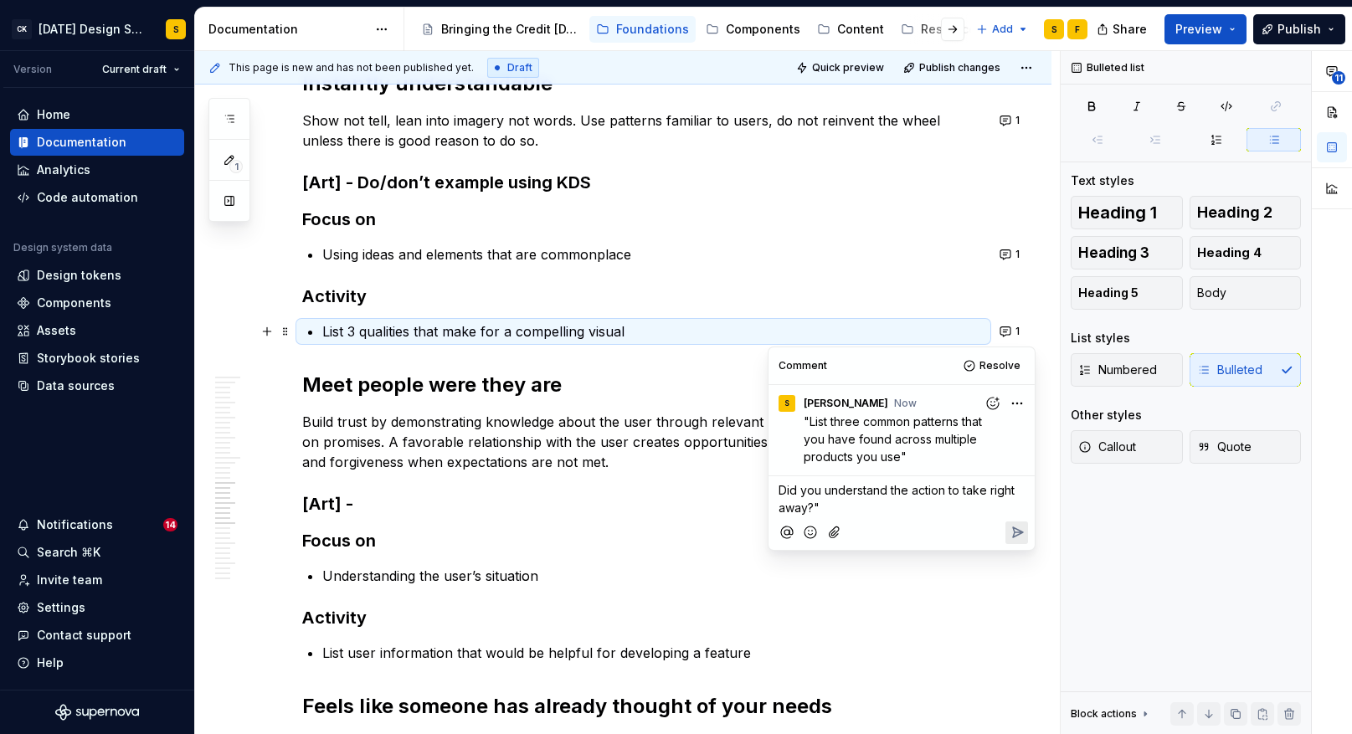
click at [781, 491] on span "Did you understand the action to take right away?"" at bounding box center [898, 499] width 239 height 32
click at [1012, 527] on icon "Reply" at bounding box center [1017, 532] width 17 height 17
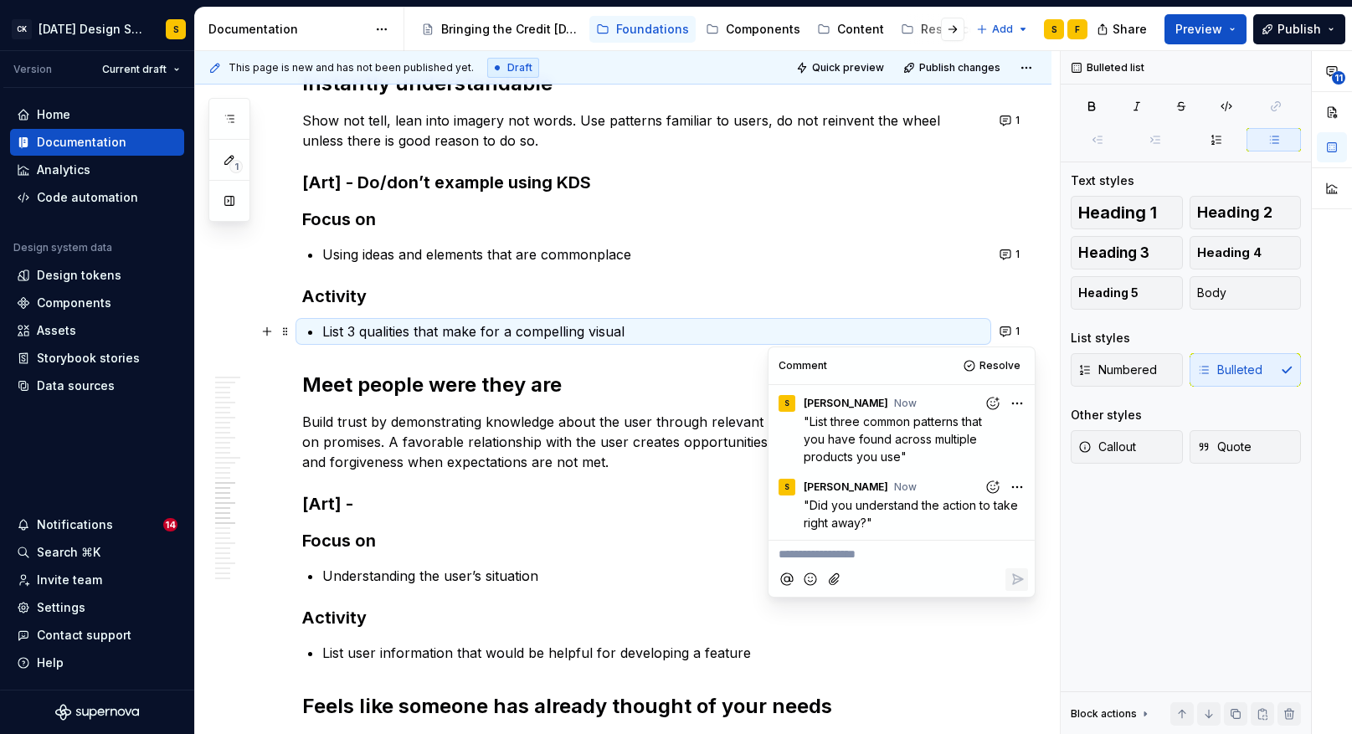
drag, startPoint x: 556, startPoint y: 406, endPoint x: 555, endPoint y: 415, distance: 9.2
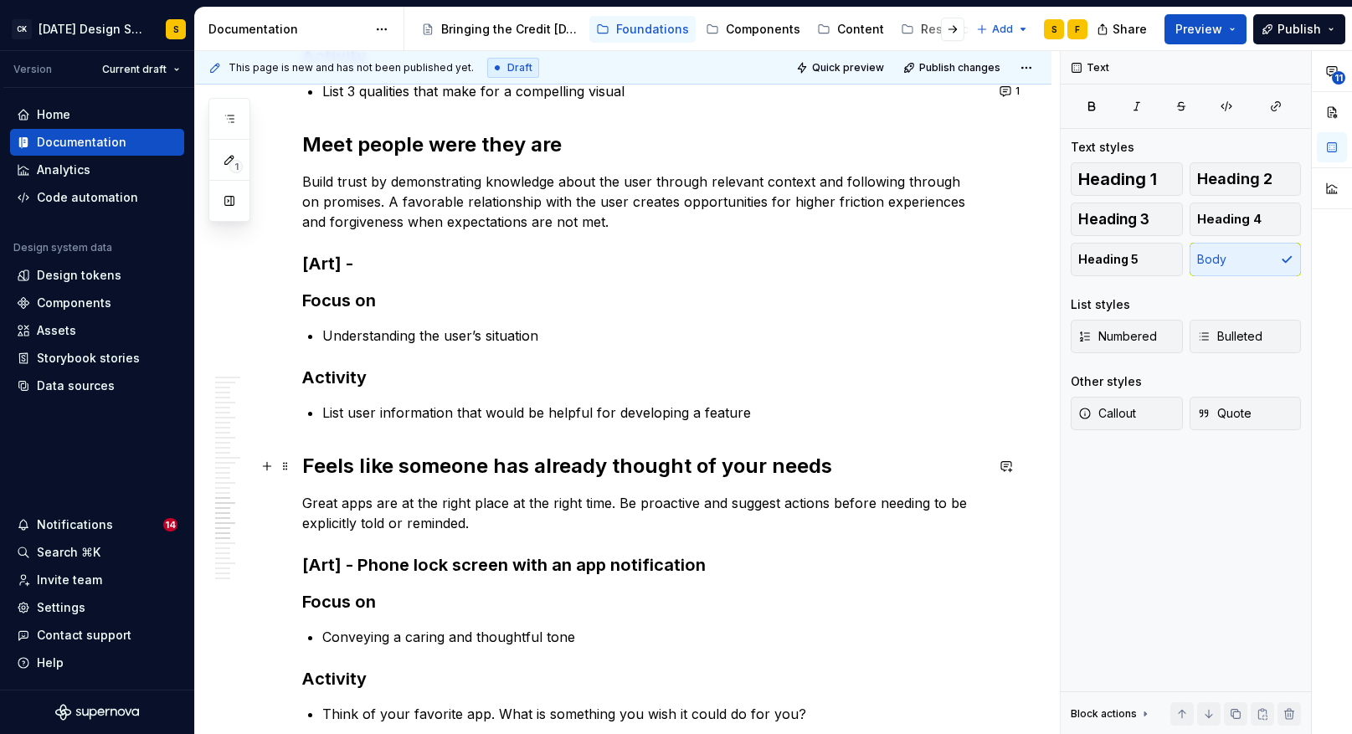
scroll to position [2525, 0]
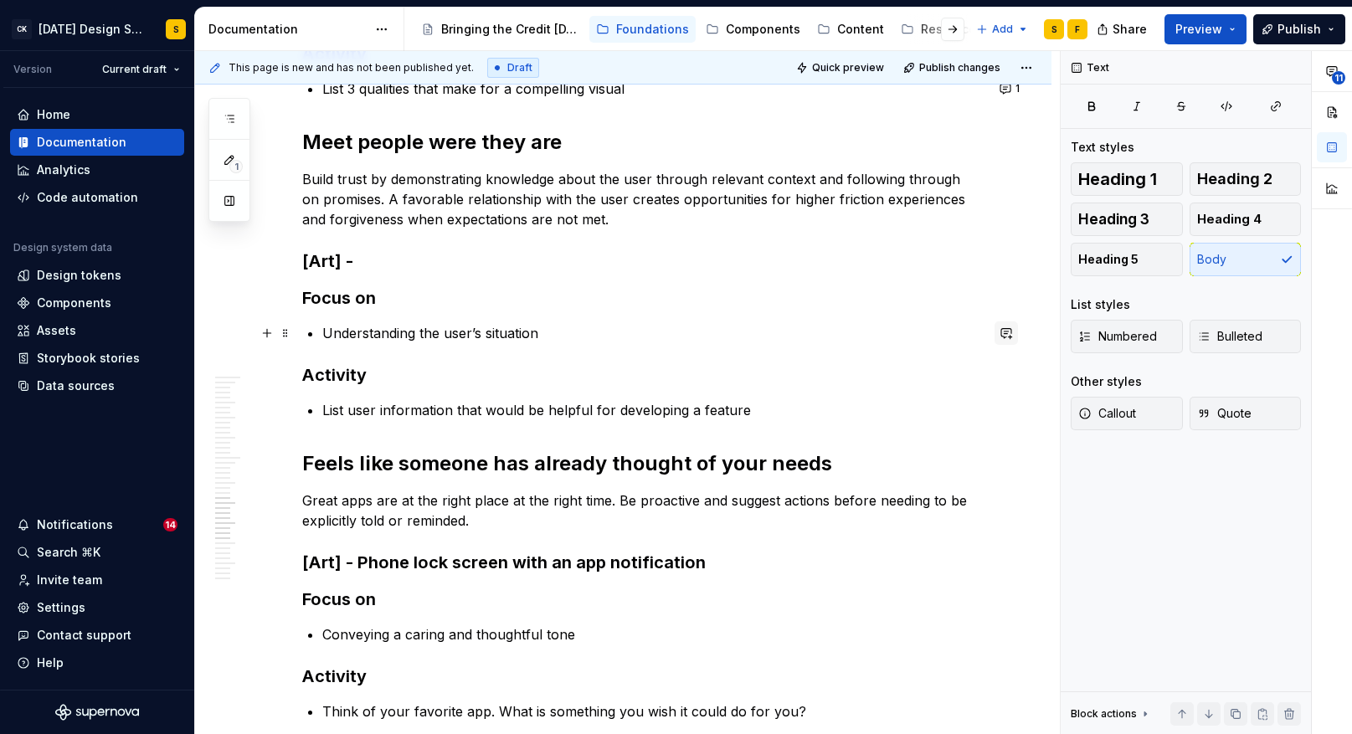
click at [1014, 330] on button "button" at bounding box center [1006, 333] width 23 height 23
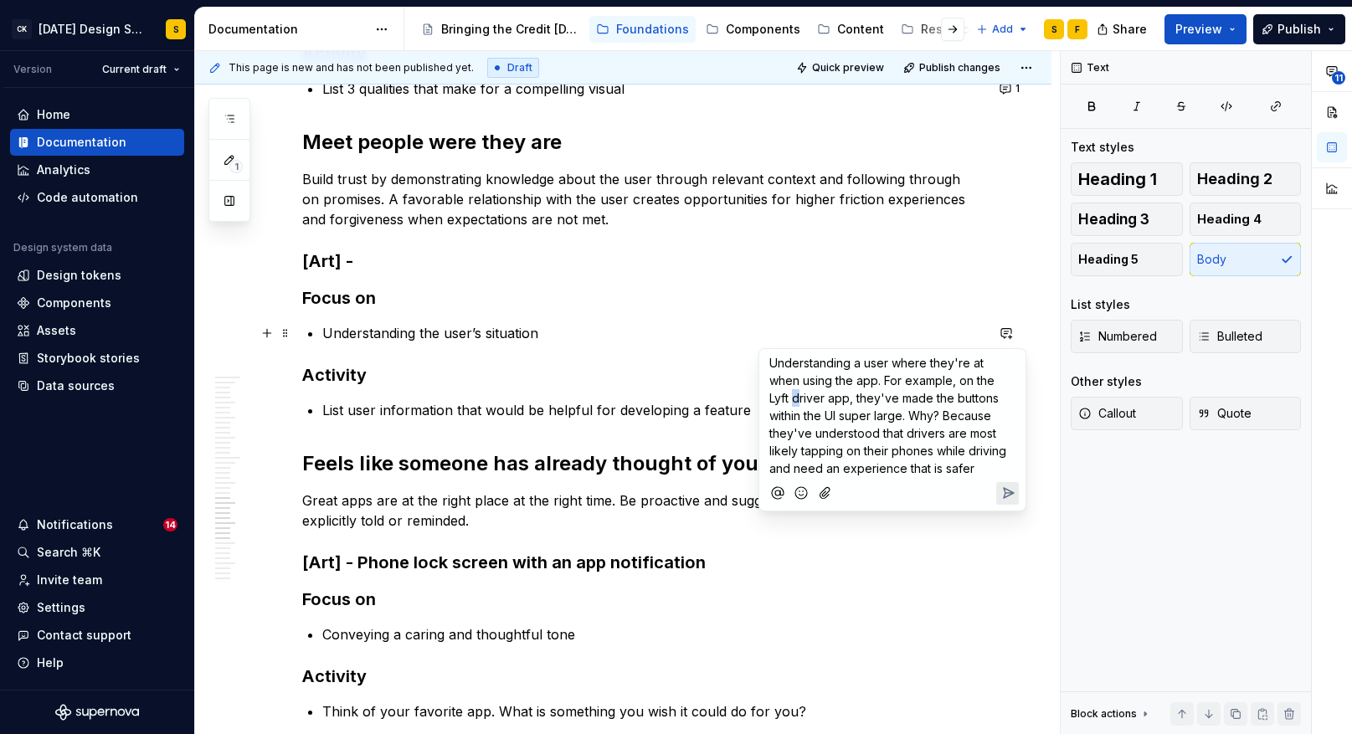
click at [771, 399] on span "Understanding a user where they're at when using the app. For example, on the L…" at bounding box center [890, 416] width 240 height 120
drag, startPoint x: 813, startPoint y: 451, endPoint x: 899, endPoint y: 451, distance: 86.2
click at [899, 451] on span "Understanding a user where they're at when using the app. For example, on the L…" at bounding box center [890, 416] width 240 height 120
drag, startPoint x: 884, startPoint y: 452, endPoint x: 765, endPoint y: 451, distance: 118.9
click at [766, 451] on div "Understanding a user where they're at when using the app. For example, on the L…" at bounding box center [892, 413] width 253 height 128
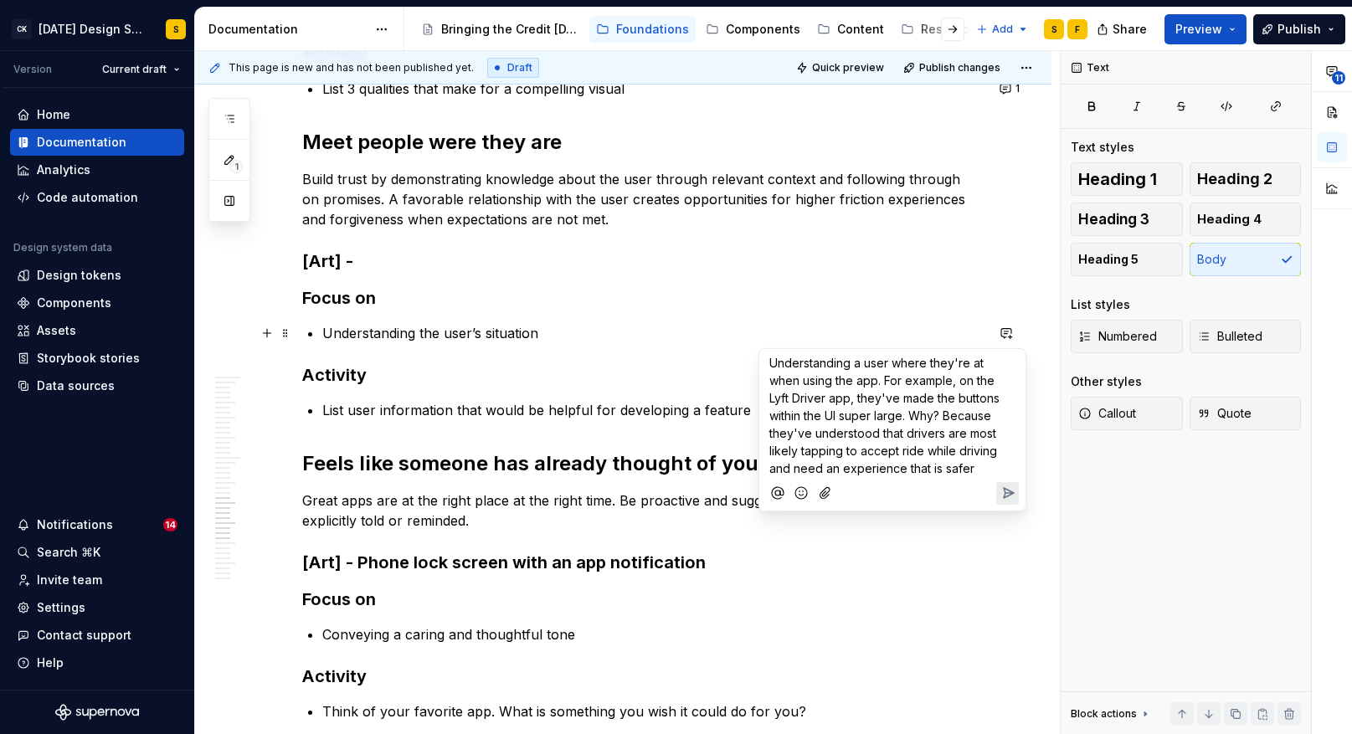
drag, startPoint x: 952, startPoint y: 471, endPoint x: 802, endPoint y: 472, distance: 149.9
click at [802, 472] on p "Understanding a user where they're at when using the app. For example, on the L…" at bounding box center [893, 415] width 246 height 123
click at [797, 471] on span "Understanding a user where they're at when using the app. For example, on the L…" at bounding box center [887, 416] width 234 height 120
drag, startPoint x: 797, startPoint y: 471, endPoint x: 972, endPoint y: 471, distance: 175.0
click at [971, 471] on p "Understanding a user where they're at when using the app. For example, on the L…" at bounding box center [893, 415] width 246 height 123
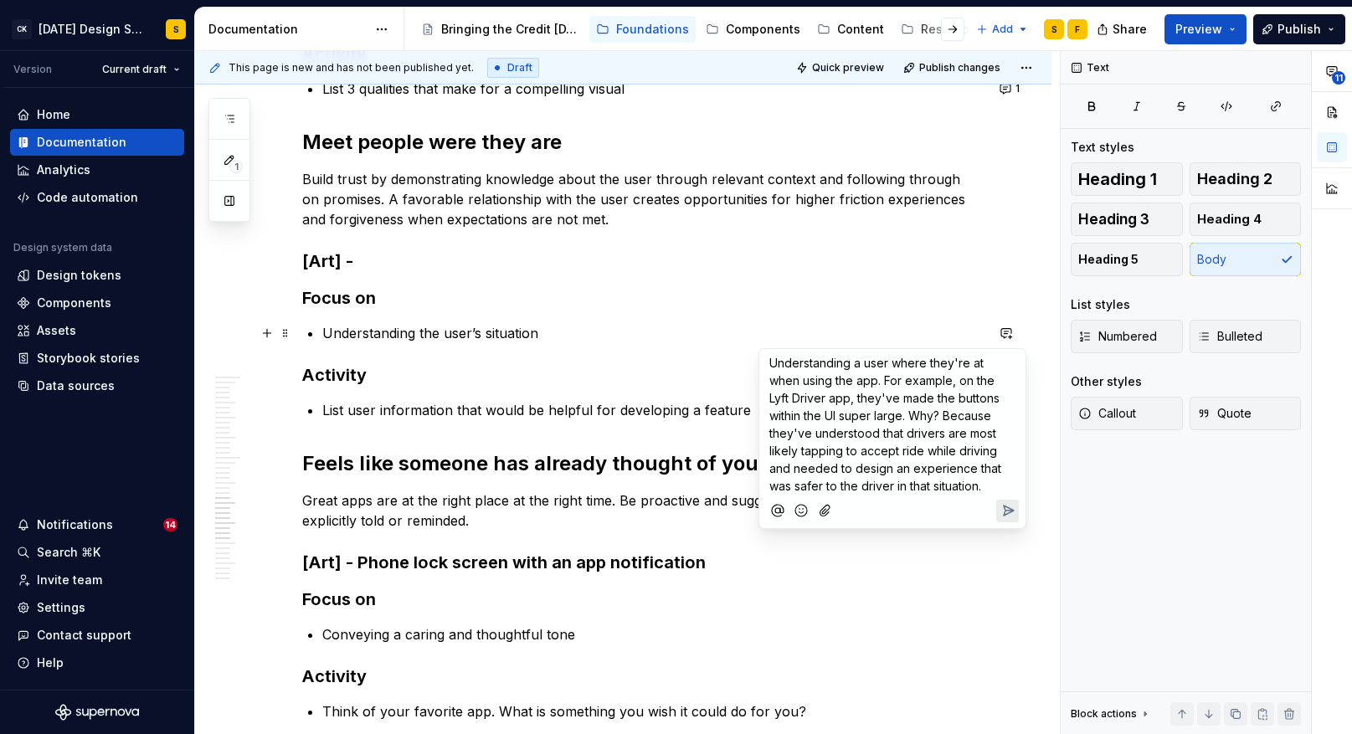
click at [974, 486] on p "Understanding a user where they're at when using the app. For example, on the L…" at bounding box center [893, 424] width 246 height 141
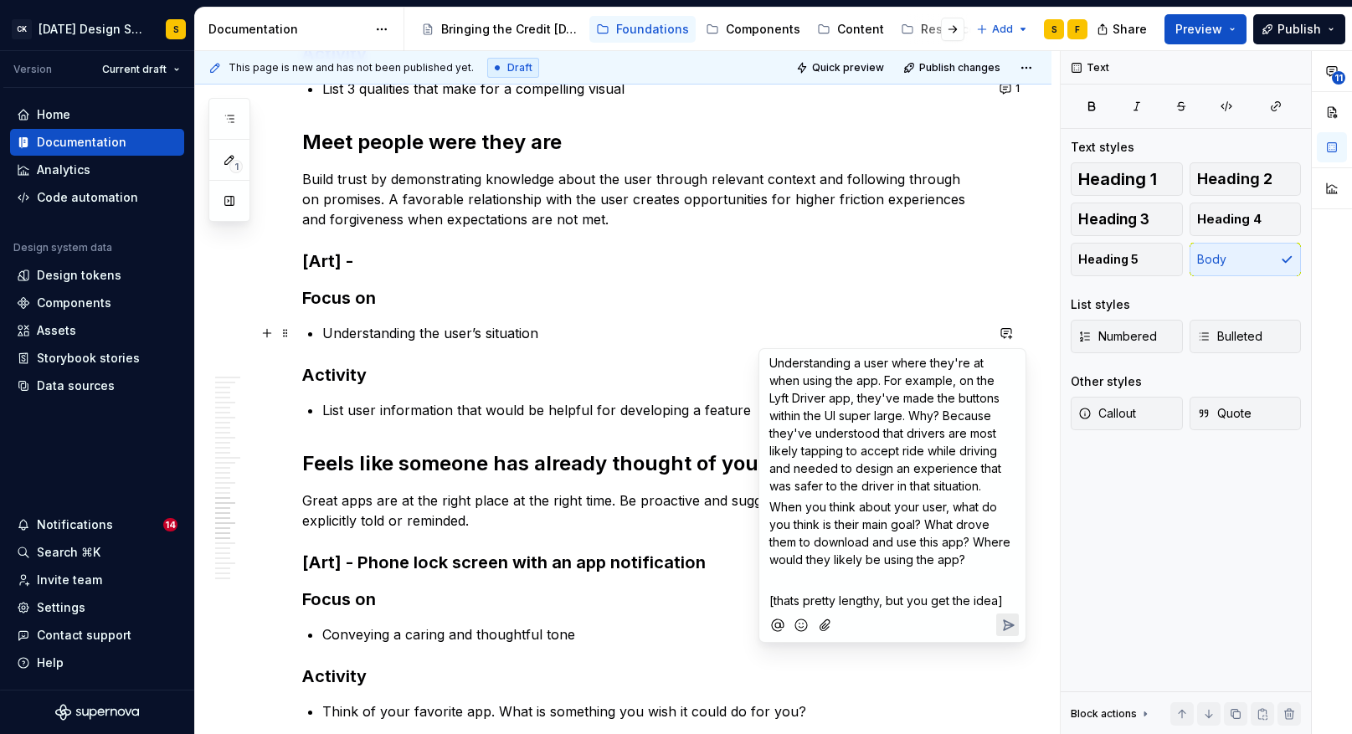
click at [1007, 621] on icon "Send" at bounding box center [1008, 625] width 17 height 17
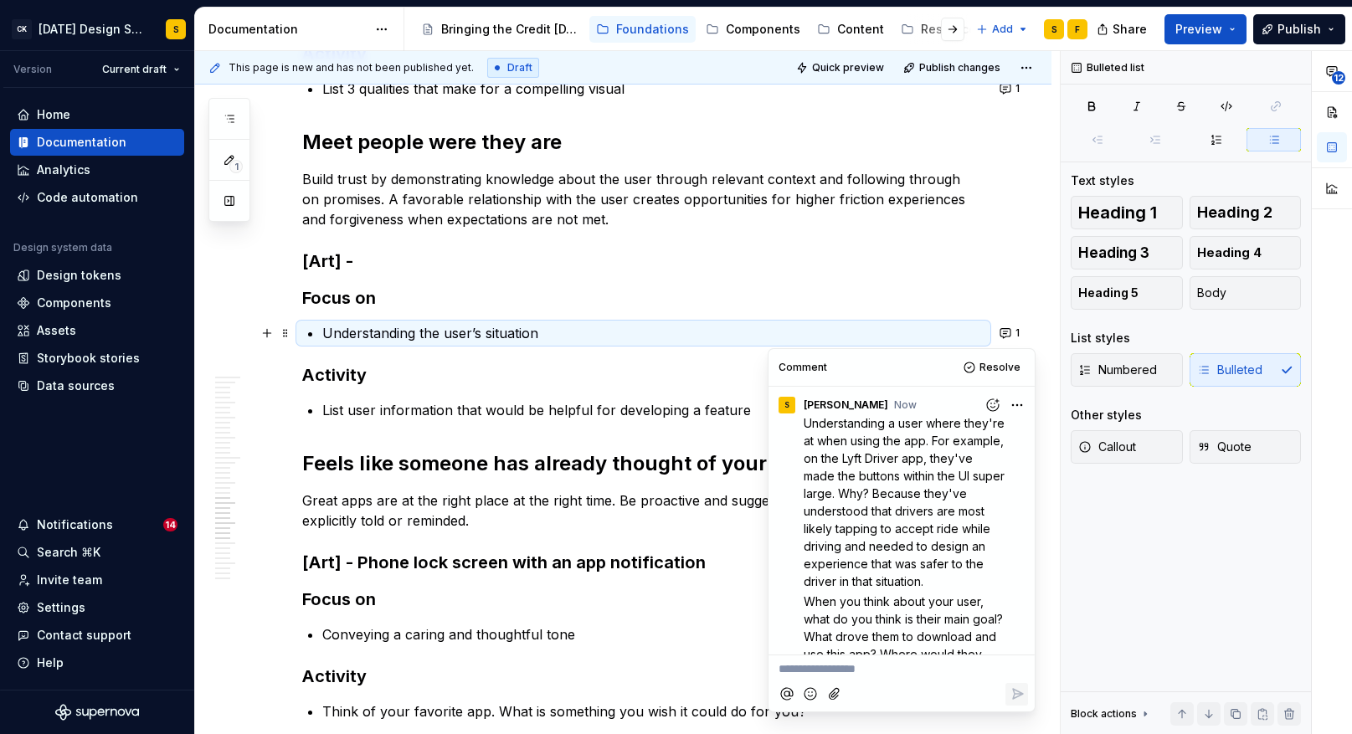
scroll to position [95, 0]
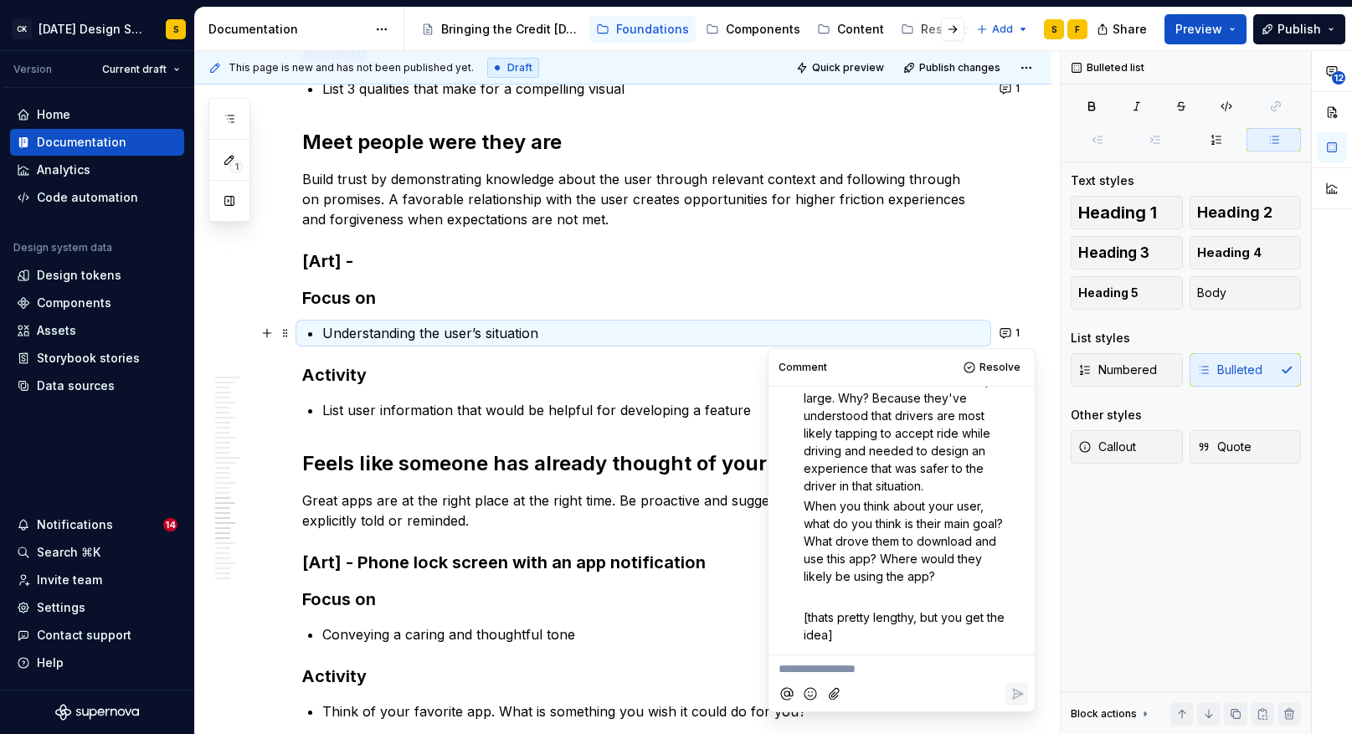
type textarea "*"
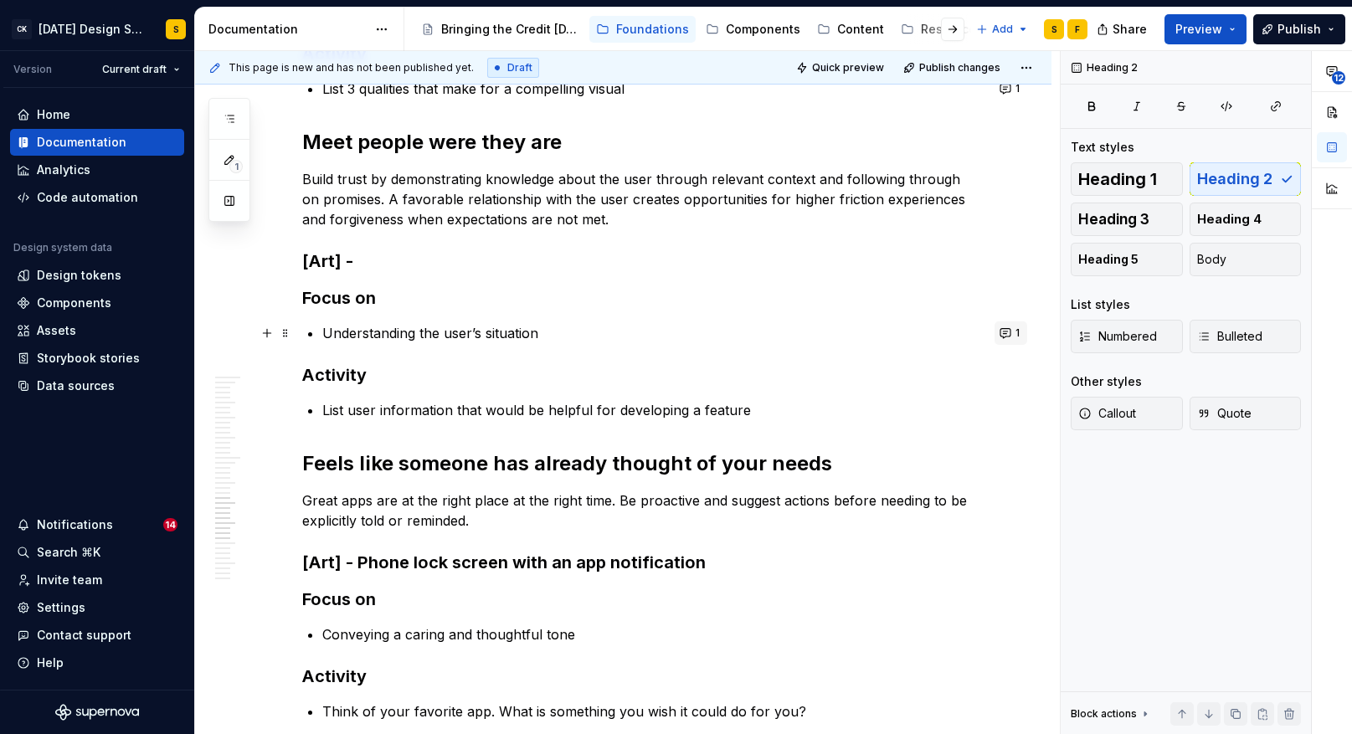
click at [1020, 332] on span "1" at bounding box center [1018, 333] width 4 height 13
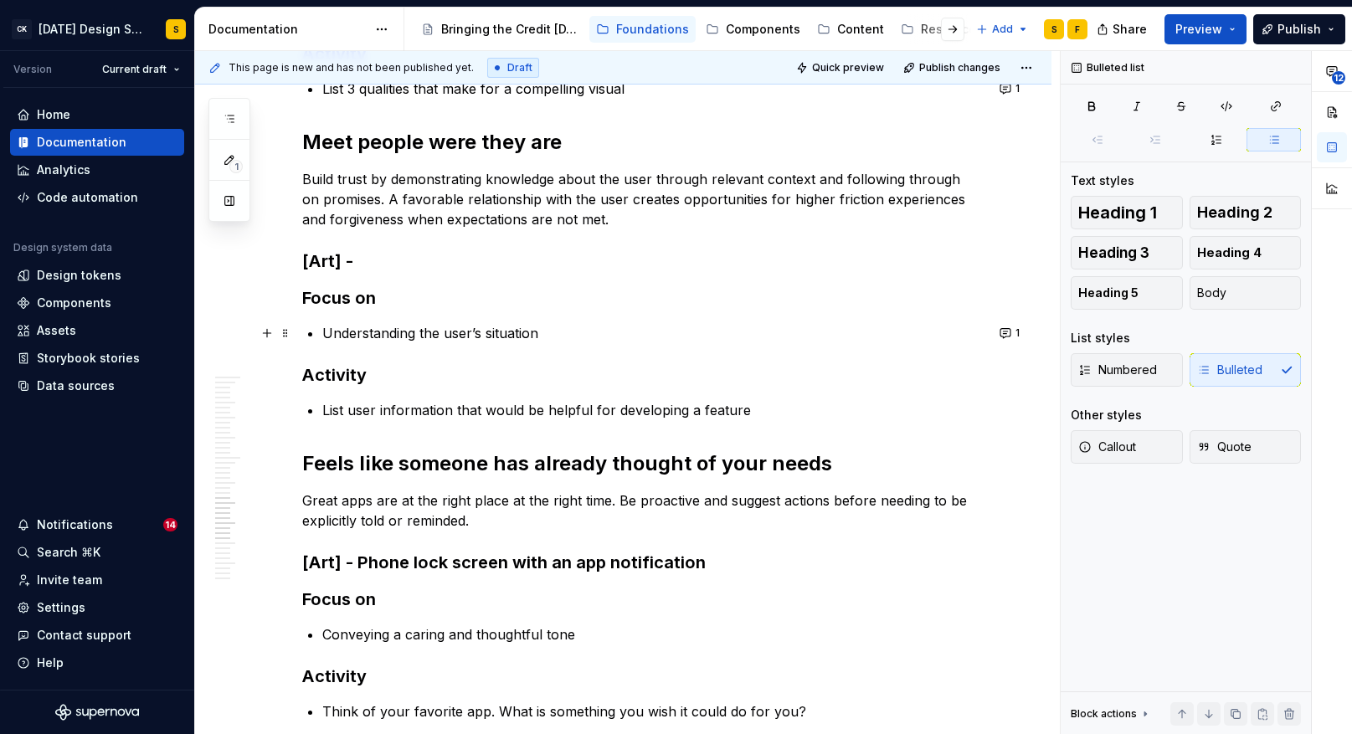
click at [610, 420] on p "List user information that would be helpful for developing a feature" at bounding box center [653, 410] width 662 height 20
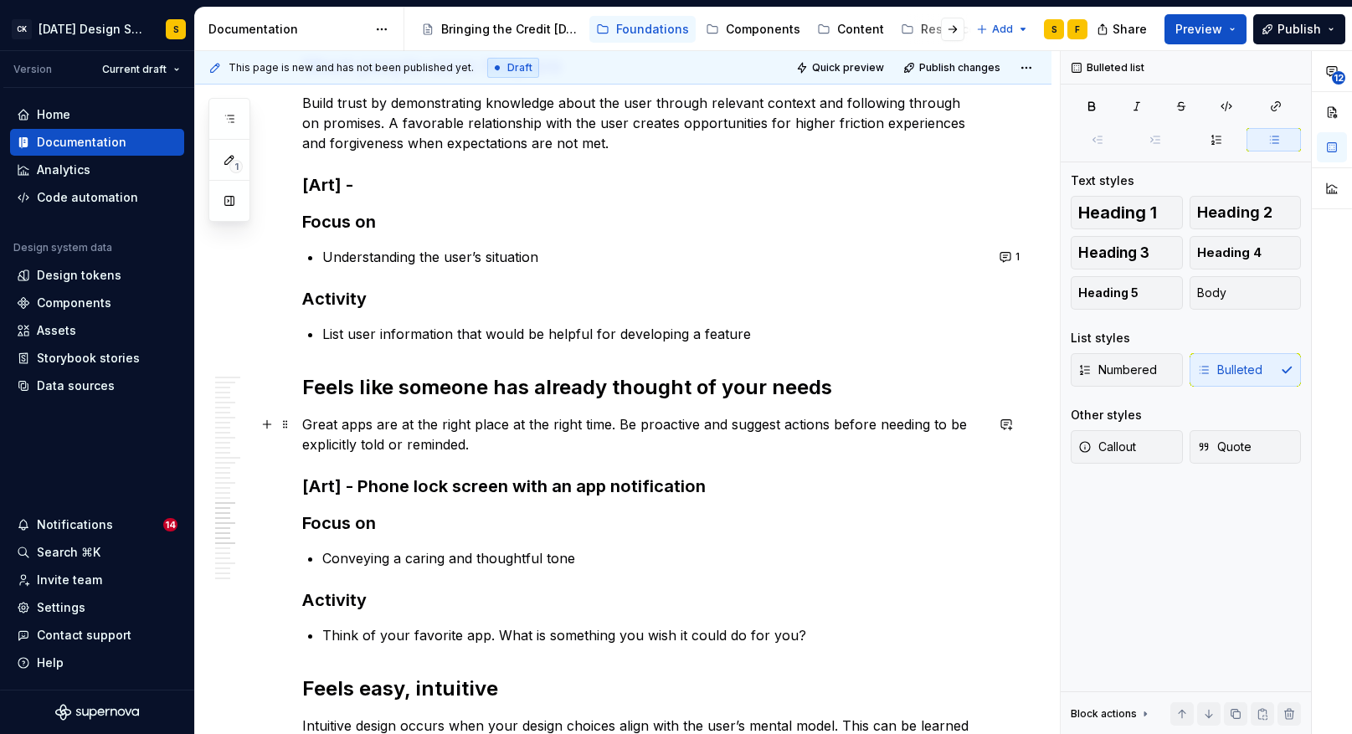
scroll to position [2598, 0]
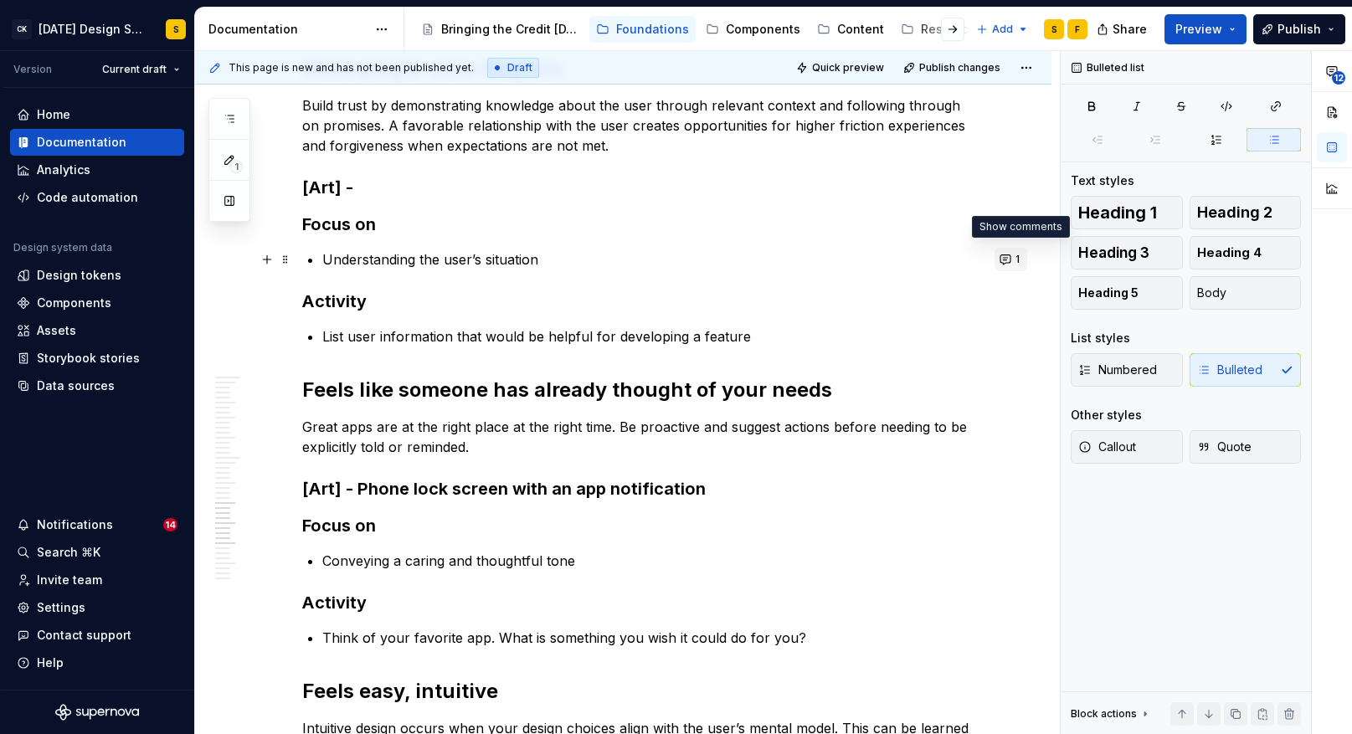
click at [1027, 257] on button "1" at bounding box center [1011, 259] width 33 height 23
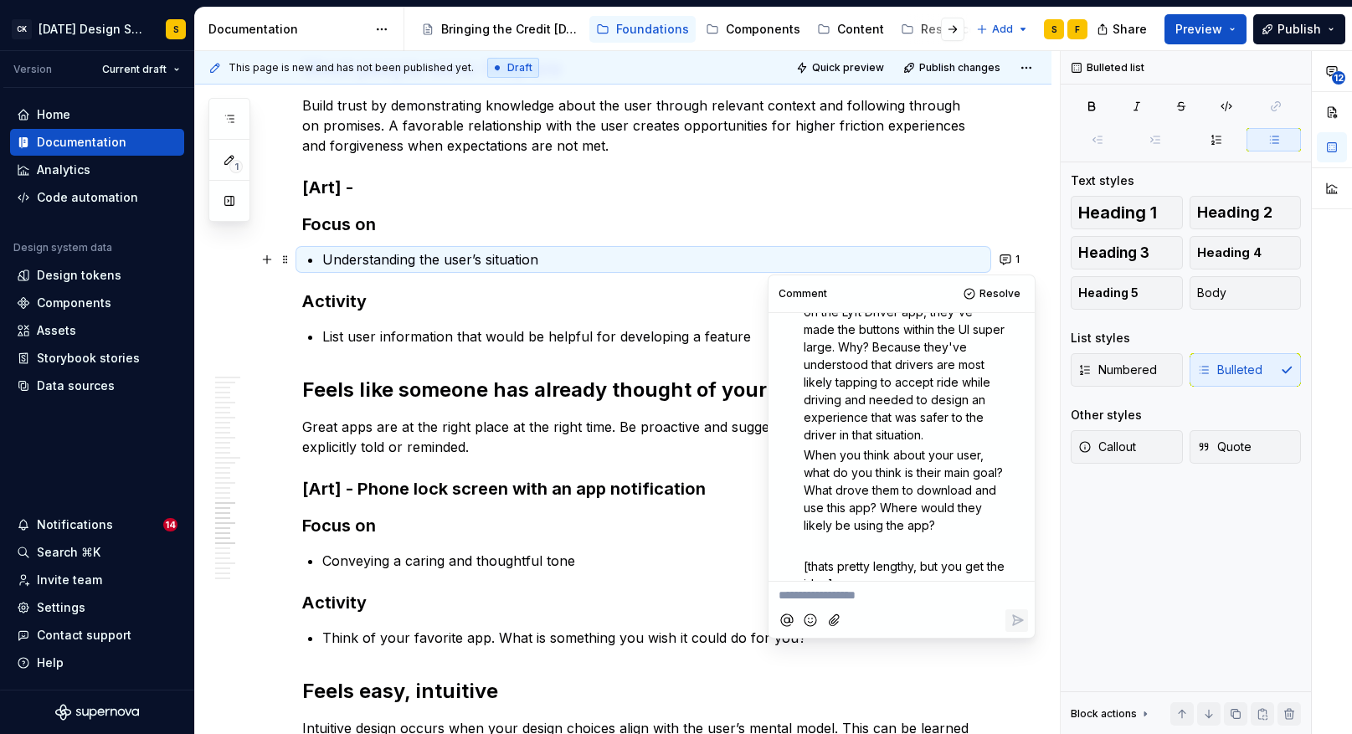
scroll to position [95, 0]
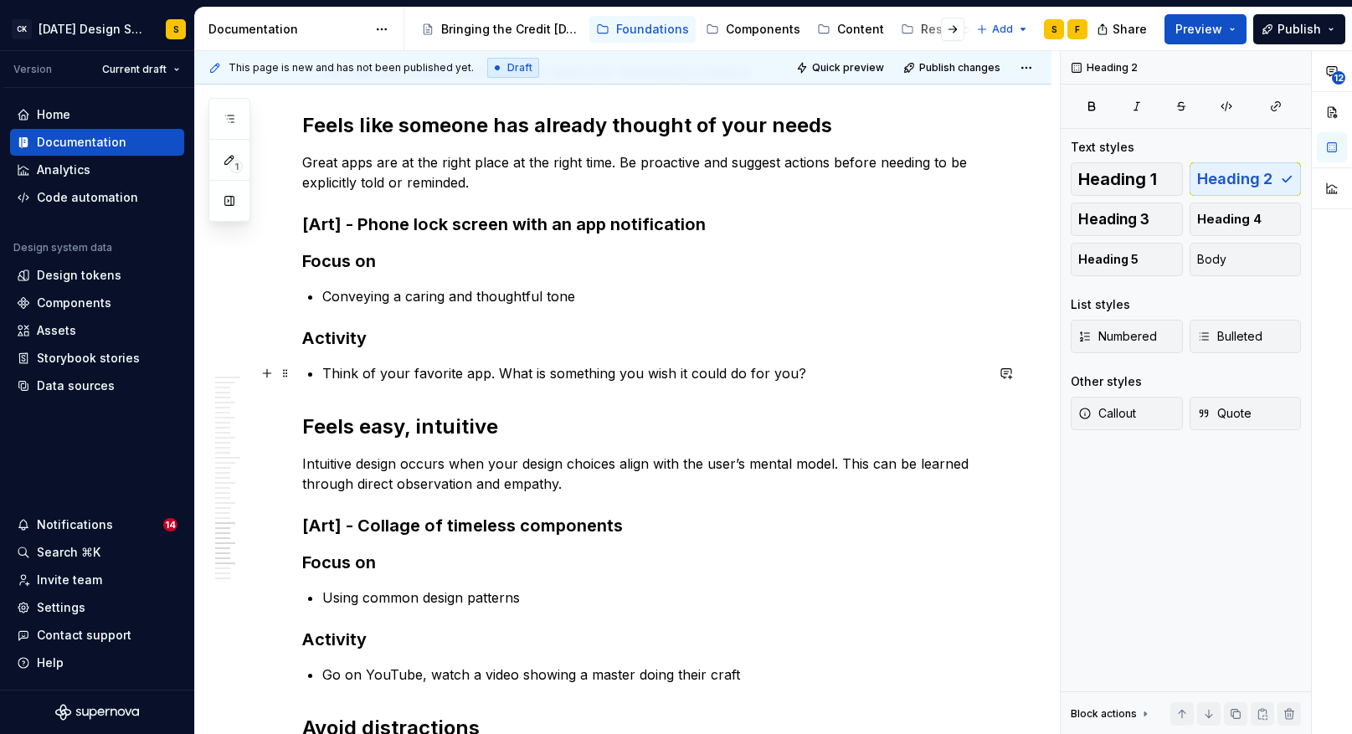
scroll to position [2860, 0]
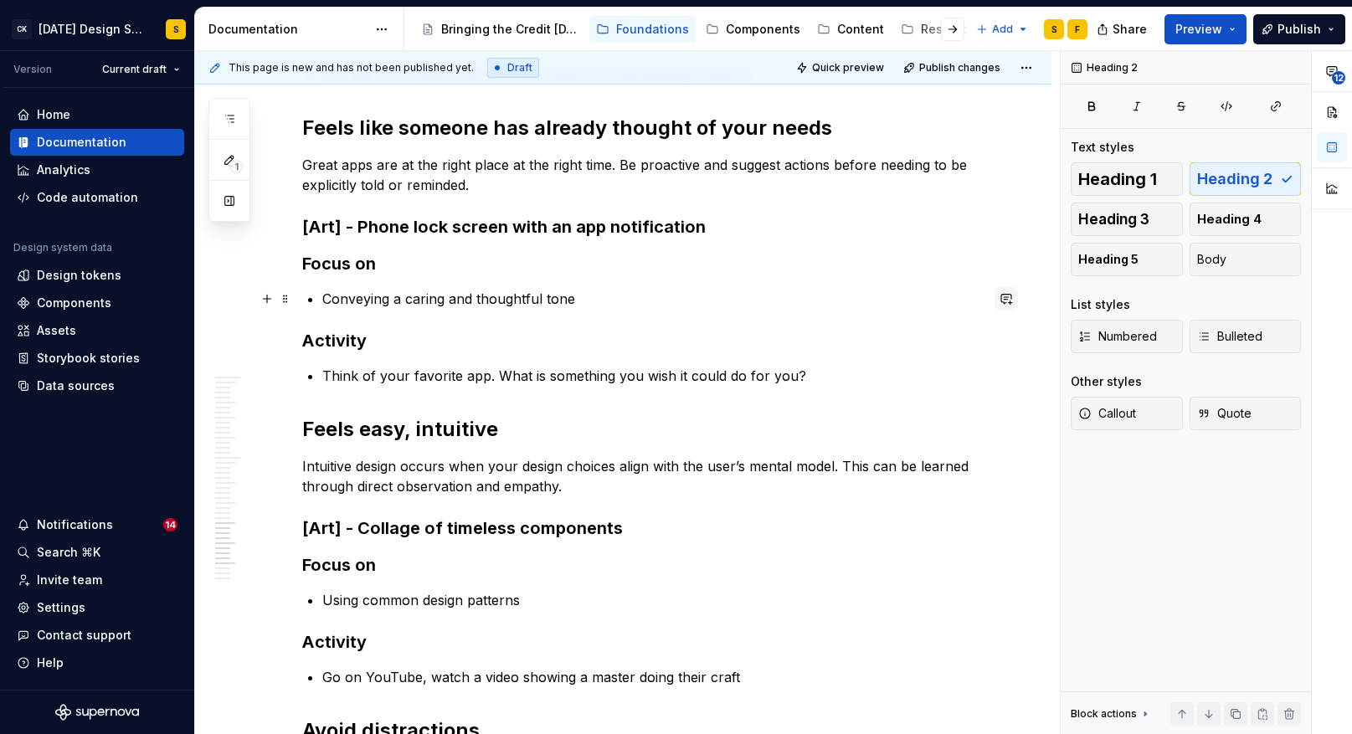
click at [1011, 293] on button "button" at bounding box center [1006, 298] width 23 height 23
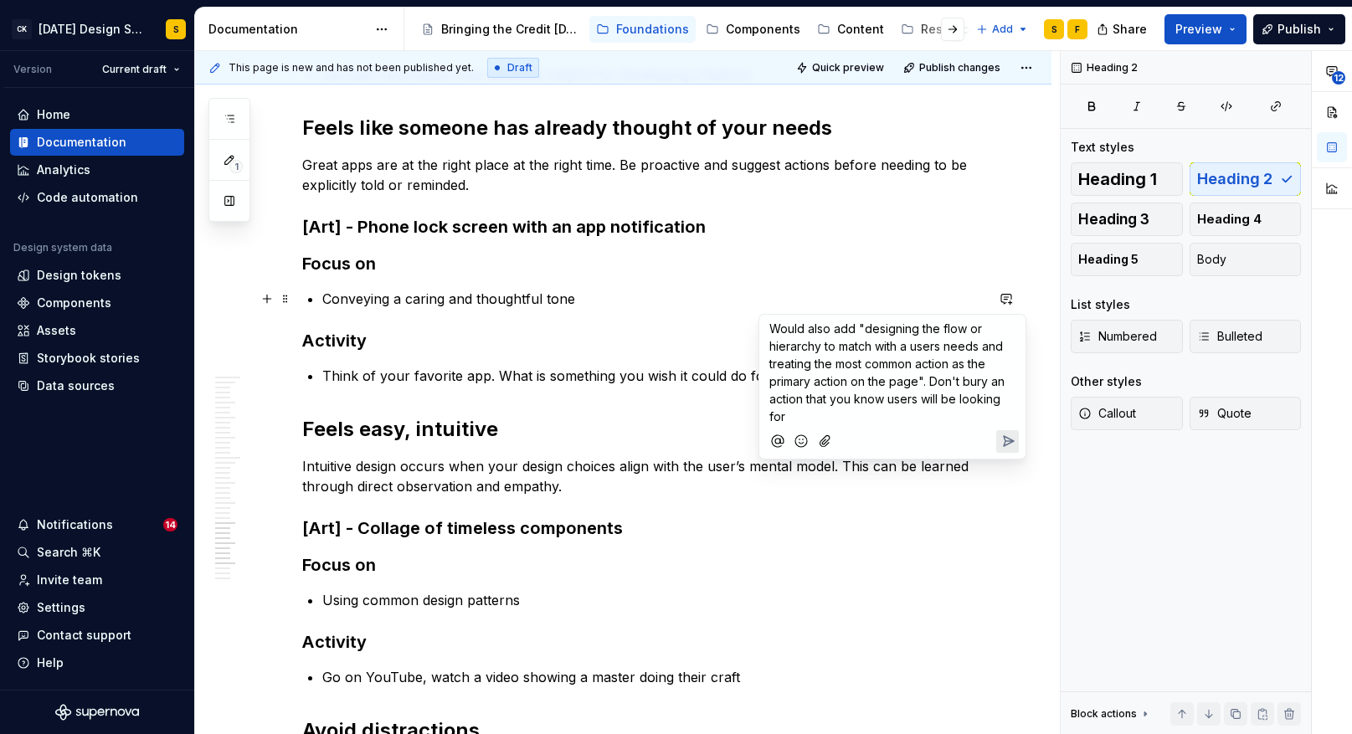
click at [1007, 438] on icon "Send" at bounding box center [1009, 441] width 10 height 10
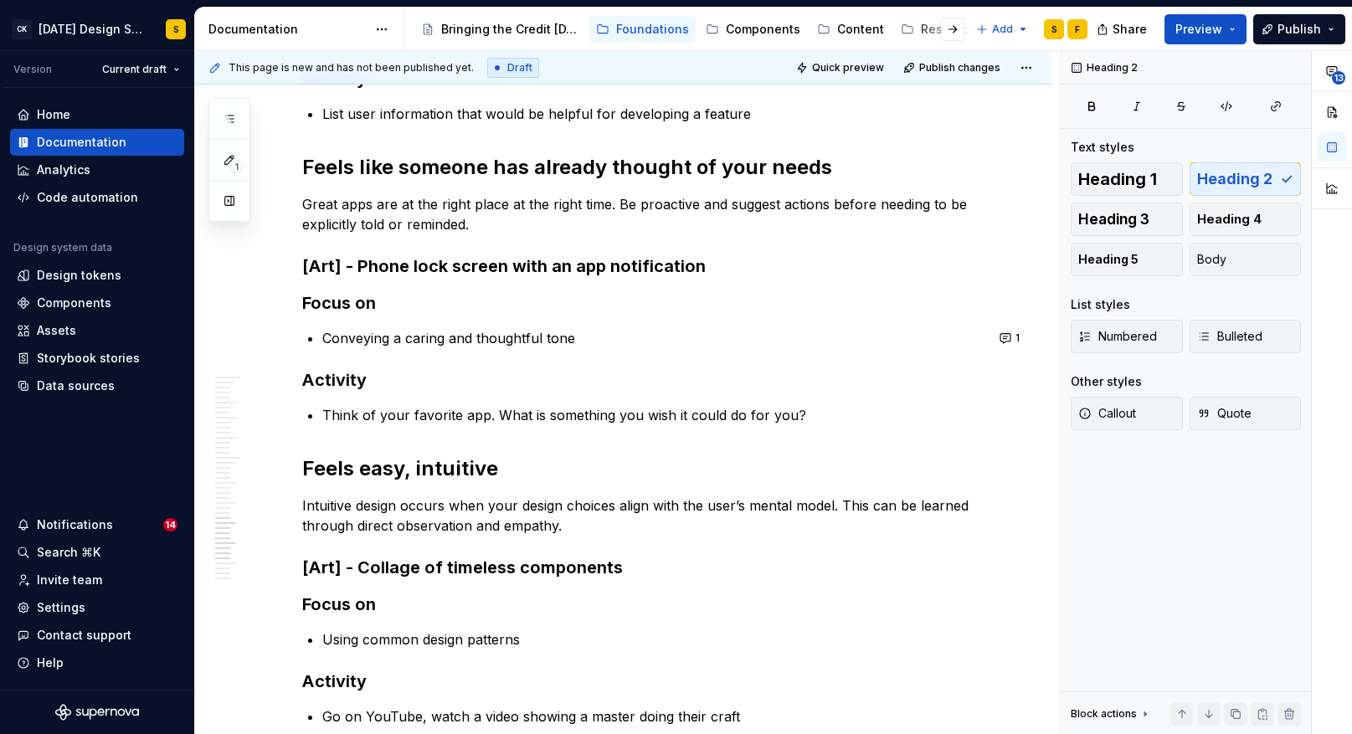
scroll to position [2823, 0]
type textarea "*"
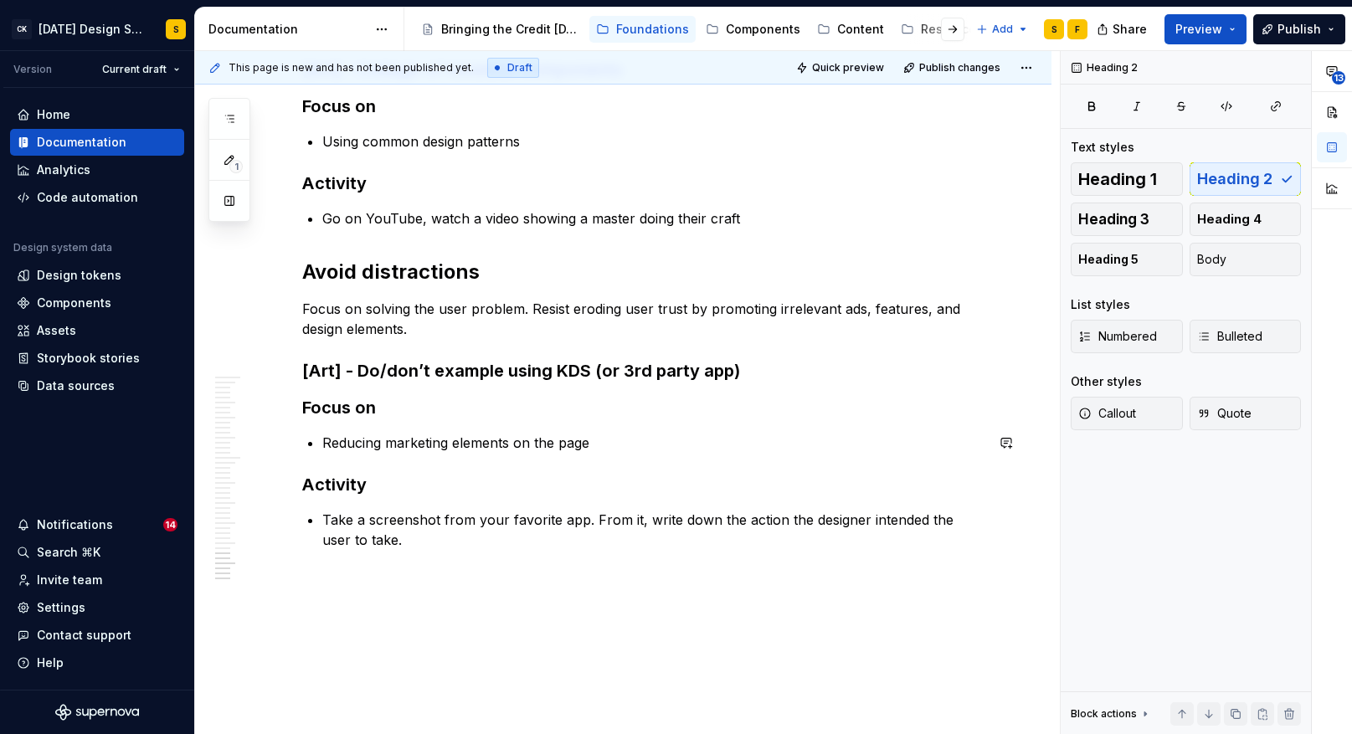
scroll to position [3375, 0]
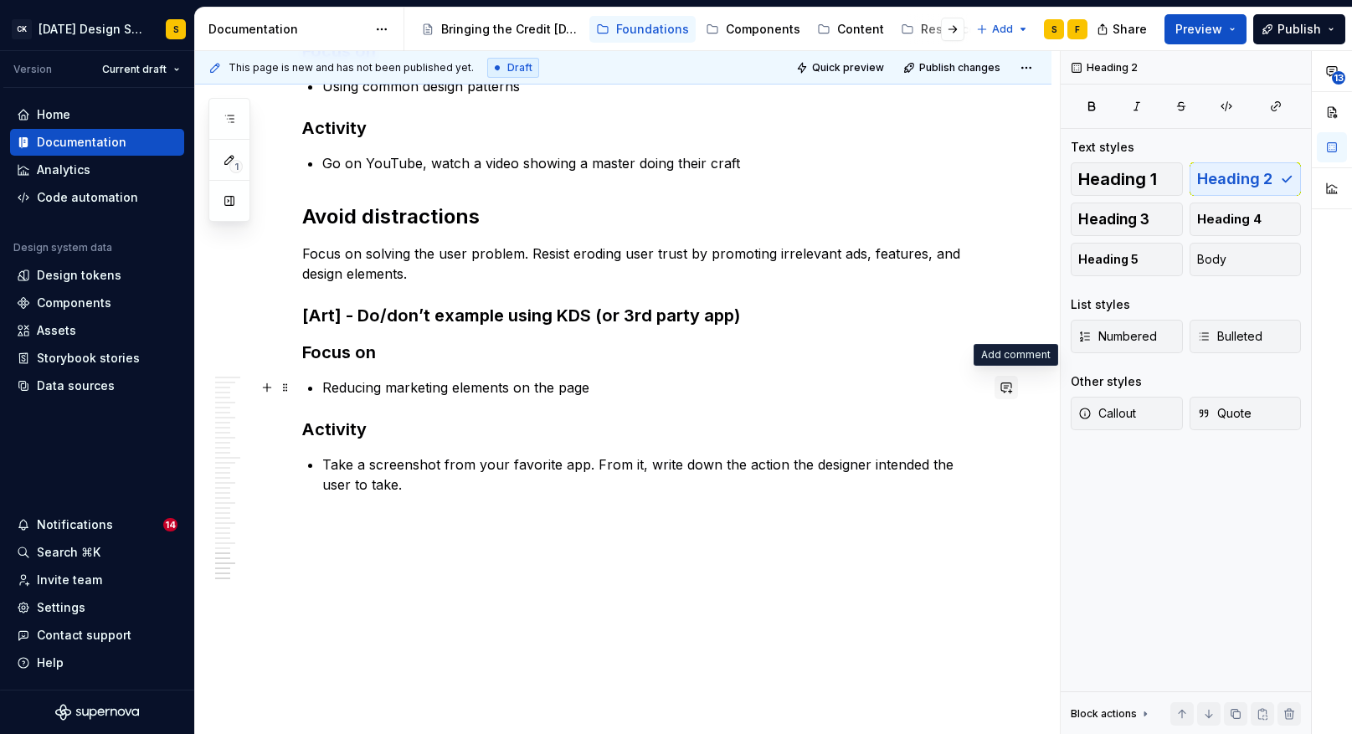
click at [1015, 388] on button "button" at bounding box center [1006, 387] width 23 height 23
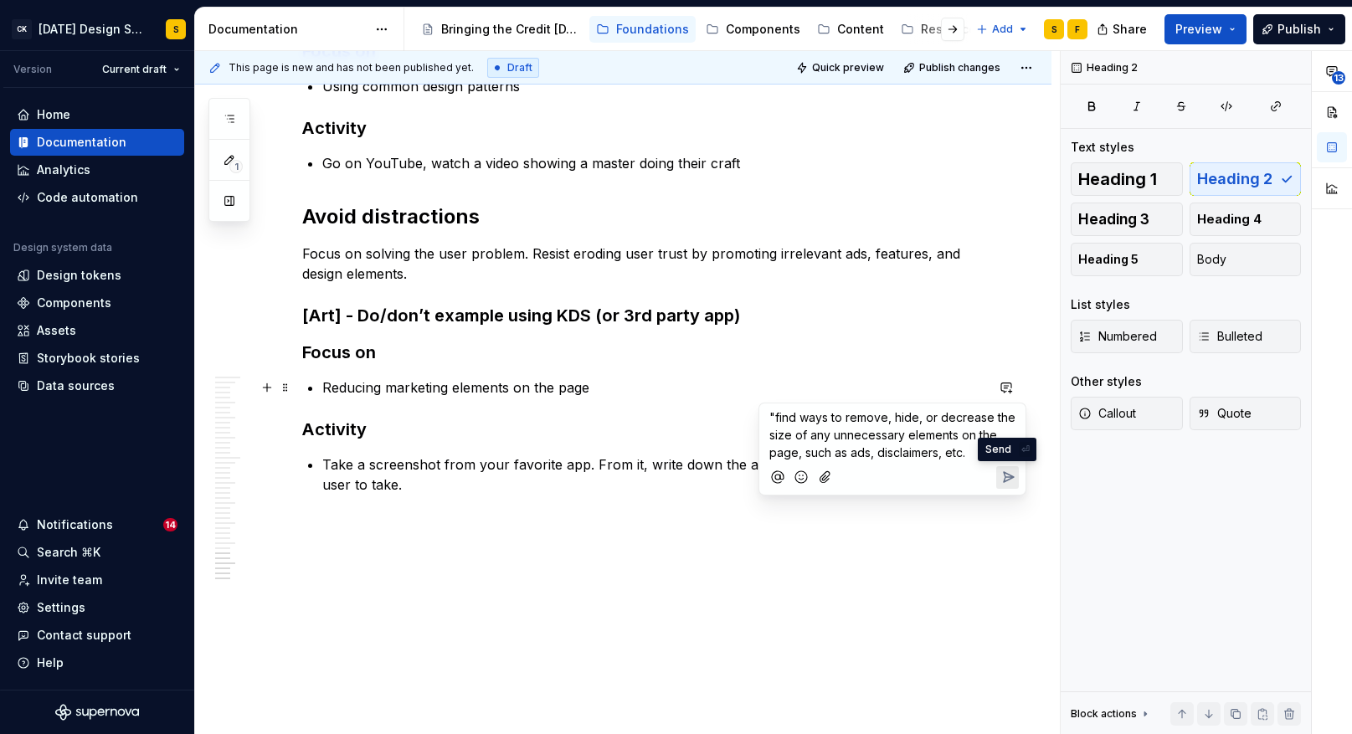
click at [1009, 481] on icon "Send" at bounding box center [1008, 477] width 17 height 17
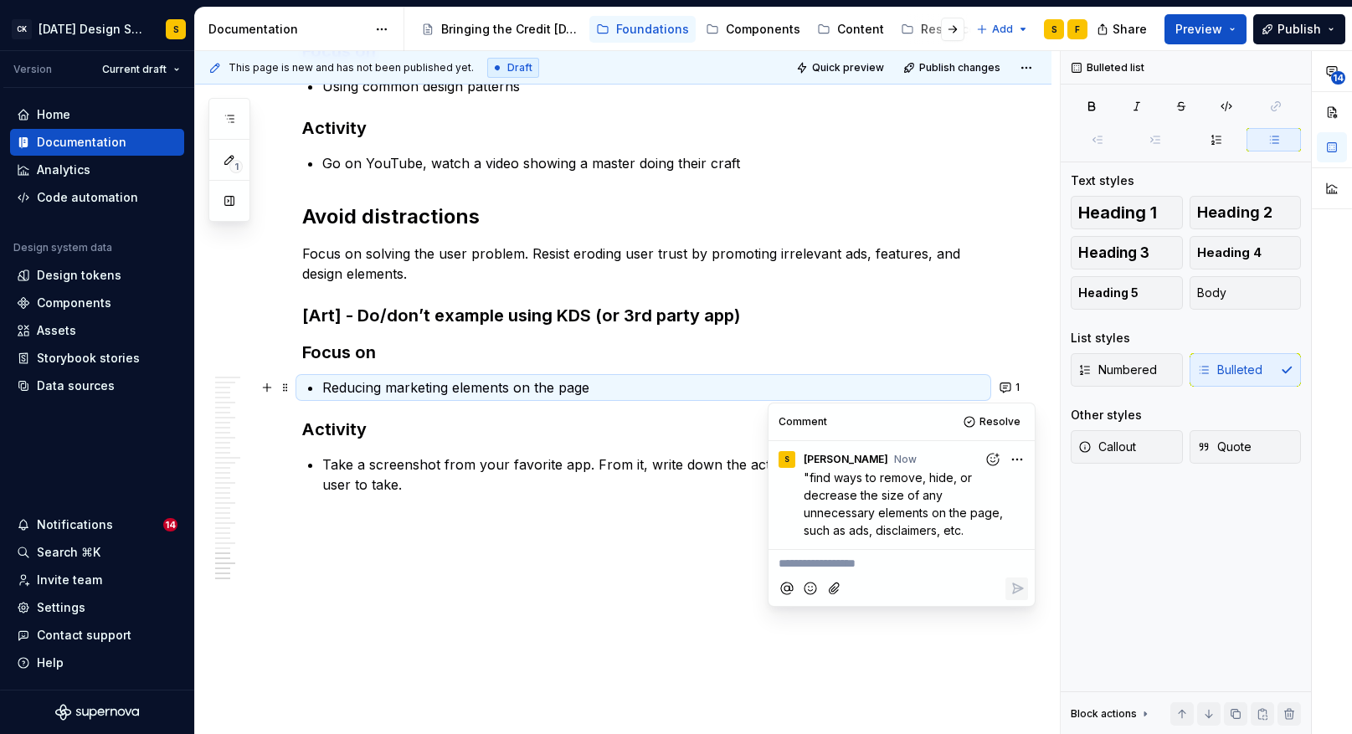
type textarea "*"
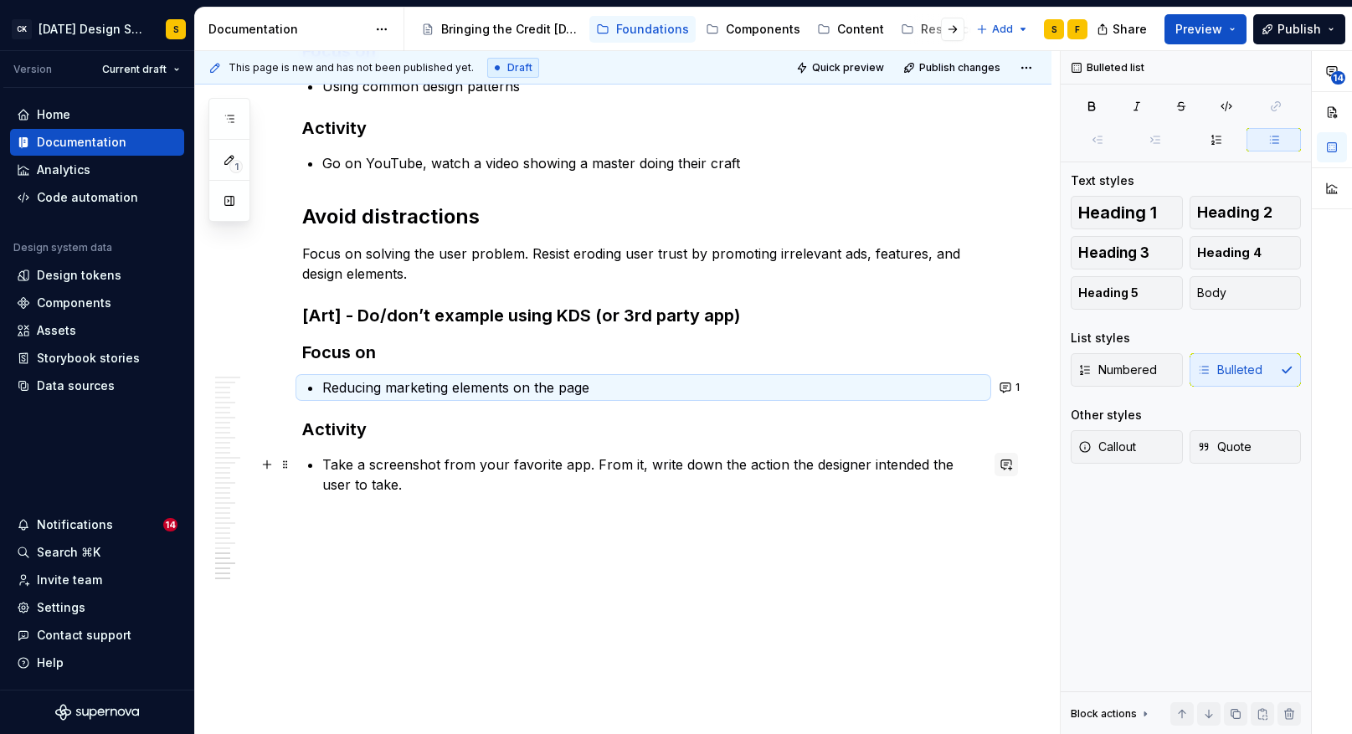
click at [1018, 466] on button "button" at bounding box center [1006, 464] width 23 height 23
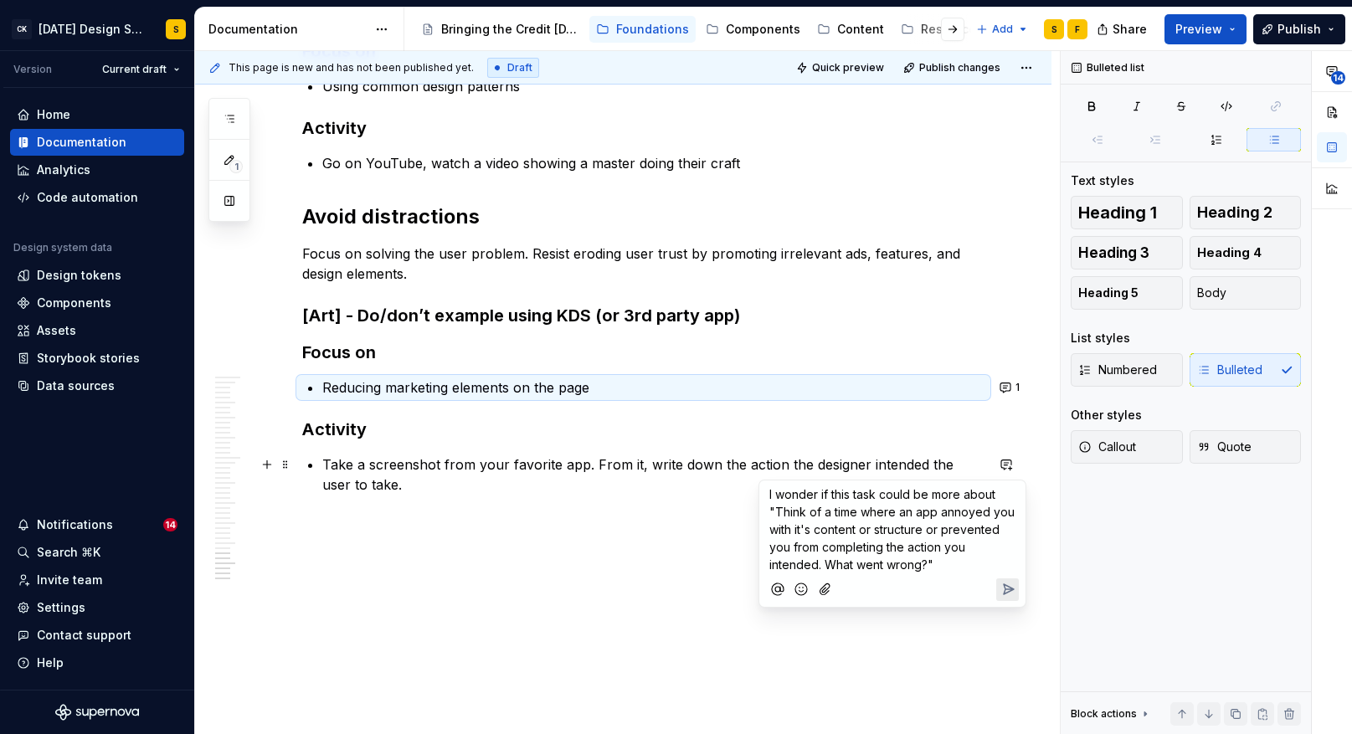
click at [1007, 600] on button "Send" at bounding box center [1007, 590] width 23 height 23
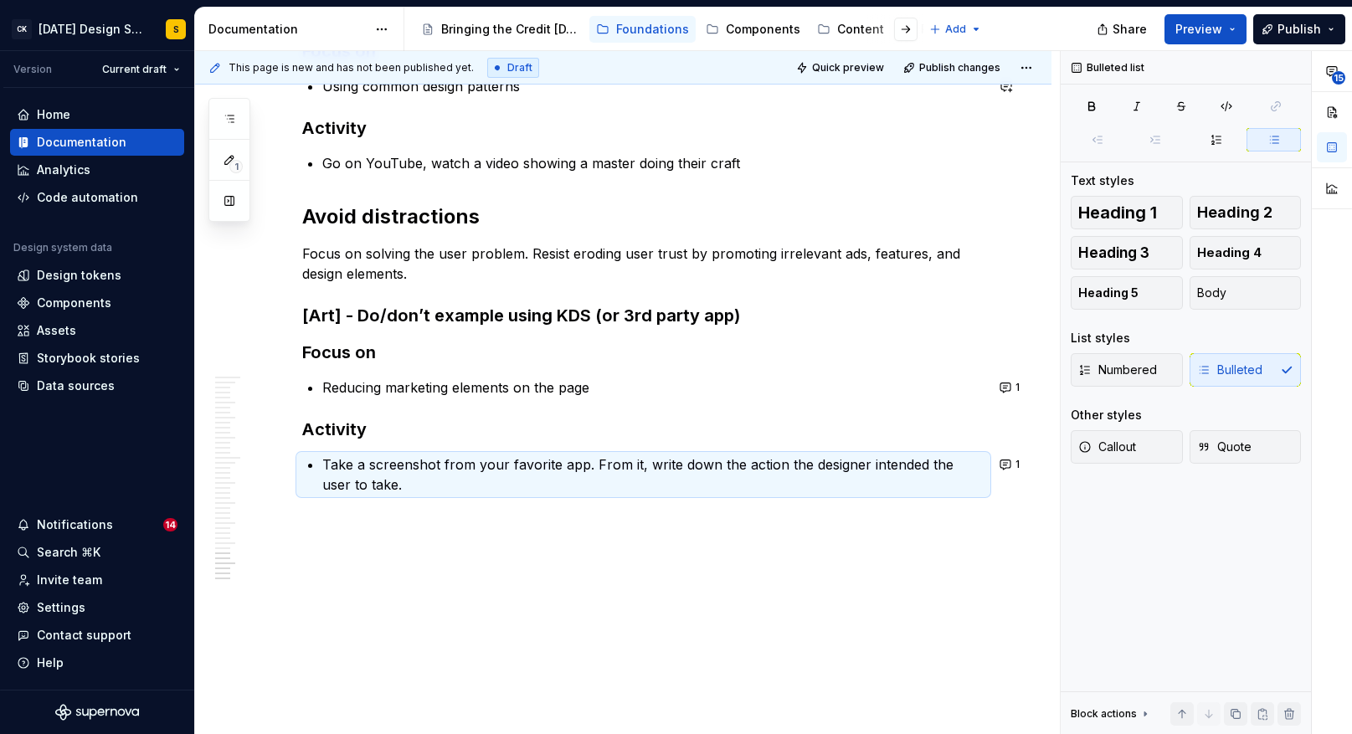
type textarea "*"
